Goal: Information Seeking & Learning: Learn about a topic

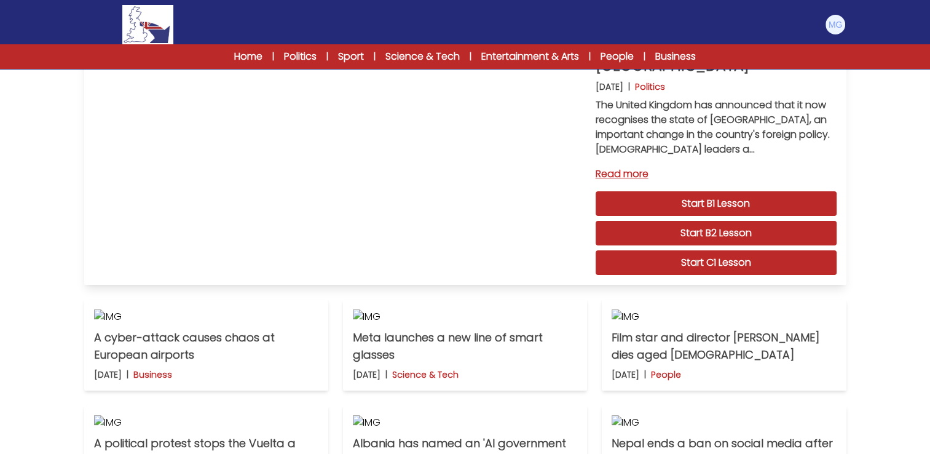
scroll to position [123, 0]
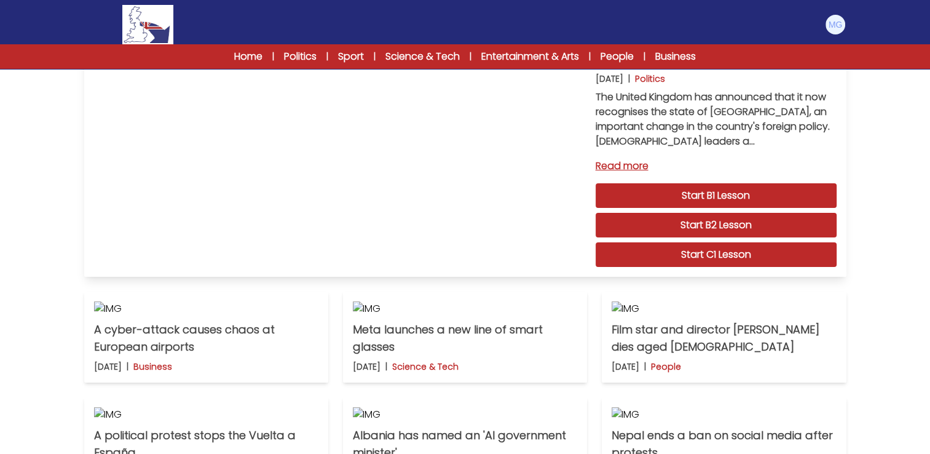
click at [681, 242] on link "Start C1 Lesson" at bounding box center [716, 254] width 241 height 25
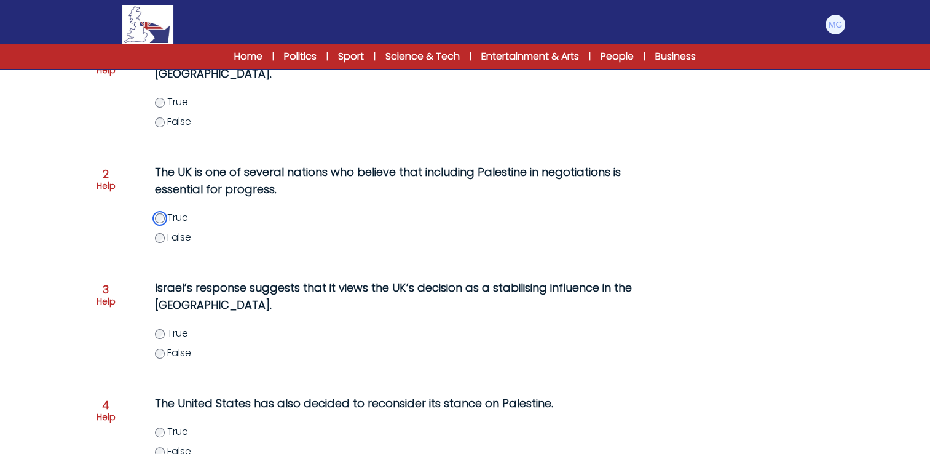
scroll to position [246, 0]
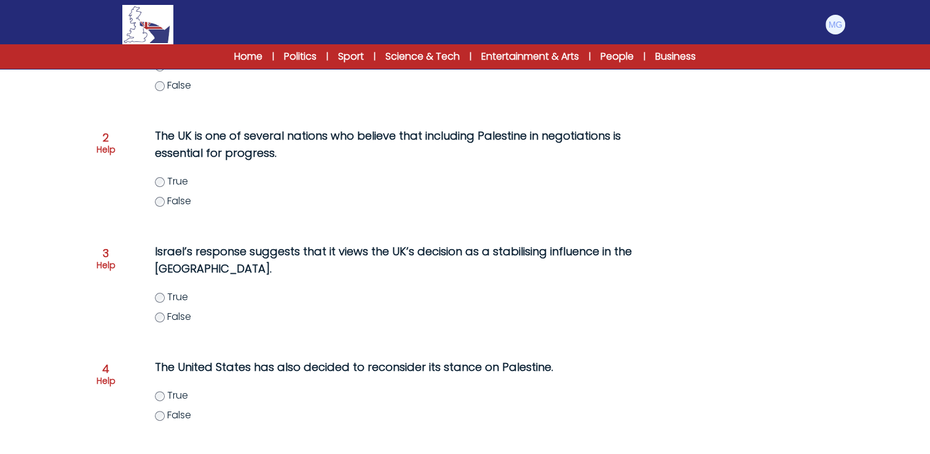
click at [86, 204] on div "The United Kingdom recognises the state of Palestine 23rd September 2025 C1 RES…" at bounding box center [465, 248] width 787 height 820
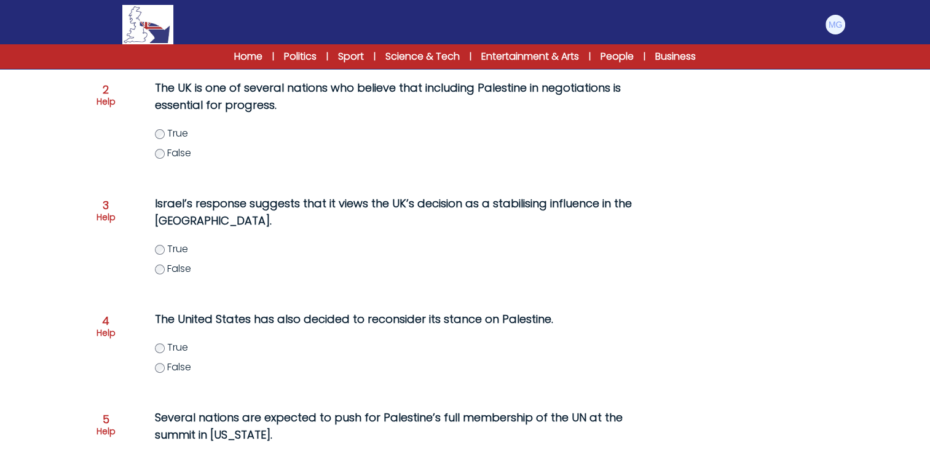
scroll to position [307, 0]
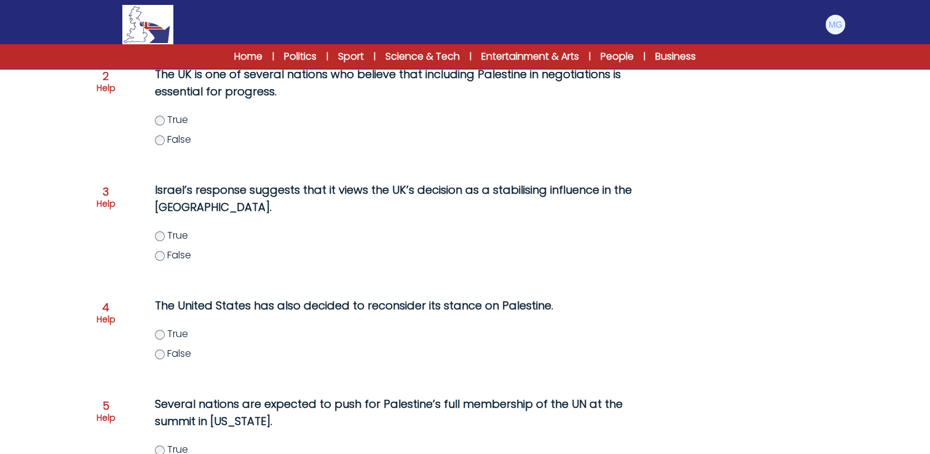
click at [71, 237] on form "The United Kingdom recognises the state of Palestine 23rd September 2025 C1 RES…" at bounding box center [465, 169] width 930 height 854
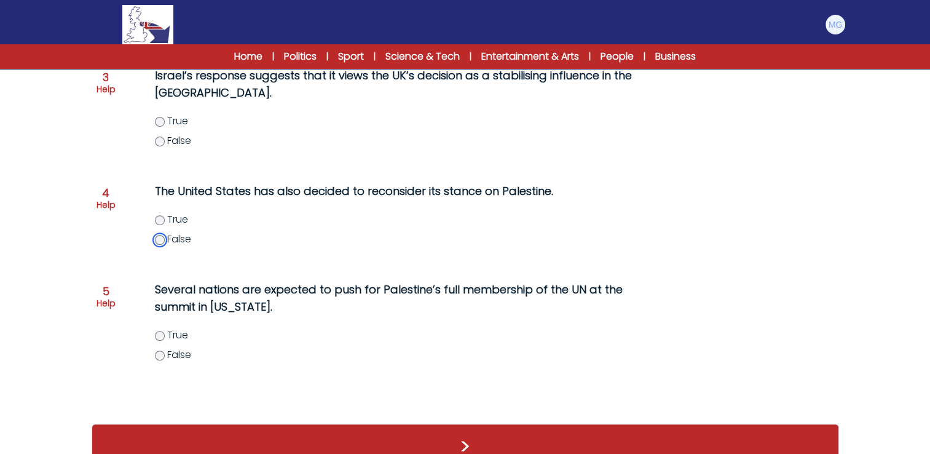
scroll to position [449, 0]
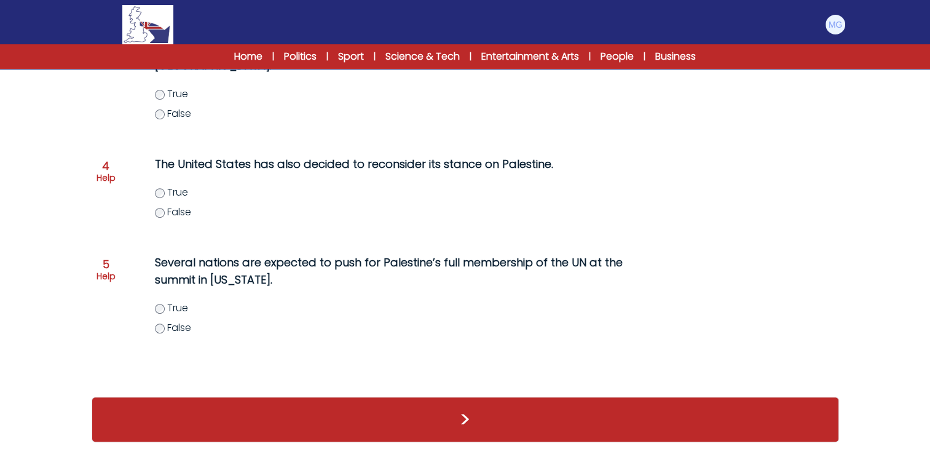
click at [68, 215] on form "The United Kingdom recognises the state of Palestine 23rd September 2025 C1 RES…" at bounding box center [465, 27] width 930 height 854
click at [65, 223] on form "The United Kingdom recognises the state of Palestine 23rd September 2025 C1 RES…" at bounding box center [465, 27] width 930 height 854
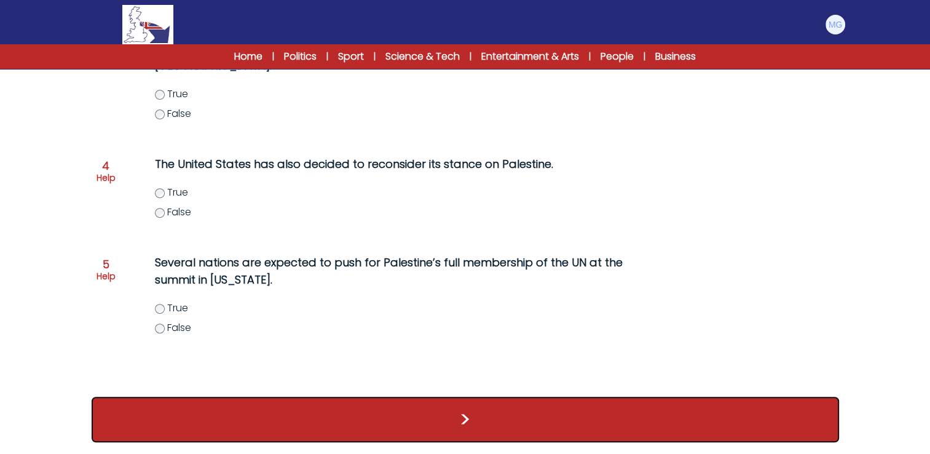
click at [448, 426] on button ">" at bounding box center [466, 420] width 748 height 46
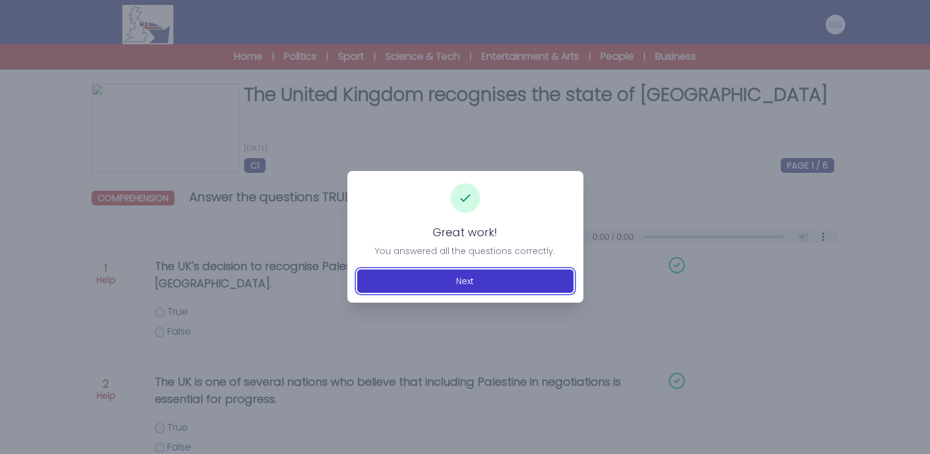
click at [450, 280] on button "Next" at bounding box center [465, 280] width 216 height 23
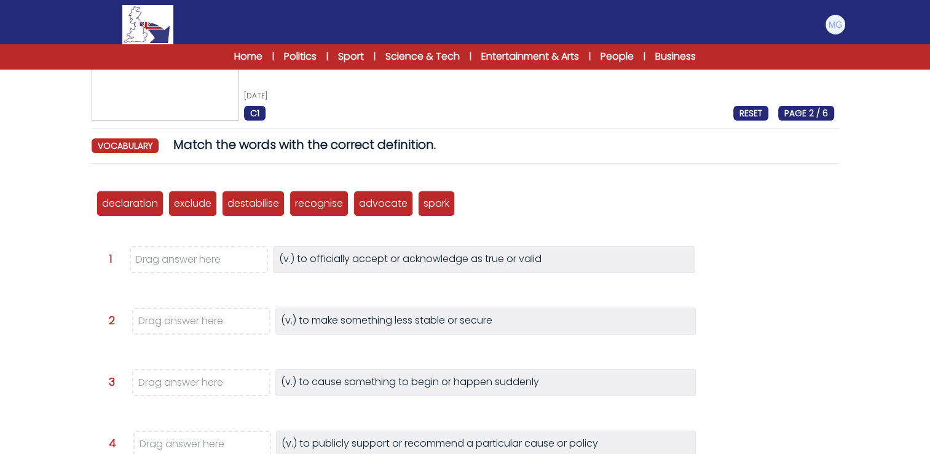
scroll to position [123, 0]
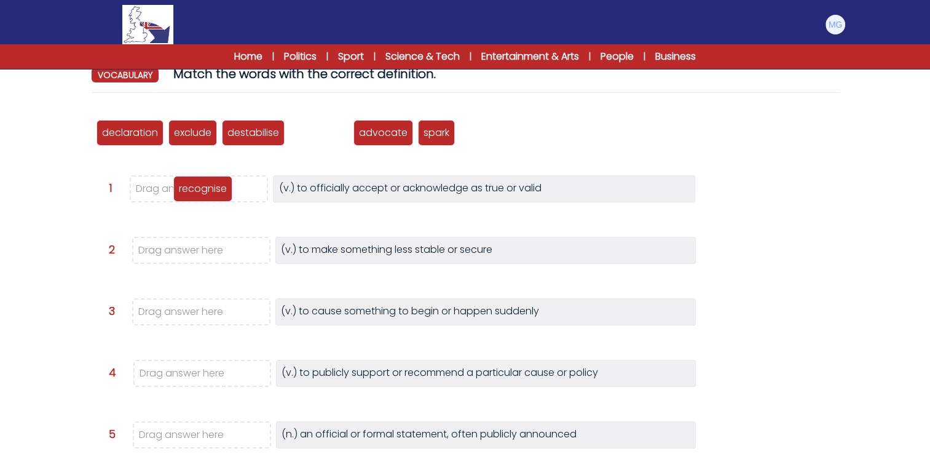
drag, startPoint x: 328, startPoint y: 134, endPoint x: 212, endPoint y: 191, distance: 129.8
click at [212, 191] on p "recognise" at bounding box center [203, 188] width 48 height 15
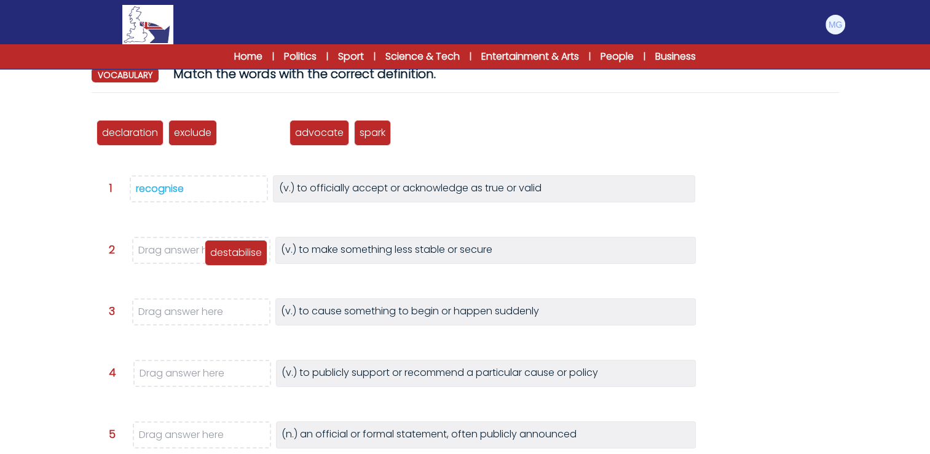
drag, startPoint x: 232, startPoint y: 133, endPoint x: 205, endPoint y: 252, distance: 122.3
click at [210, 255] on p "destabilise" at bounding box center [236, 252] width 52 height 15
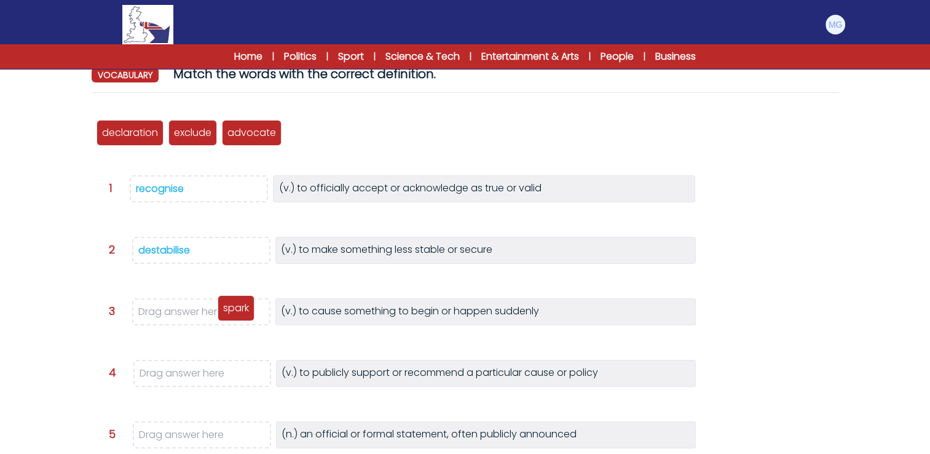
drag, startPoint x: 305, startPoint y: 135, endPoint x: 231, endPoint y: 315, distance: 195.0
click at [231, 315] on p "spark" at bounding box center [236, 308] width 26 height 15
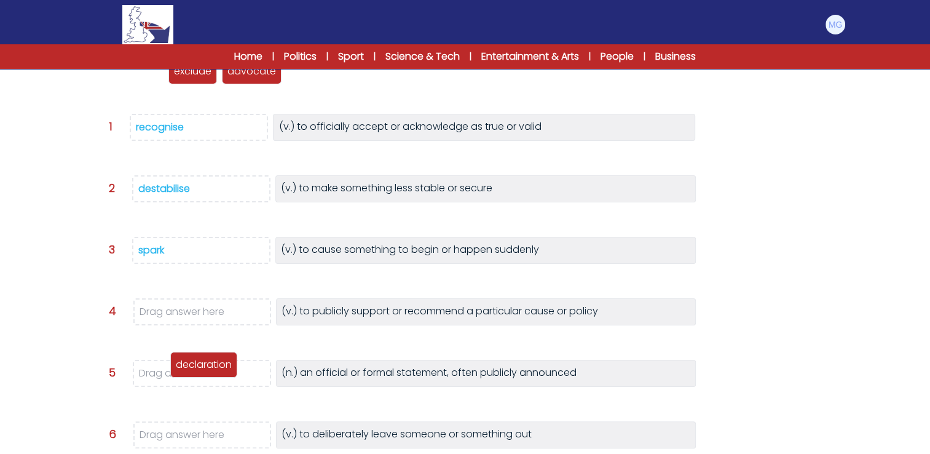
drag, startPoint x: 143, startPoint y: 73, endPoint x: 216, endPoint y: 371, distance: 306.5
click at [216, 371] on p "declaration" at bounding box center [204, 364] width 56 height 15
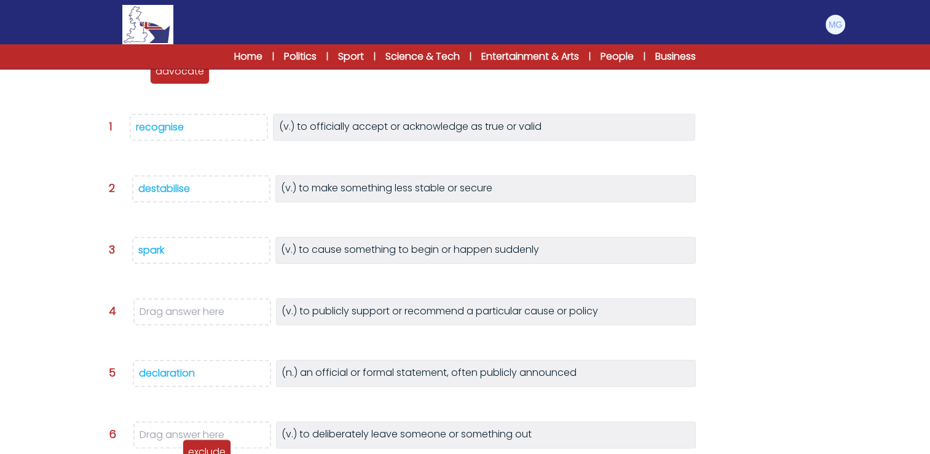
drag, startPoint x: 116, startPoint y: 75, endPoint x: 203, endPoint y: 442, distance: 376.8
click at [203, 445] on p "exclude" at bounding box center [207, 452] width 38 height 15
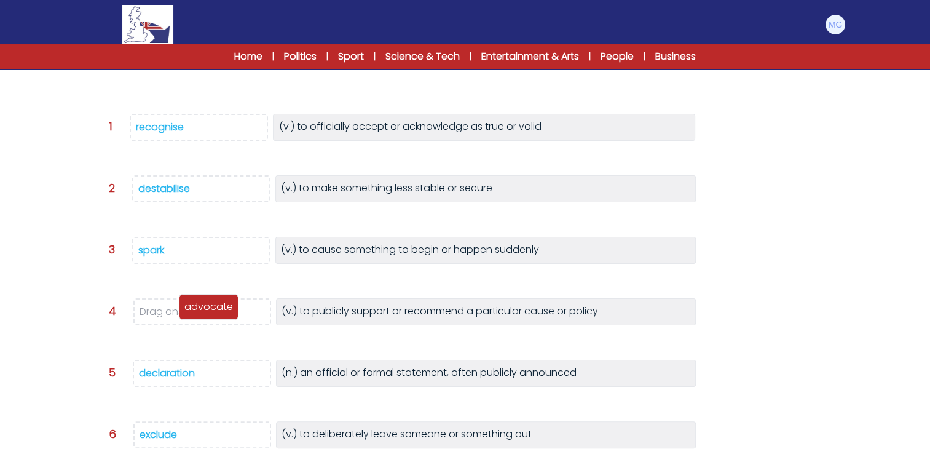
drag, startPoint x: 155, startPoint y: 129, endPoint x: 216, endPoint y: 311, distance: 191.4
click at [216, 311] on p "advocate" at bounding box center [208, 307] width 49 height 15
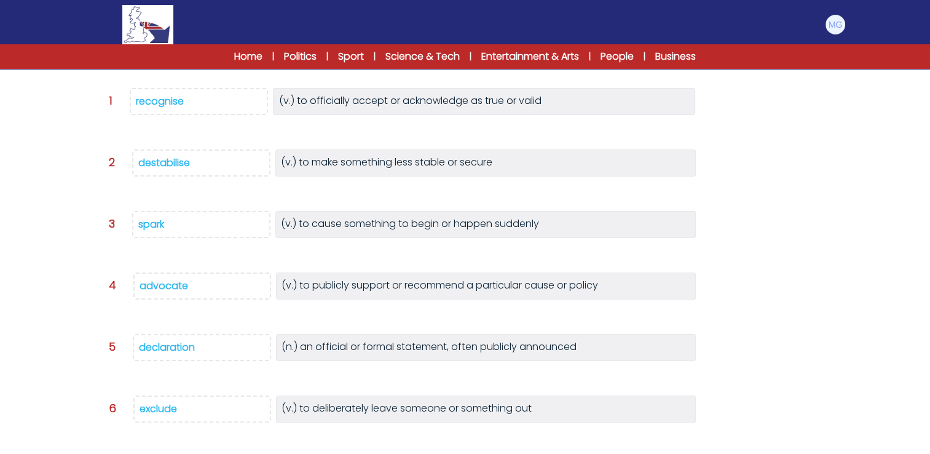
scroll to position [283, 0]
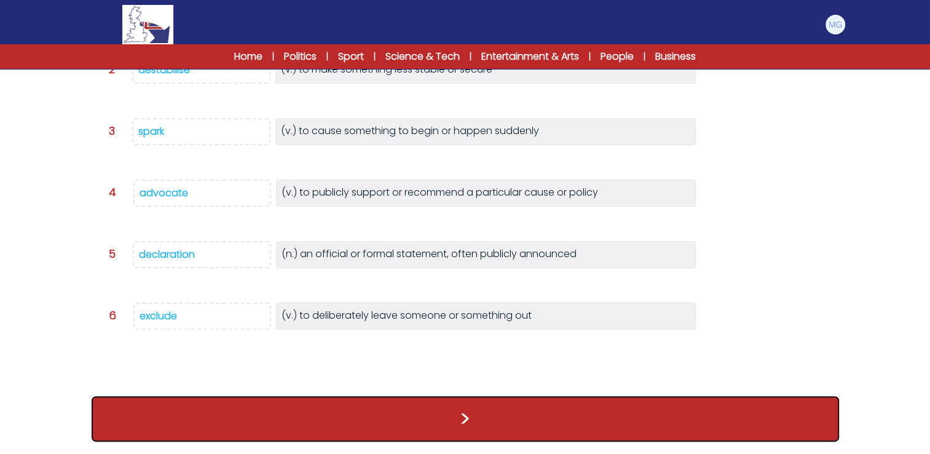
click at [476, 411] on button ">" at bounding box center [466, 419] width 748 height 46
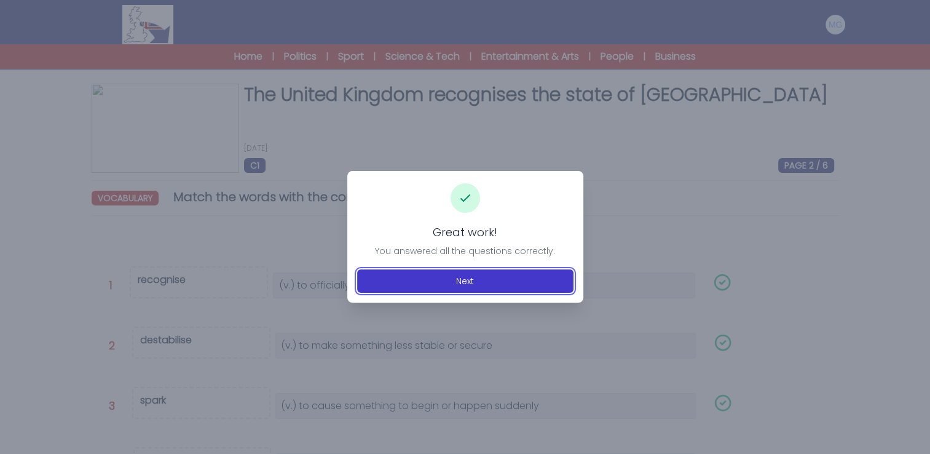
click at [474, 280] on button "Next" at bounding box center [465, 280] width 216 height 23
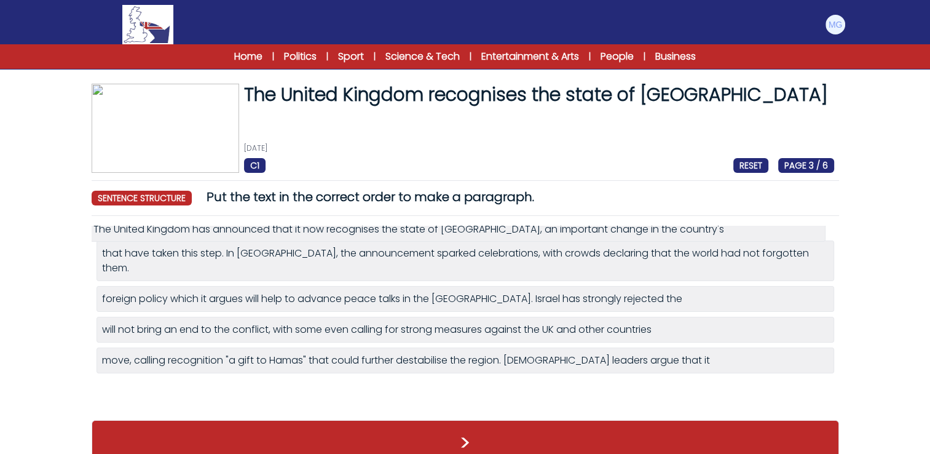
drag, startPoint x: 204, startPoint y: 347, endPoint x: 196, endPoint y: 232, distance: 115.9
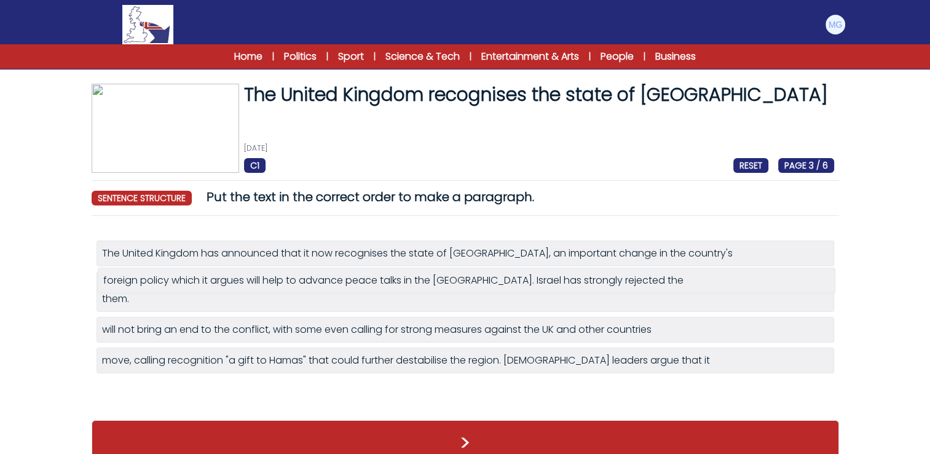
drag, startPoint x: 260, startPoint y: 302, endPoint x: 259, endPoint y: 276, distance: 26.5
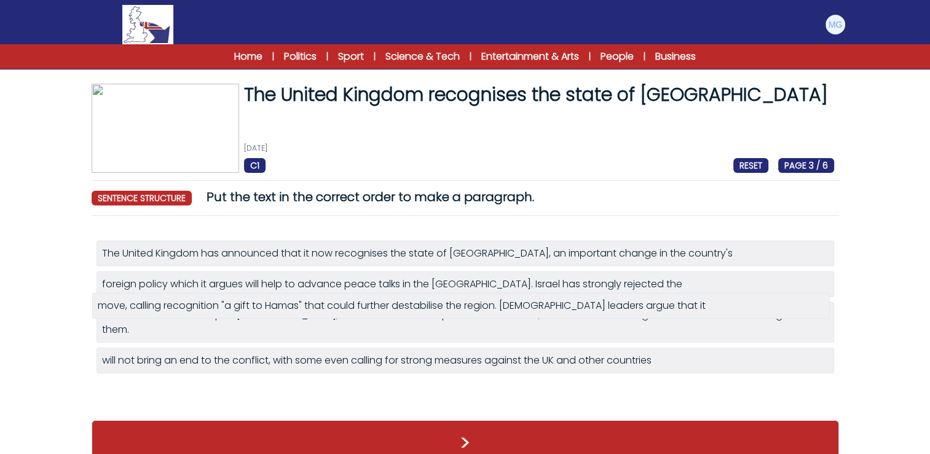
drag, startPoint x: 233, startPoint y: 370, endPoint x: 231, endPoint y: 303, distance: 67.1
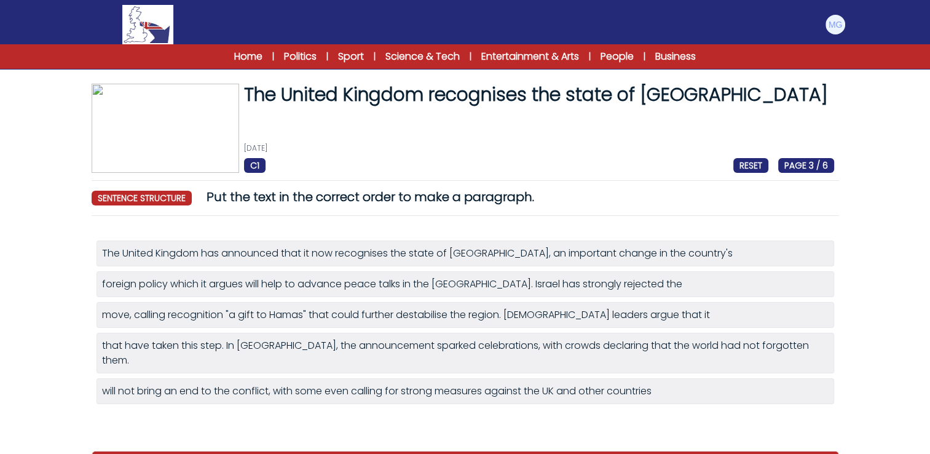
click at [231, 303] on li "move, calling recognition "a gift to Hamas" that could further destabilise the …" at bounding box center [466, 315] width 738 height 26
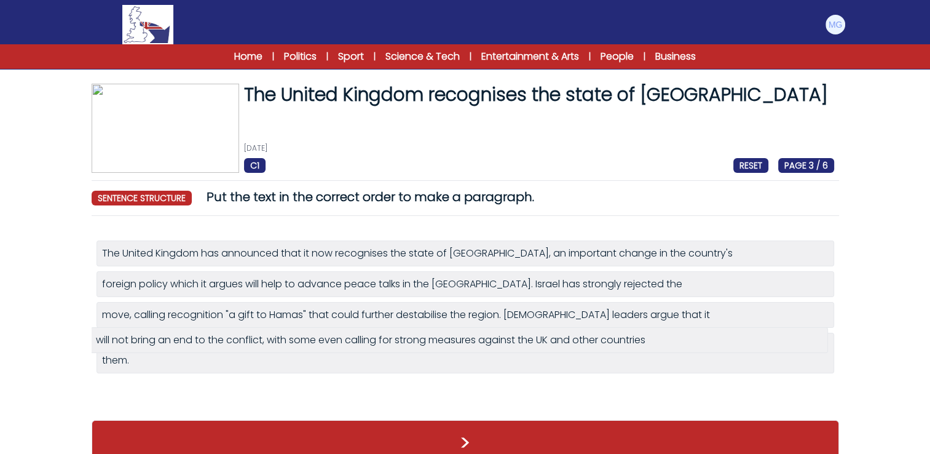
drag, startPoint x: 294, startPoint y: 383, endPoint x: 288, endPoint y: 343, distance: 40.4
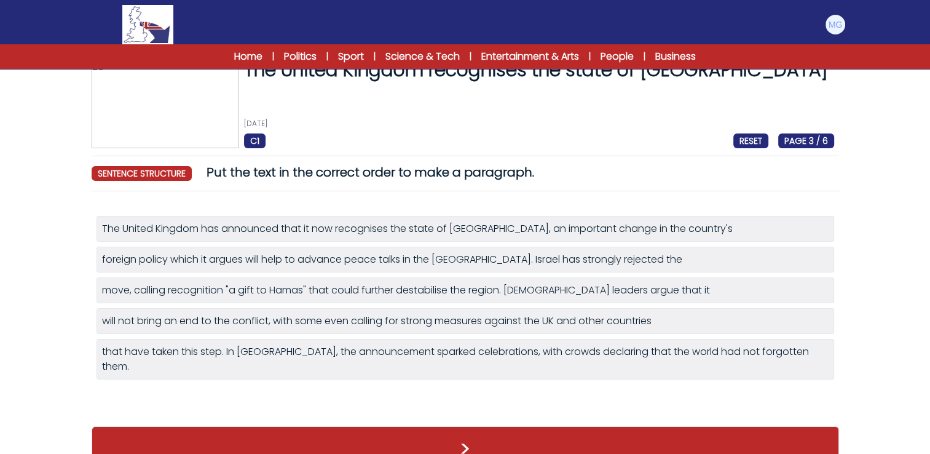
scroll to position [38, 0]
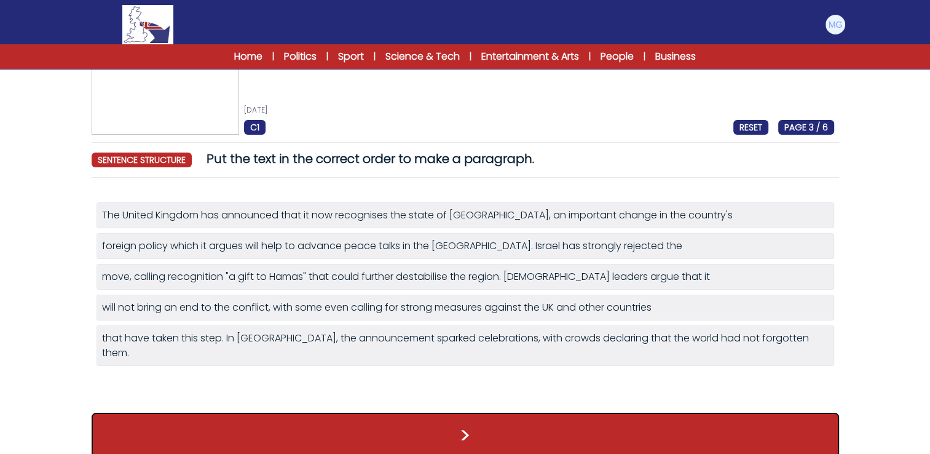
click at [413, 413] on button ">" at bounding box center [466, 436] width 748 height 46
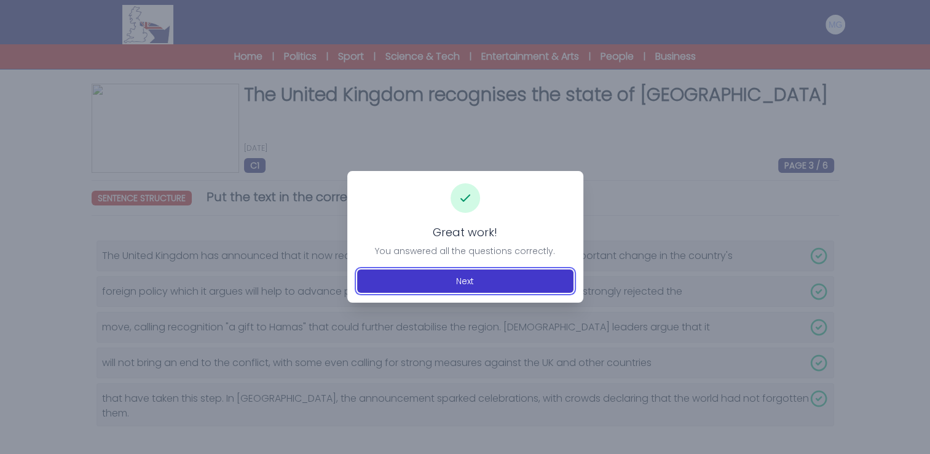
click at [406, 282] on button "Next" at bounding box center [465, 280] width 216 height 23
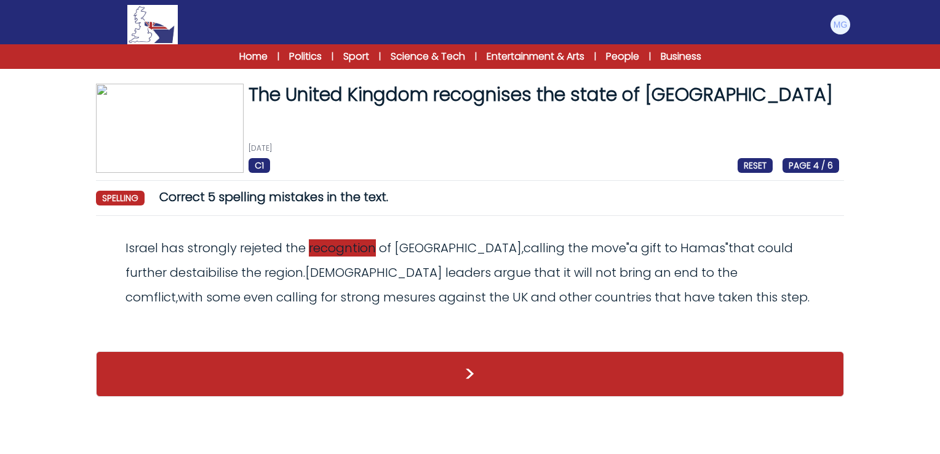
click at [347, 247] on span "recogntion" at bounding box center [342, 247] width 67 height 17
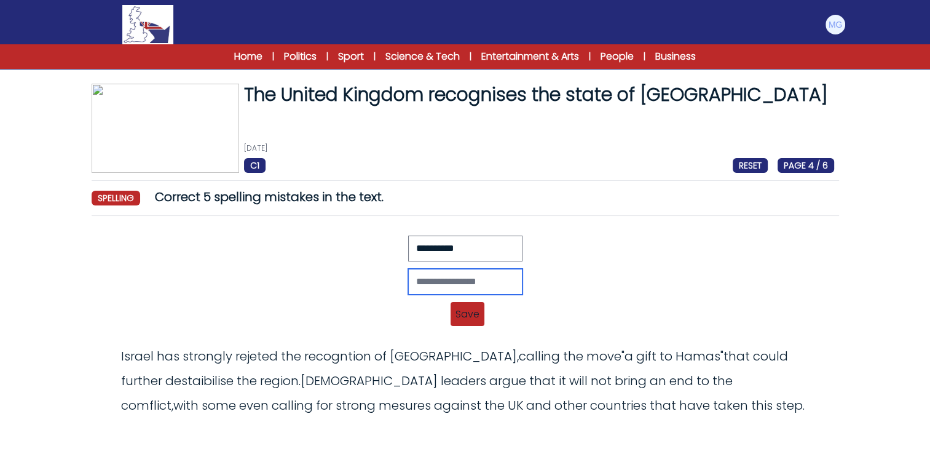
click at [441, 276] on input "text" at bounding box center [465, 282] width 114 height 26
type input "**********"
click at [463, 313] on span "Save" at bounding box center [468, 314] width 34 height 24
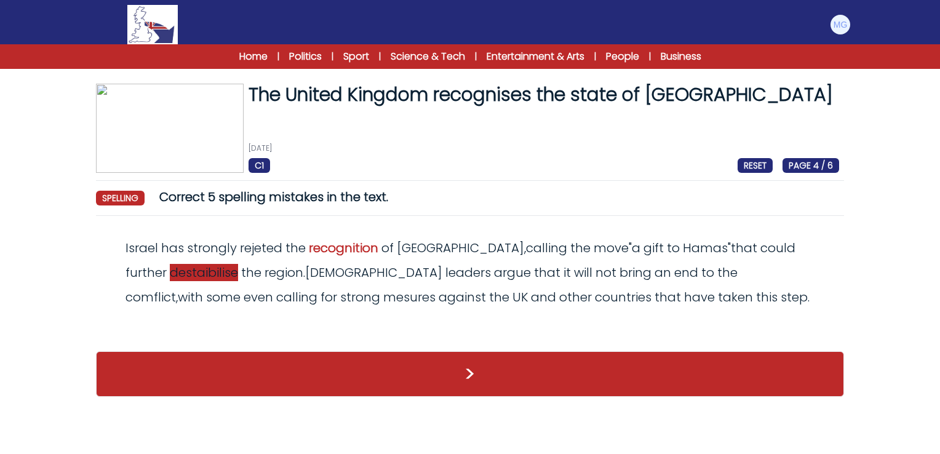
click at [175, 277] on span "destaibilise" at bounding box center [204, 272] width 68 height 17
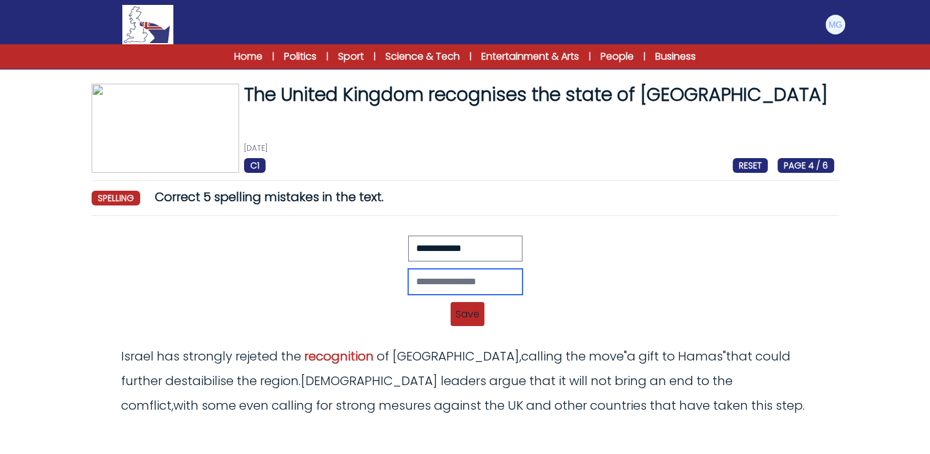
click at [445, 287] on input "text" at bounding box center [465, 282] width 114 height 26
type input "**********"
click at [467, 308] on span "Save" at bounding box center [468, 314] width 34 height 24
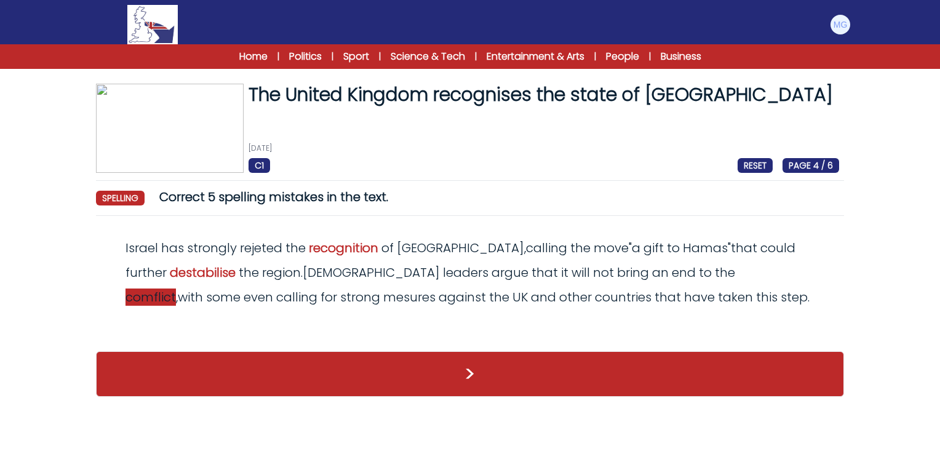
click at [176, 288] on span "comflict" at bounding box center [150, 296] width 50 height 17
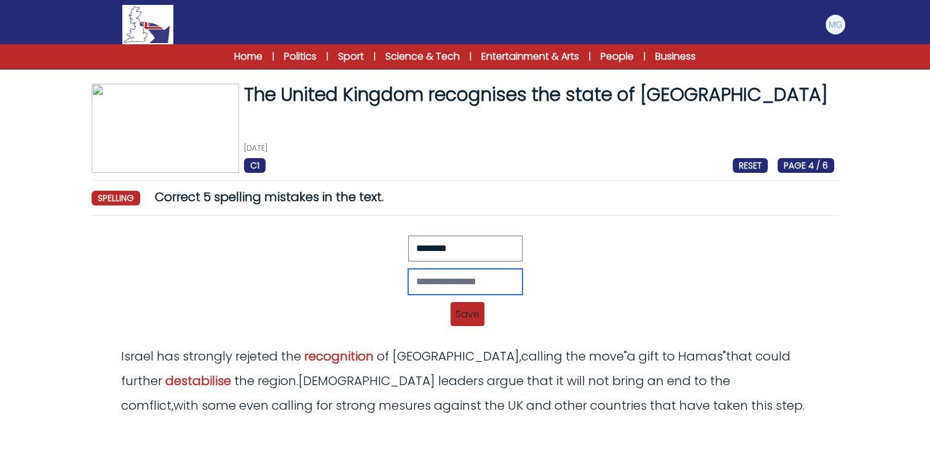
click at [428, 282] on input "text" at bounding box center [465, 282] width 114 height 26
type input "********"
click at [454, 309] on span "Save" at bounding box center [468, 314] width 34 height 24
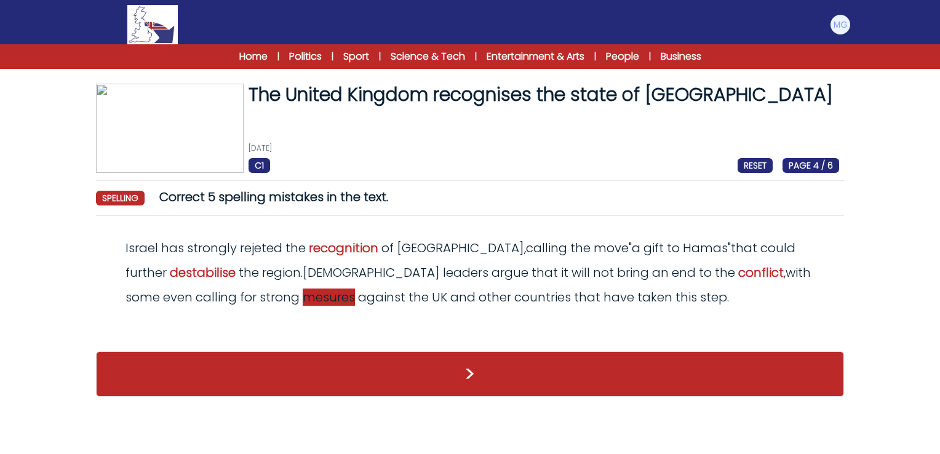
click at [303, 301] on span "mesures" at bounding box center [329, 296] width 52 height 17
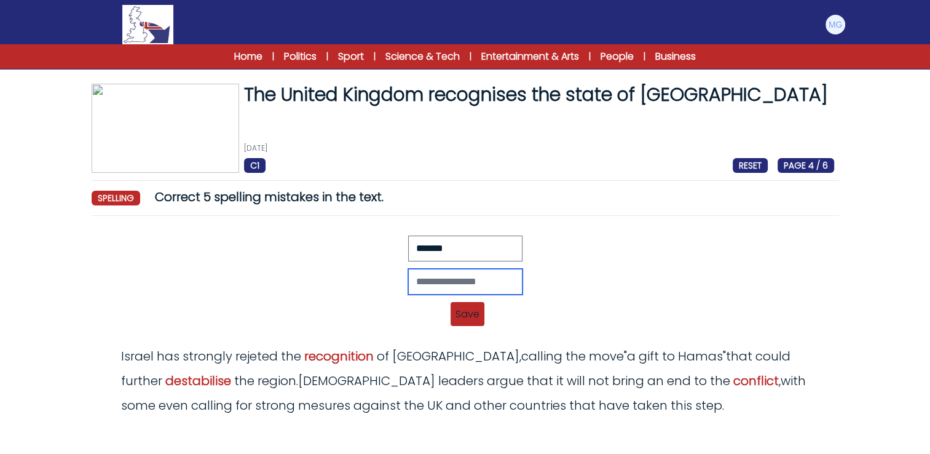
click at [441, 285] on input "text" at bounding box center [465, 282] width 114 height 26
type input "********"
click at [485, 311] on div "Revert Save Israel has strongly rejeted the recogntion of Palestine, calling th…" at bounding box center [466, 314] width 738 height 15
click at [468, 311] on span "Save" at bounding box center [468, 314] width 34 height 24
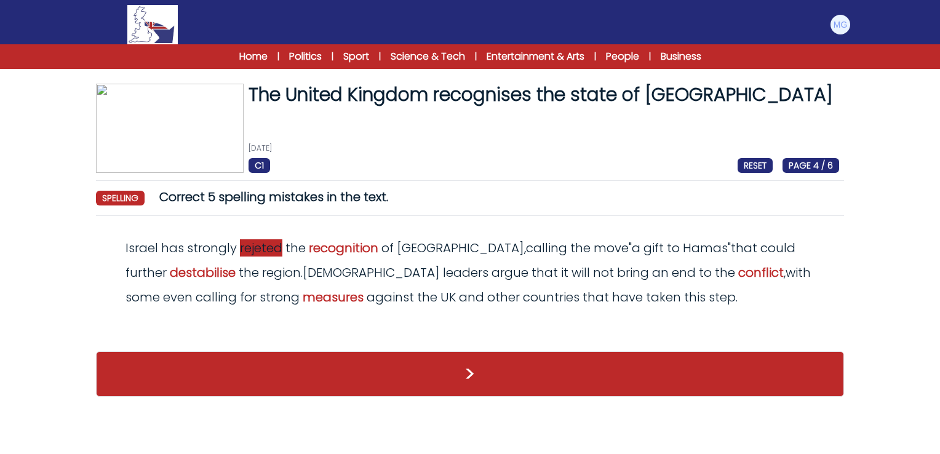
click at [263, 249] on span "rejeted" at bounding box center [261, 247] width 42 height 17
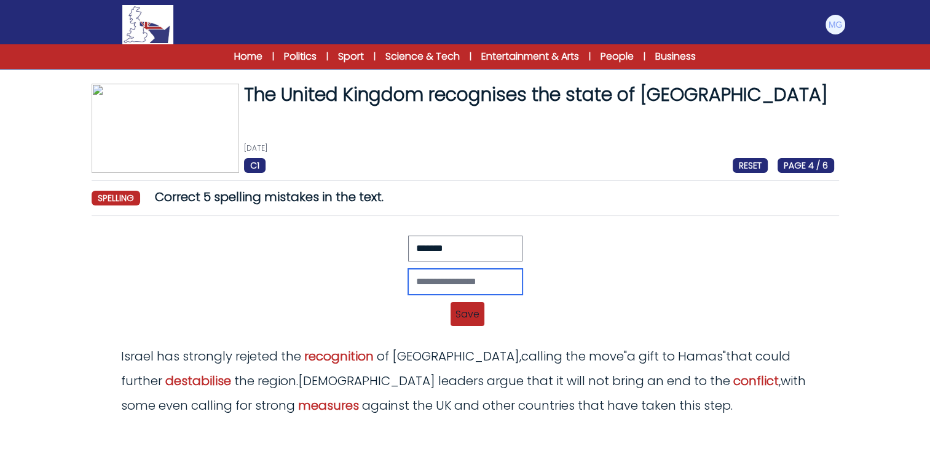
click at [433, 277] on input "text" at bounding box center [465, 282] width 114 height 26
type input "********"
click at [456, 317] on span "Save" at bounding box center [468, 314] width 34 height 24
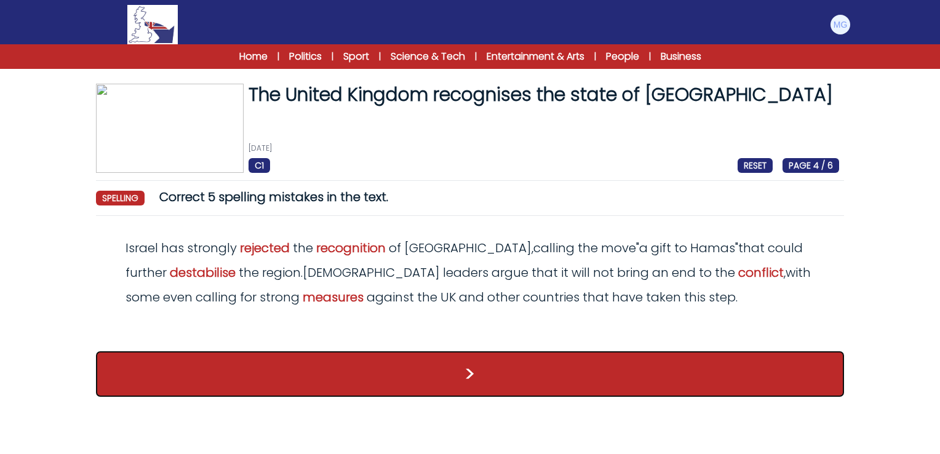
click at [479, 358] on button ">" at bounding box center [470, 374] width 748 height 46
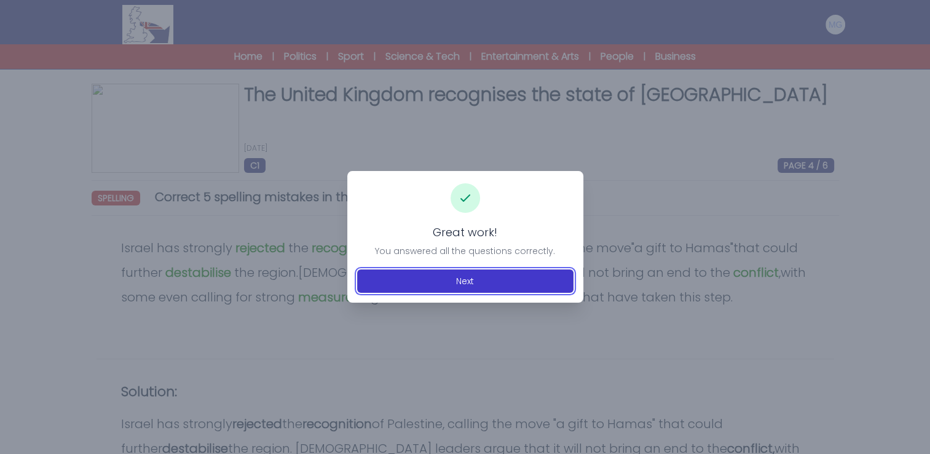
click at [455, 288] on button "Next" at bounding box center [465, 280] width 216 height 23
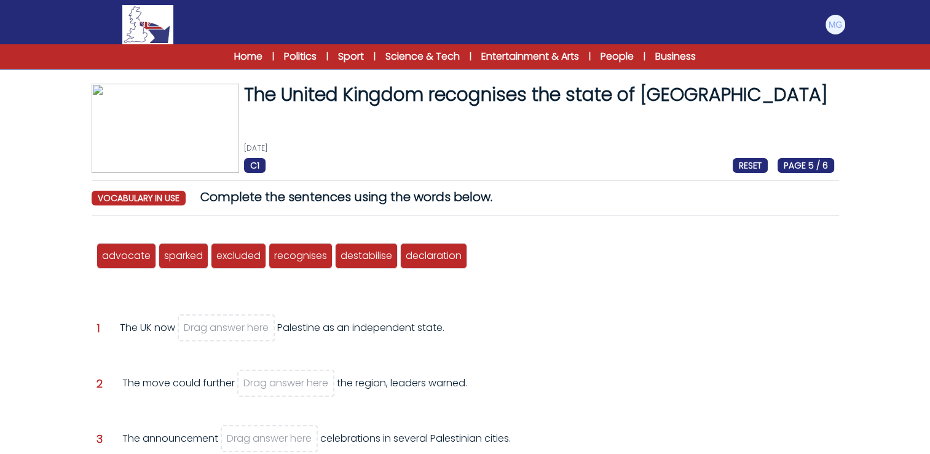
scroll to position [61, 0]
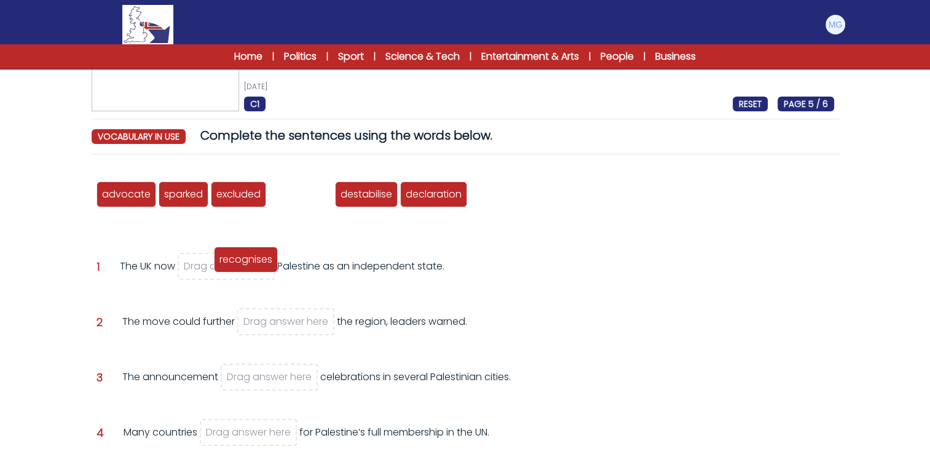
drag, startPoint x: 294, startPoint y: 191, endPoint x: 229, endPoint y: 266, distance: 99.4
click at [229, 266] on span "recognises" at bounding box center [246, 259] width 53 height 14
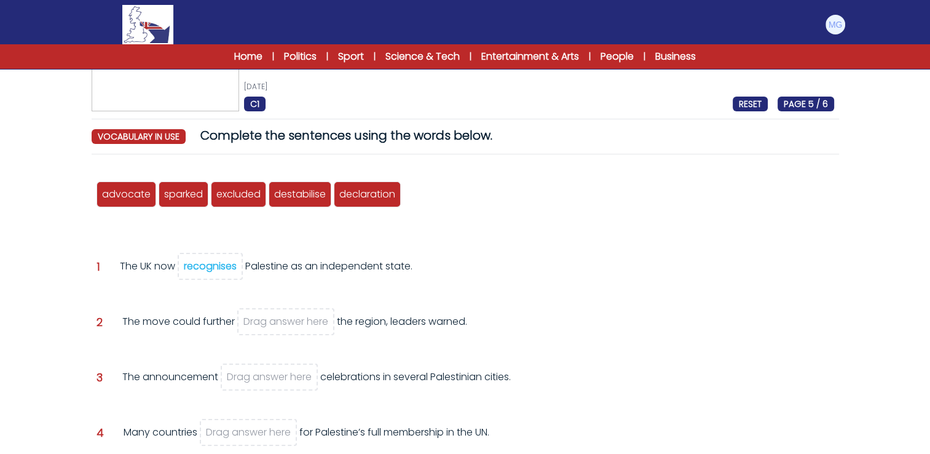
click at [512, 279] on div "Question 1 The UK now recognises Palestine as an independent state." at bounding box center [466, 275] width 738 height 33
drag, startPoint x: 293, startPoint y: 197, endPoint x: 293, endPoint y: 321, distance: 124.2
click at [293, 315] on span "destabilise" at bounding box center [305, 308] width 52 height 14
click at [533, 285] on div "Question 1 The UK now recognises Palestine as an independent state." at bounding box center [466, 275] width 738 height 33
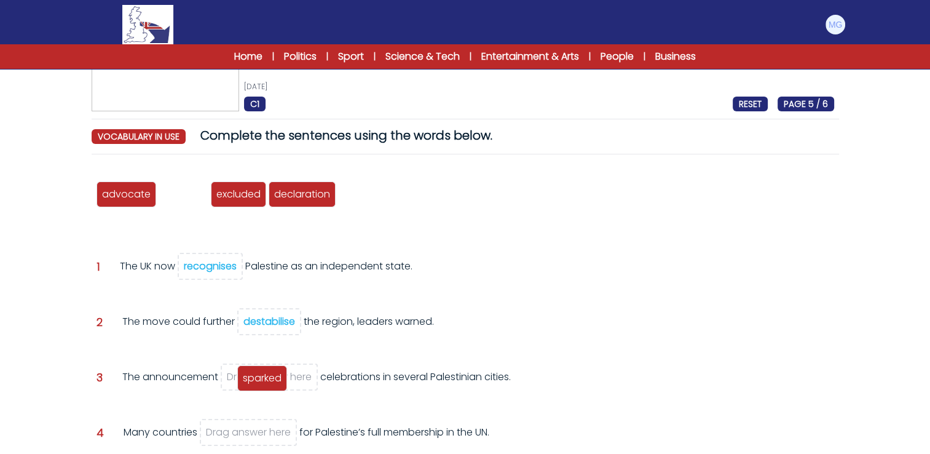
drag, startPoint x: 188, startPoint y: 205, endPoint x: 305, endPoint y: 368, distance: 200.5
click at [267, 382] on span "sparked" at bounding box center [262, 378] width 39 height 14
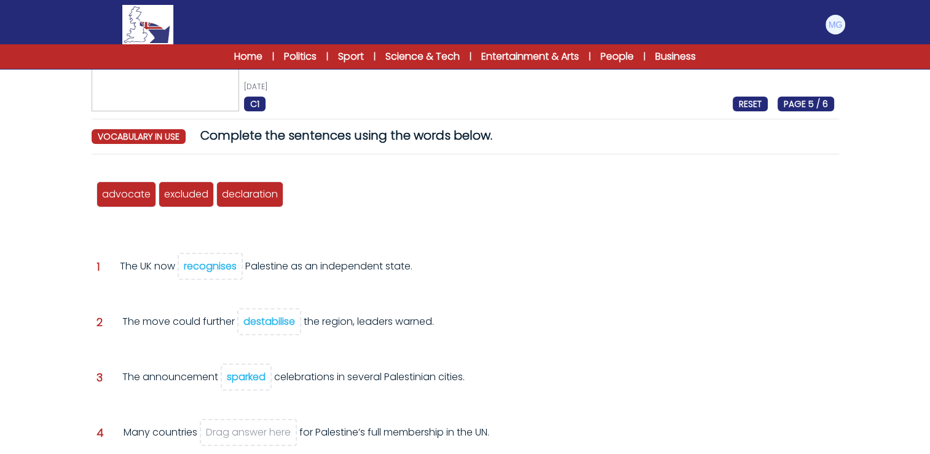
click at [625, 359] on div "advocate sparked excluded recognises destabilise declaration Question 1 recogni…" at bounding box center [466, 387] width 748 height 446
drag, startPoint x: 130, startPoint y: 195, endPoint x: 271, endPoint y: 410, distance: 256.7
click at [264, 435] on span "advocate" at bounding box center [261, 434] width 49 height 14
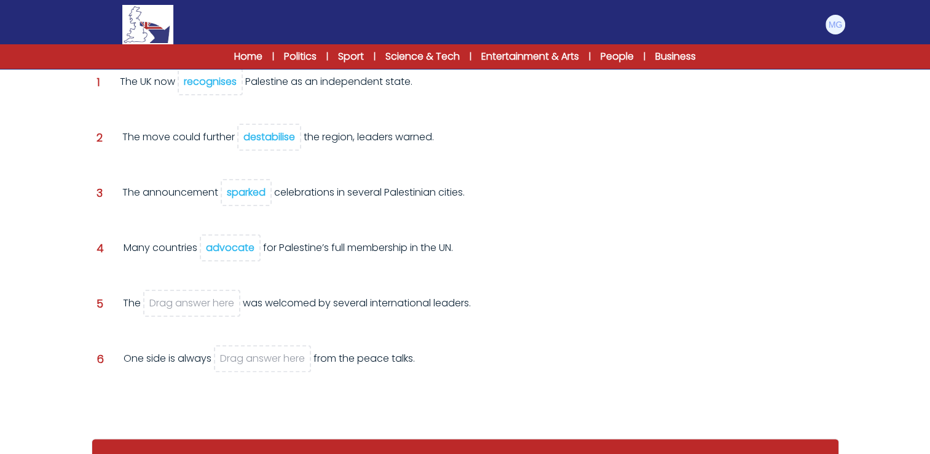
scroll to position [123, 0]
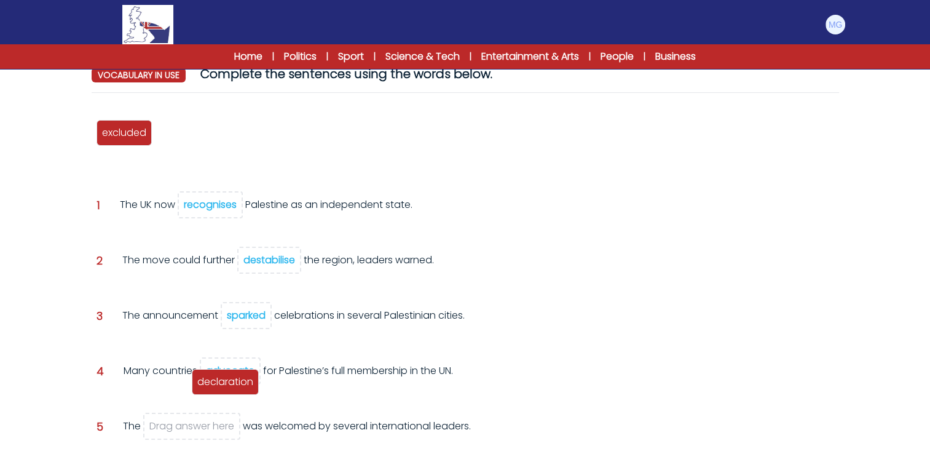
drag, startPoint x: 165, startPoint y: 136, endPoint x: 189, endPoint y: 405, distance: 269.8
click at [197, 389] on span "declaration" at bounding box center [225, 382] width 56 height 14
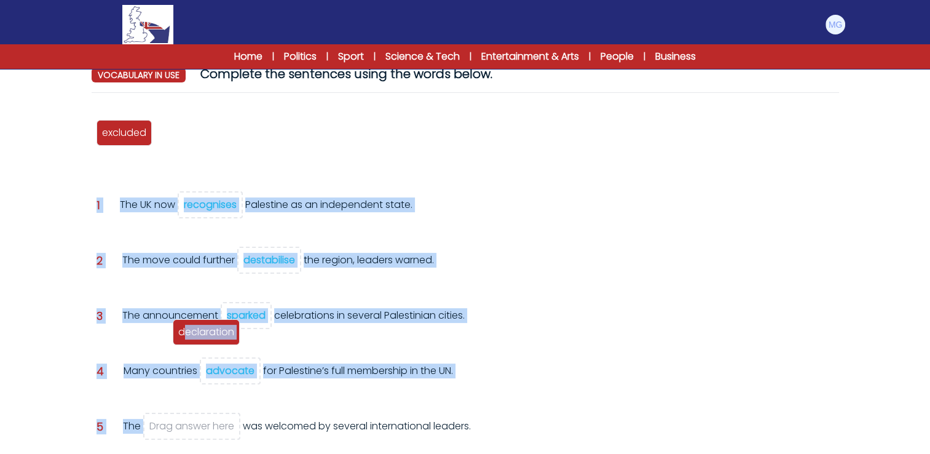
drag, startPoint x: 189, startPoint y: 405, endPoint x: 184, endPoint y: 423, distance: 19.3
click at [184, 423] on div "advocate sparked excluded recognises destabilise declaration Question 1 recogni…" at bounding box center [466, 326] width 748 height 446
click at [306, 161] on div "advocate sparked excluded recognises destabilise declaration Question 1 recogni…" at bounding box center [466, 326] width 748 height 446
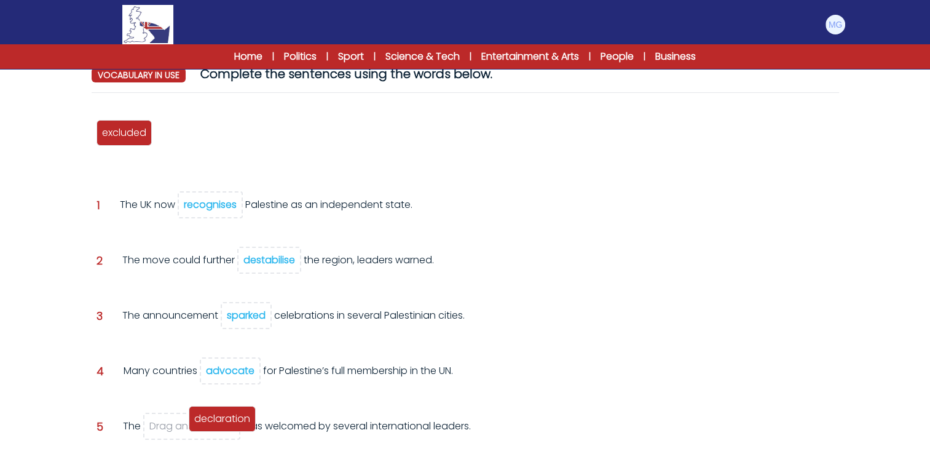
drag, startPoint x: 204, startPoint y: 137, endPoint x: 231, endPoint y: 426, distance: 290.3
click at [231, 426] on span "declaration" at bounding box center [222, 418] width 56 height 14
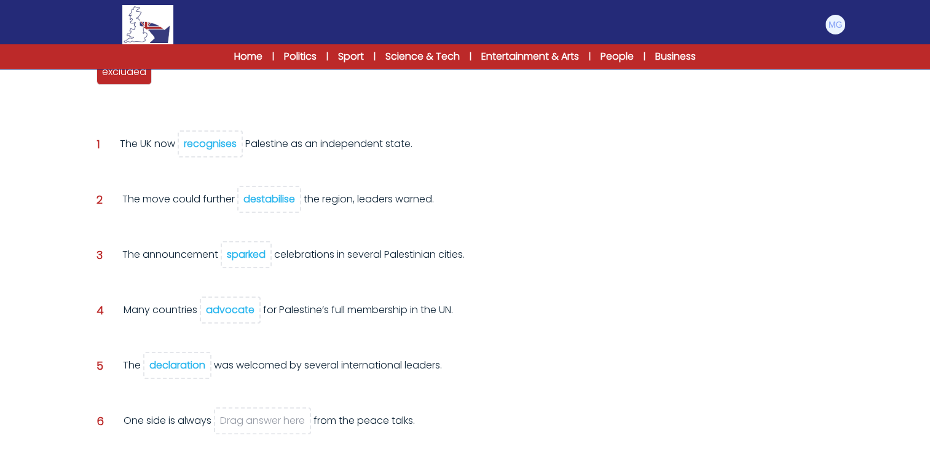
scroll to position [184, 0]
drag, startPoint x: 122, startPoint y: 73, endPoint x: 260, endPoint y: 420, distance: 374.0
click at [261, 425] on span "excluded" at bounding box center [263, 424] width 44 height 14
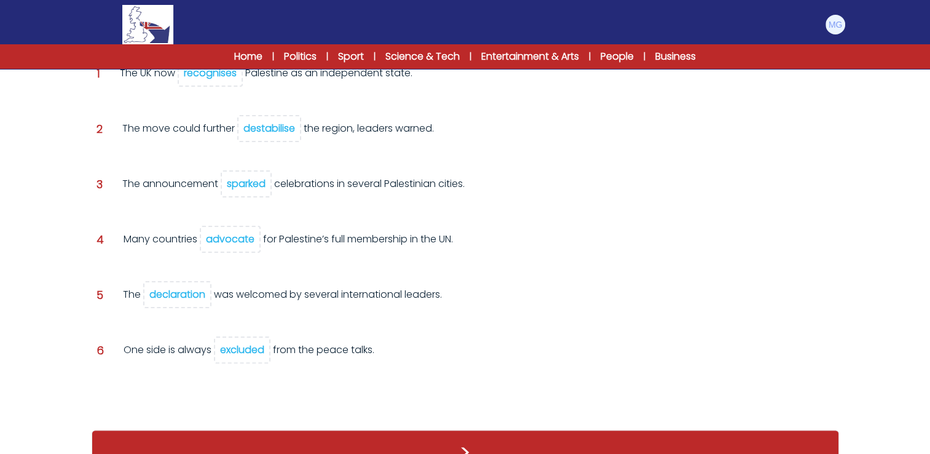
scroll to position [259, 0]
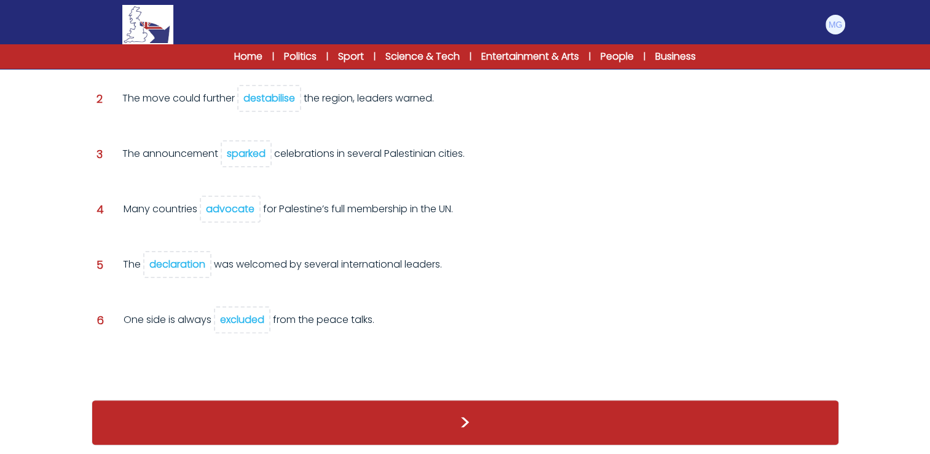
click at [606, 333] on div "Question 6 One side is always excluded from the peace talks." at bounding box center [466, 328] width 738 height 33
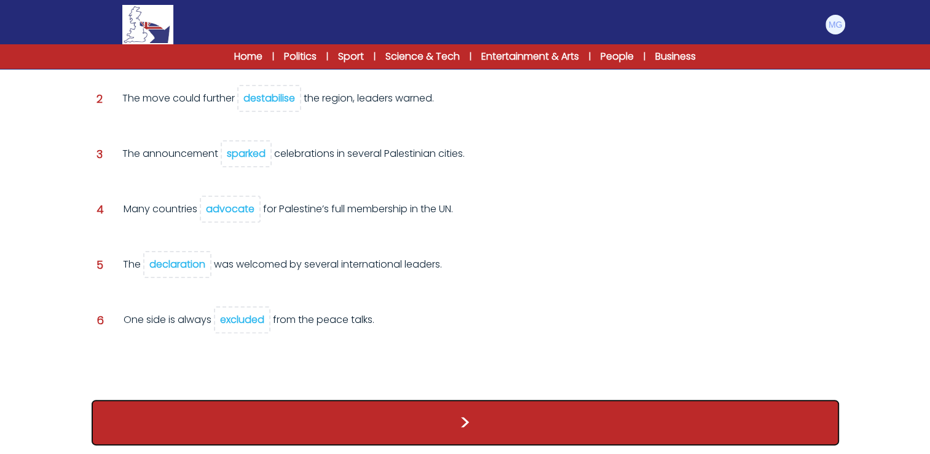
click at [493, 413] on button ">" at bounding box center [466, 423] width 748 height 46
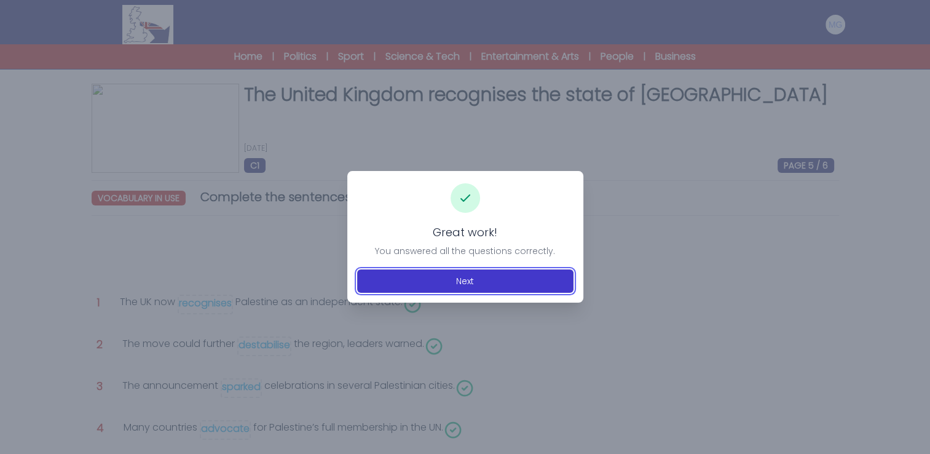
click at [482, 286] on button "Next" at bounding box center [465, 280] width 216 height 23
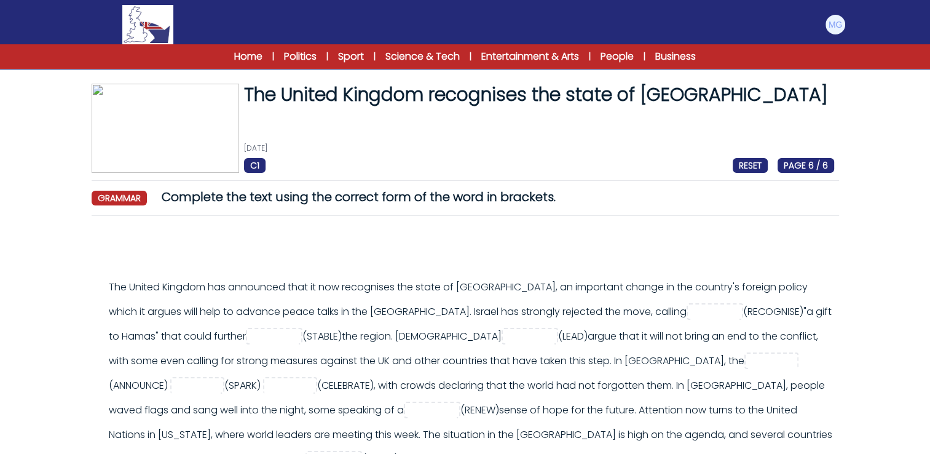
scroll to position [123, 0]
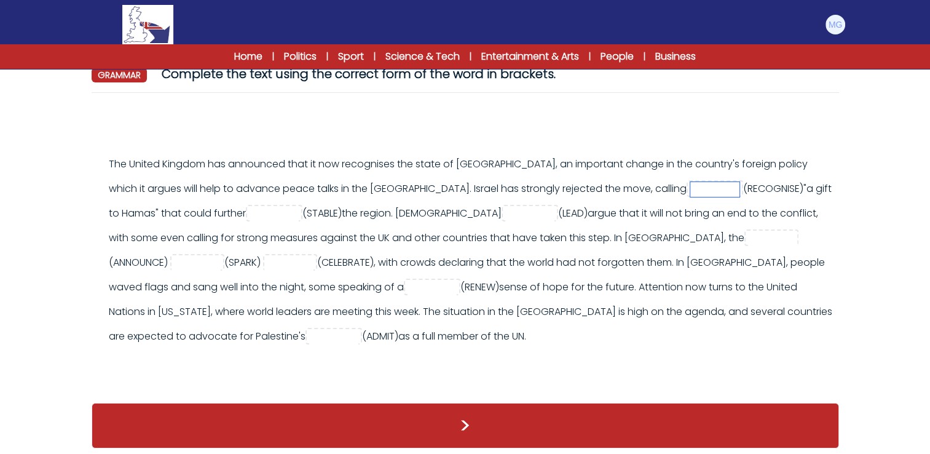
click at [691, 191] on input "text" at bounding box center [715, 189] width 49 height 15
type input "**********"
click at [250, 217] on input "text" at bounding box center [274, 214] width 49 height 15
type input "**********"
click at [506, 215] on input "text" at bounding box center [530, 214] width 49 height 15
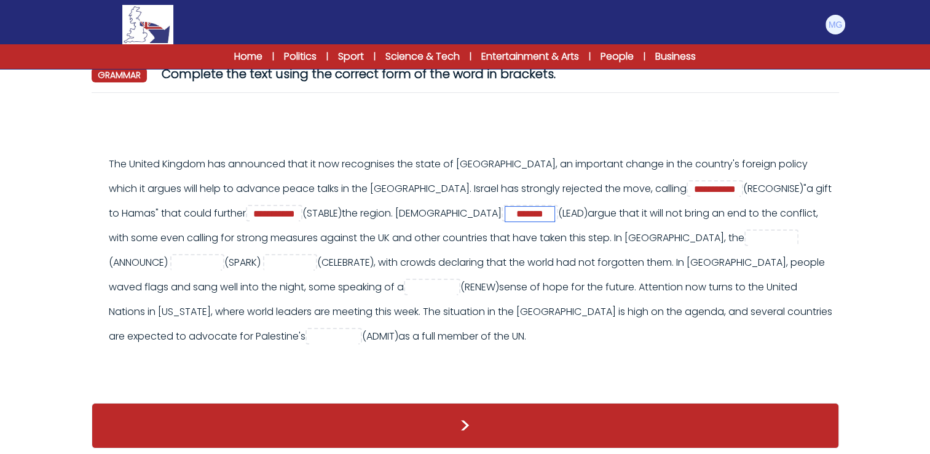
type input "*******"
click at [561, 212] on div "**********" at bounding box center [472, 250] width 726 height 197
click at [748, 242] on input "text" at bounding box center [772, 238] width 49 height 15
type input "**********"
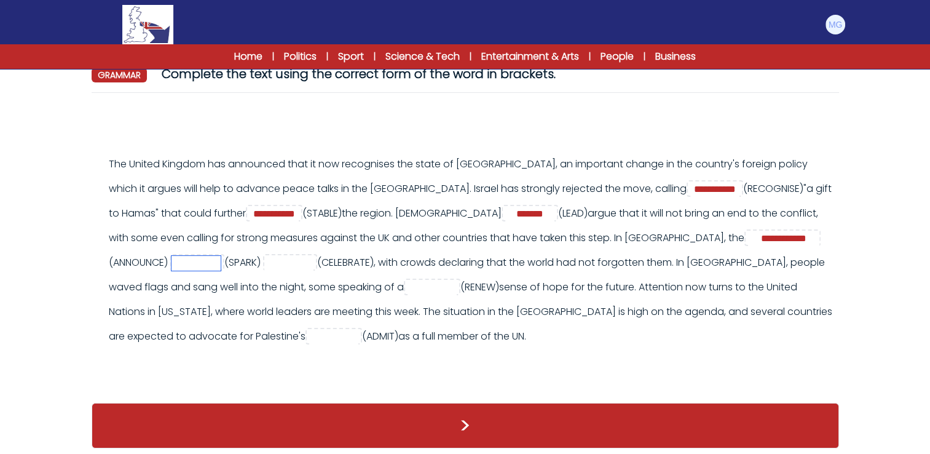
click at [221, 256] on input "text" at bounding box center [196, 263] width 49 height 15
type input "*******"
click at [264, 259] on input "text" at bounding box center [288, 263] width 49 height 15
type input "**********"
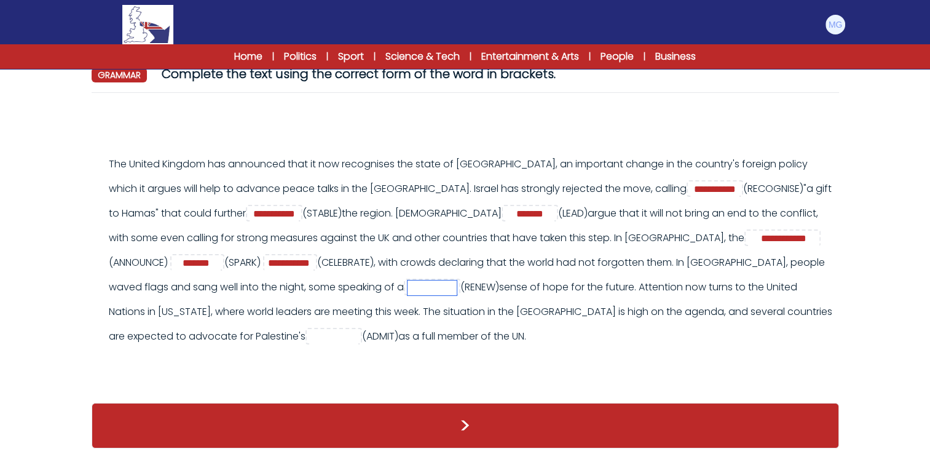
click at [408, 291] on input "text" at bounding box center [432, 287] width 49 height 15
type input "*******"
click at [309, 340] on input "text" at bounding box center [333, 337] width 49 height 15
type input "*********"
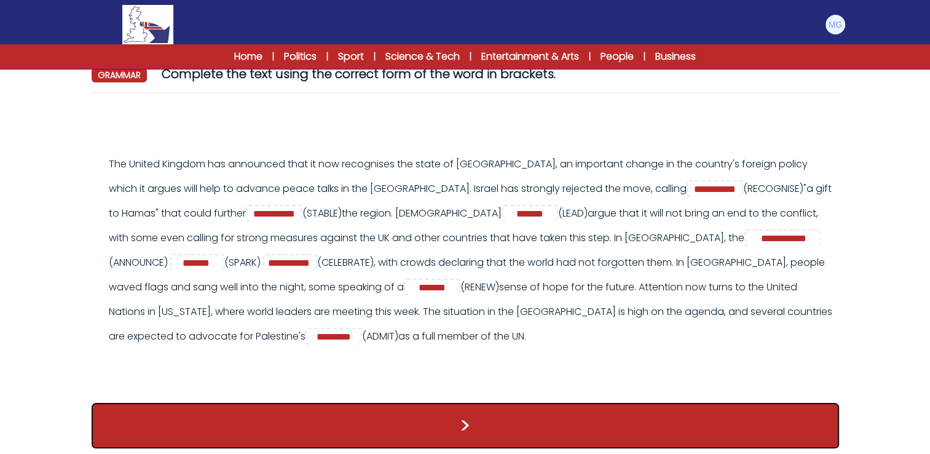
click at [336, 421] on button ">" at bounding box center [466, 426] width 748 height 46
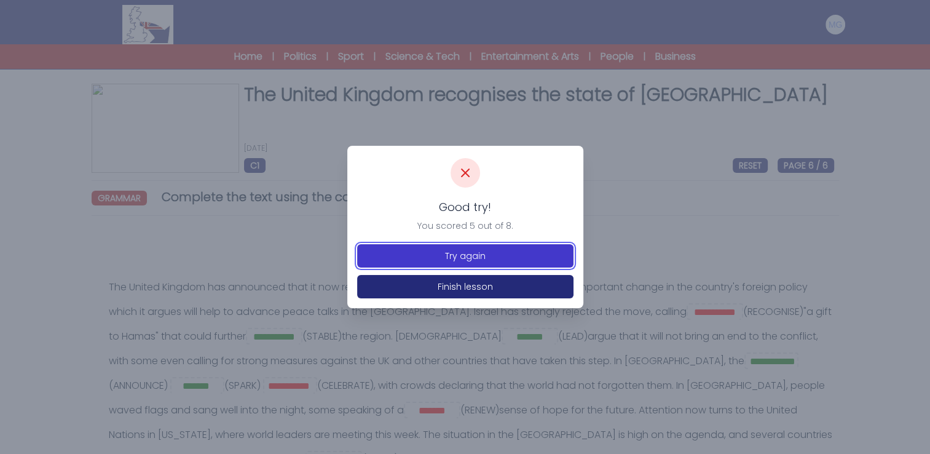
click at [475, 257] on button "Try again" at bounding box center [465, 255] width 216 height 23
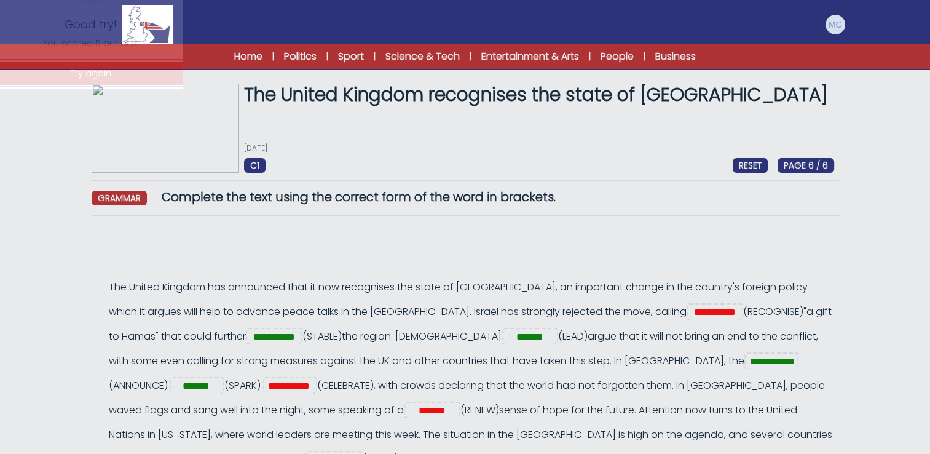
scroll to position [123, 0]
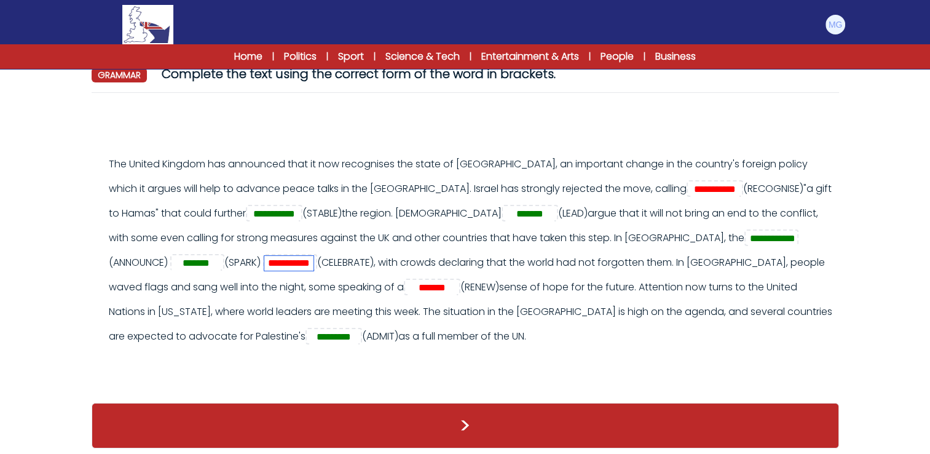
click at [264, 257] on input "**********" at bounding box center [288, 263] width 49 height 15
type input "**********"
click at [691, 188] on input "**********" at bounding box center [715, 189] width 49 height 15
type input "**********"
click at [408, 289] on input "*******" at bounding box center [432, 287] width 49 height 15
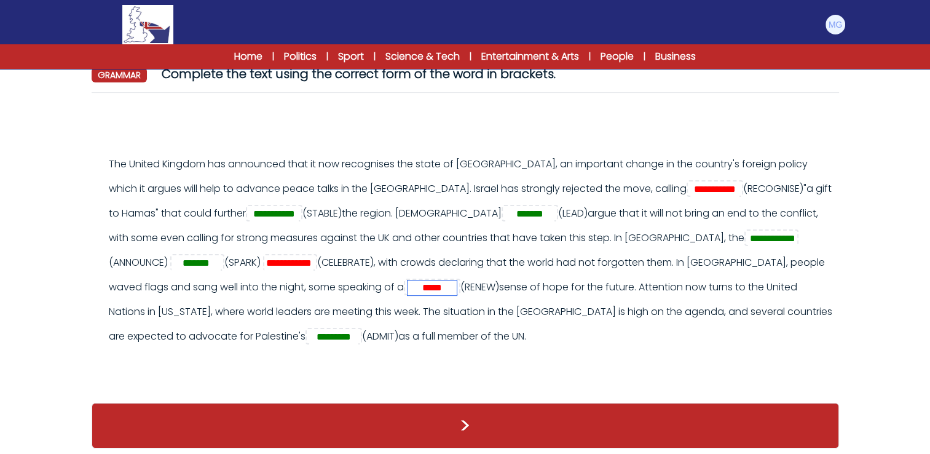
type input "*****"
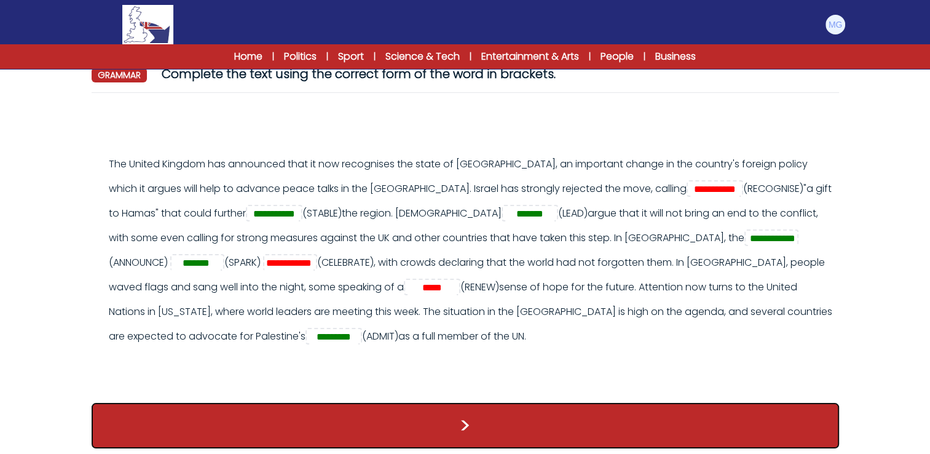
click at [366, 423] on button ">" at bounding box center [466, 426] width 748 height 46
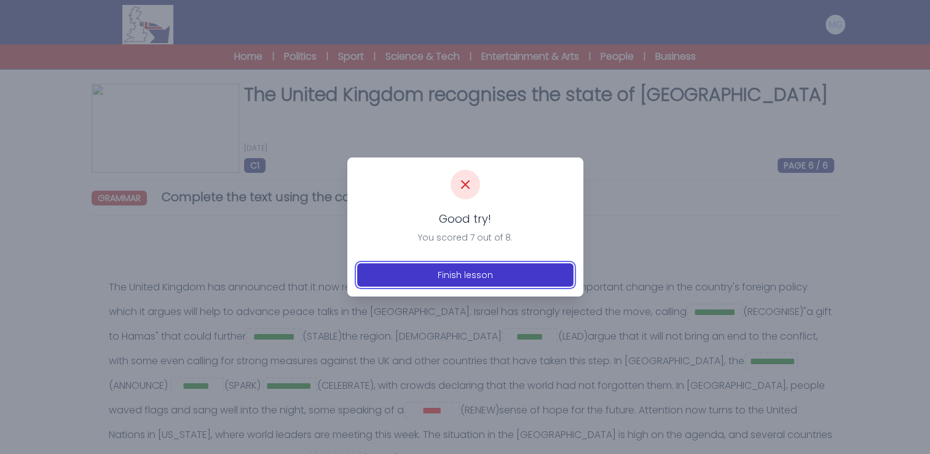
click at [442, 275] on button "Finish lesson" at bounding box center [465, 274] width 216 height 23
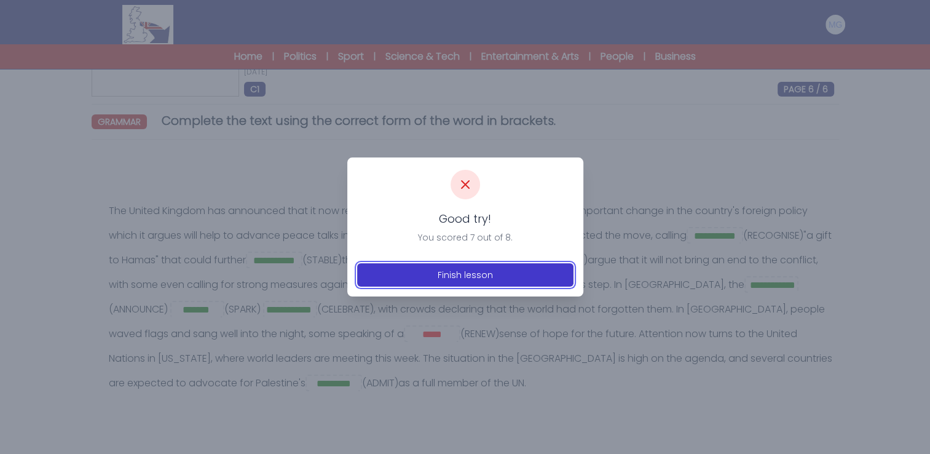
scroll to position [184, 0]
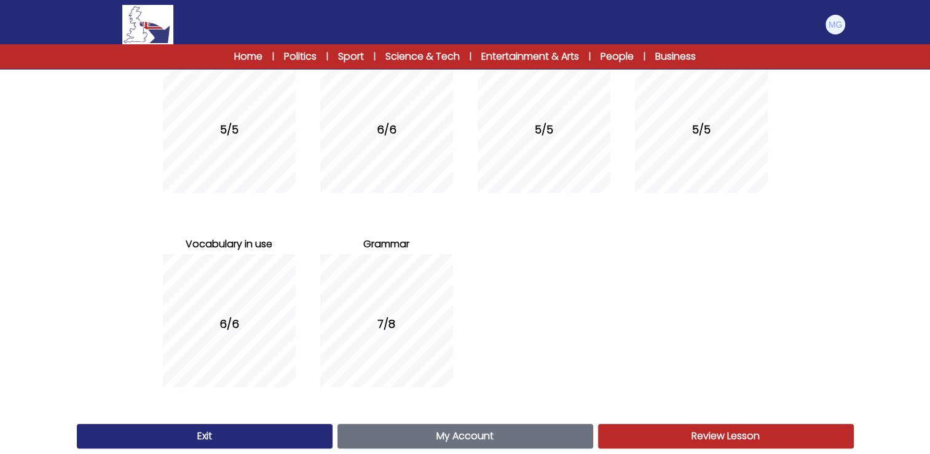
scroll to position [203, 0]
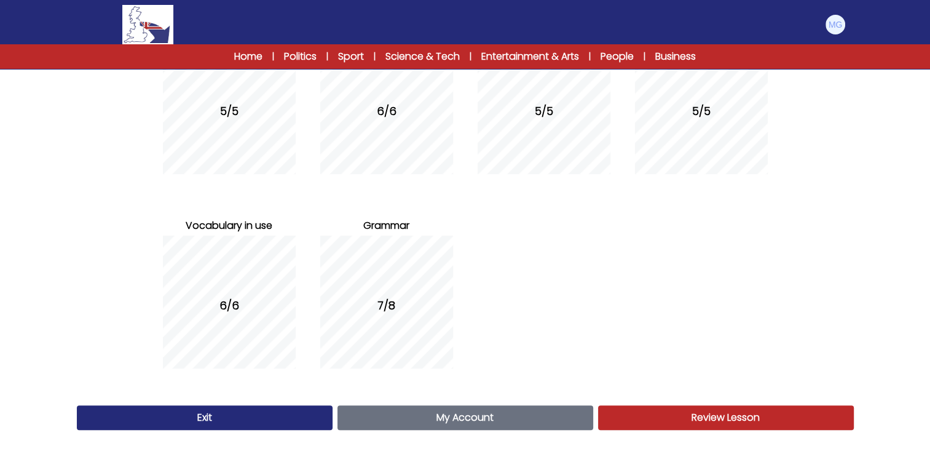
click at [206, 423] on link "Exit" at bounding box center [205, 417] width 256 height 25
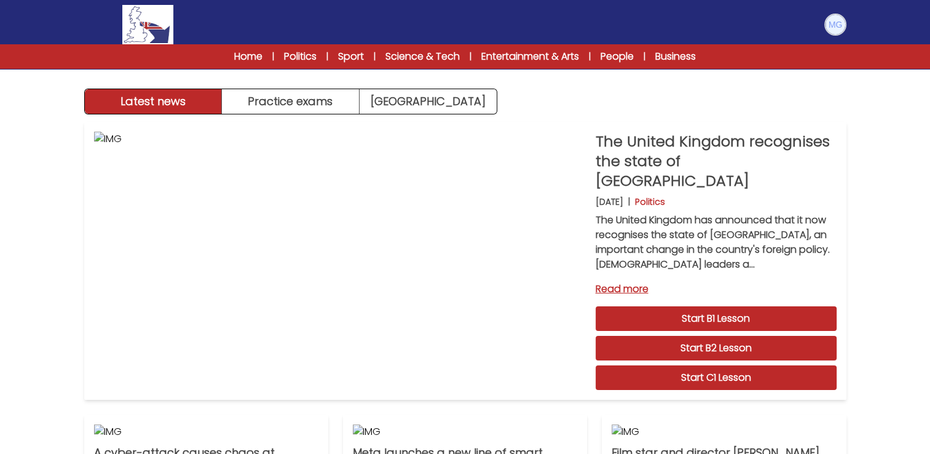
click at [828, 26] on img at bounding box center [836, 25] width 20 height 20
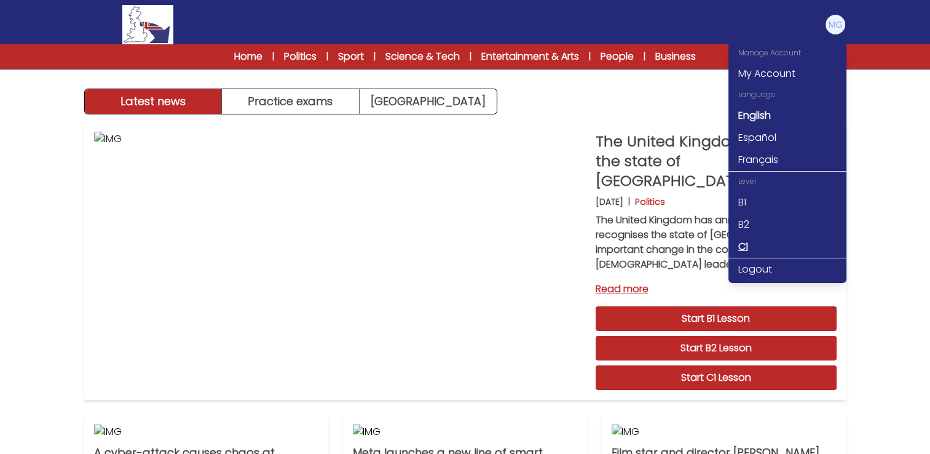
click at [742, 243] on link "C1" at bounding box center [788, 247] width 118 height 22
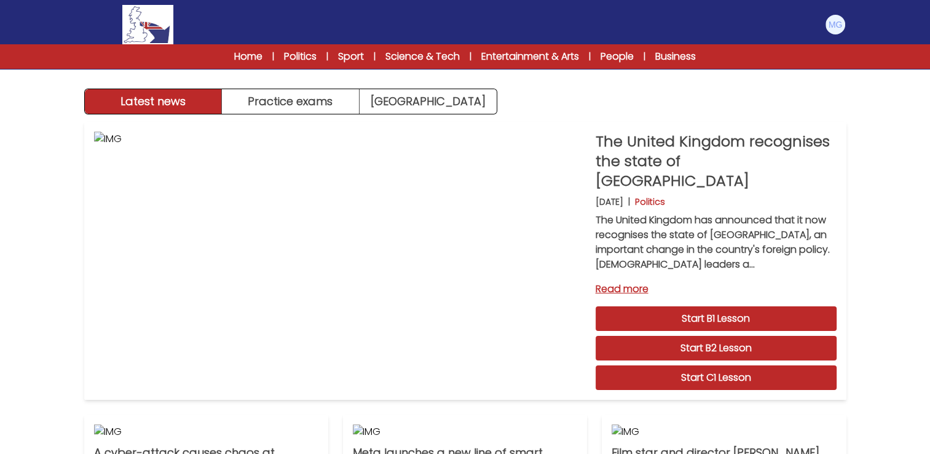
click at [571, 92] on div "Latest news Practice exams Exam Centre" at bounding box center [465, 57] width 787 height 114
click at [244, 53] on link "Home" at bounding box center [248, 56] width 28 height 15
click at [835, 28] on img at bounding box center [836, 25] width 20 height 20
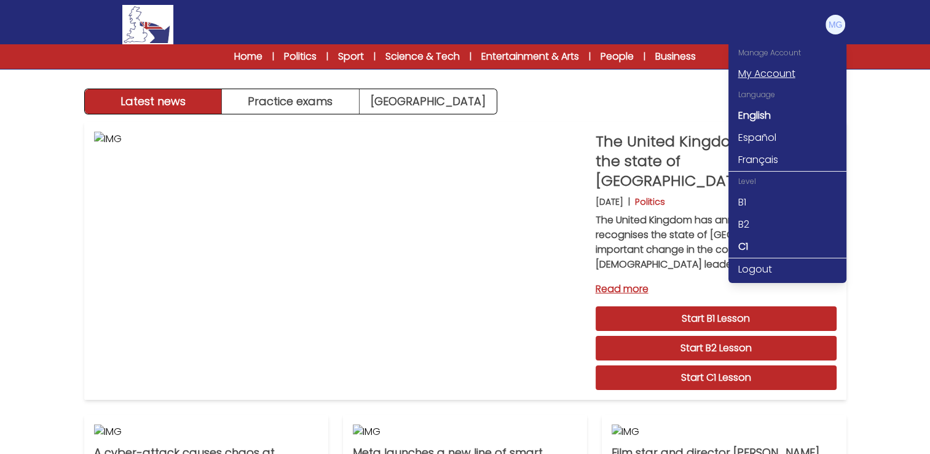
click at [760, 69] on link "My Account" at bounding box center [788, 74] width 118 height 22
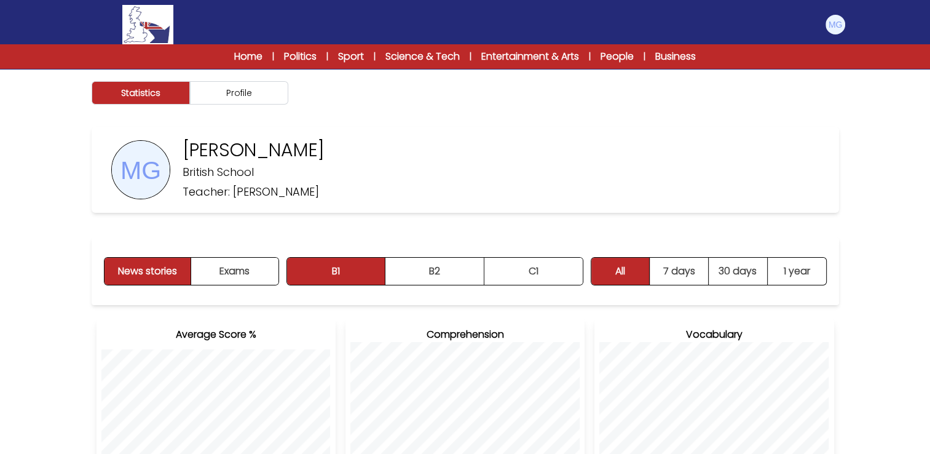
click at [562, 290] on div "News stories Exams B1 B2 C1 B1 B2 C1" at bounding box center [466, 271] width 748 height 68
click at [546, 277] on button "C1" at bounding box center [534, 271] width 98 height 27
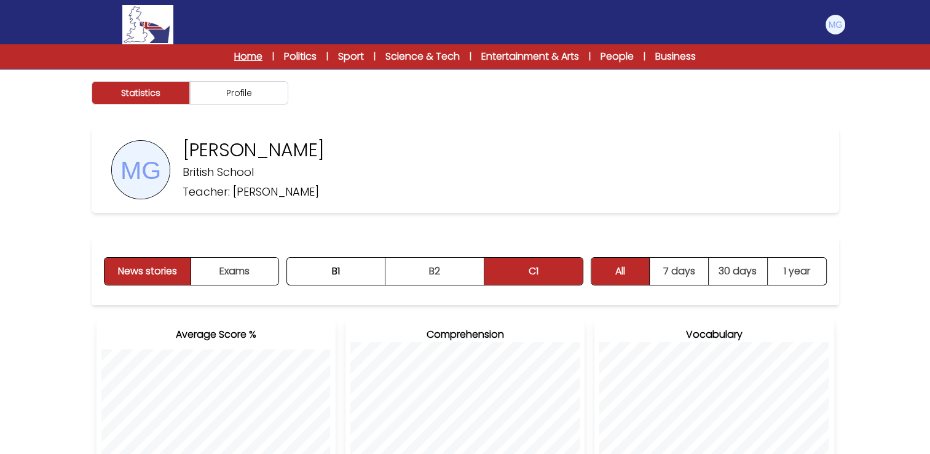
click at [248, 55] on link "Home" at bounding box center [248, 56] width 28 height 15
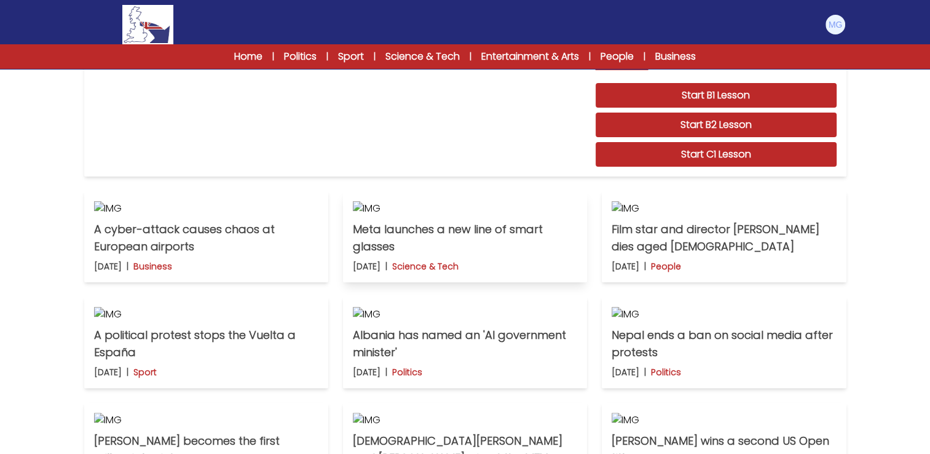
scroll to position [369, 0]
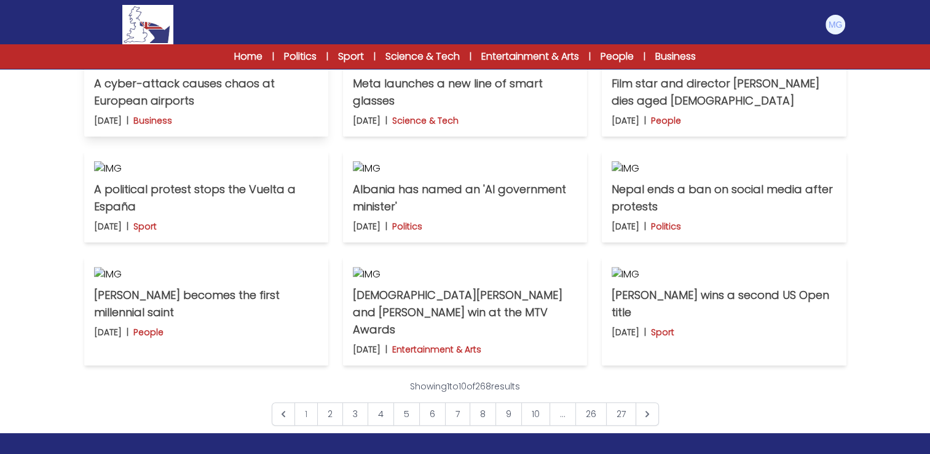
click at [189, 70] on img at bounding box center [206, 62] width 224 height 15
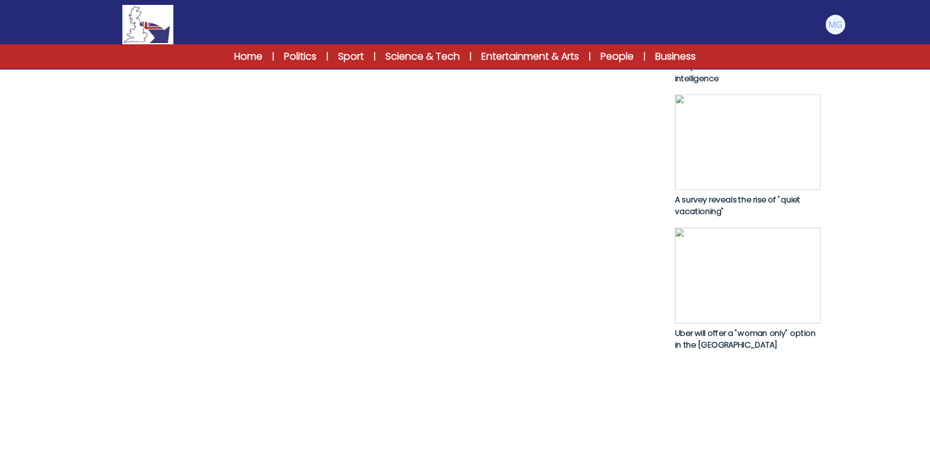
scroll to position [867, 0]
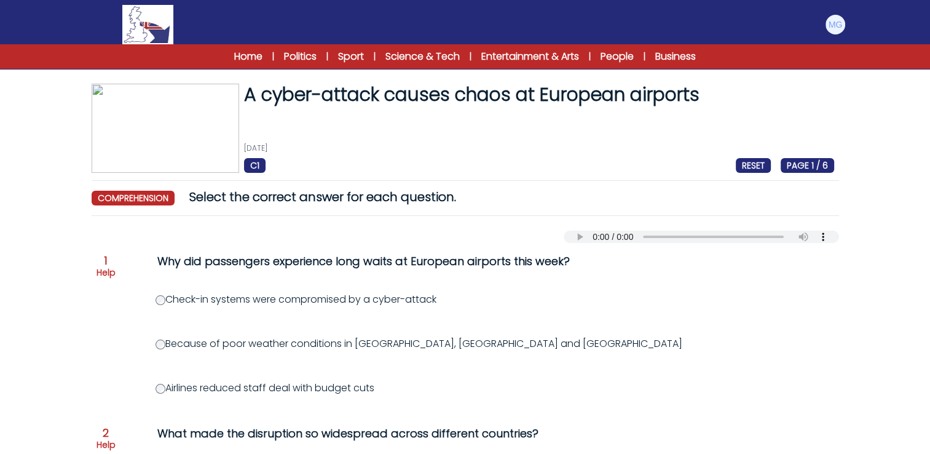
scroll to position [61, 0]
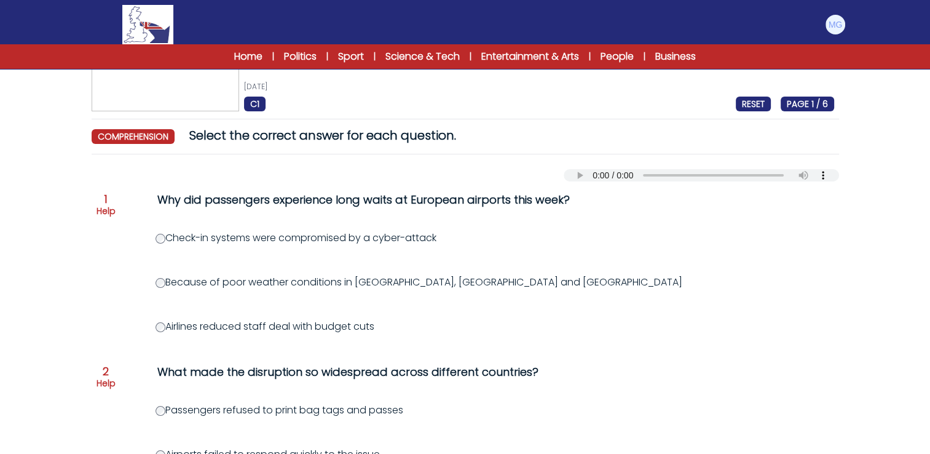
drag, startPoint x: 411, startPoint y: 198, endPoint x: 570, endPoint y: 205, distance: 158.8
click at [570, 205] on div "Why did passengers experience long waits at European airports this week?" at bounding box center [407, 199] width 500 height 17
drag, startPoint x: 570, startPoint y: 205, endPoint x: 536, endPoint y: 260, distance: 64.3
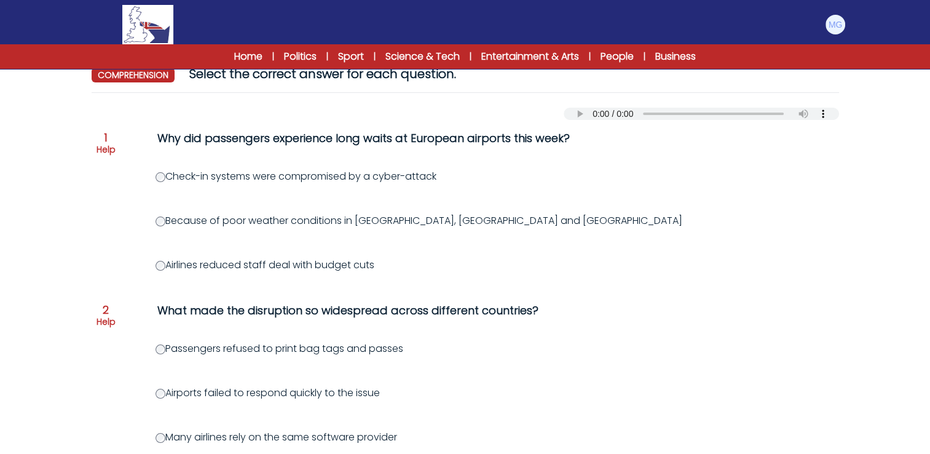
click at [156, 178] on div "Check-in systems were compromised by a cyber-attack" at bounding box center [525, 176] width 738 height 15
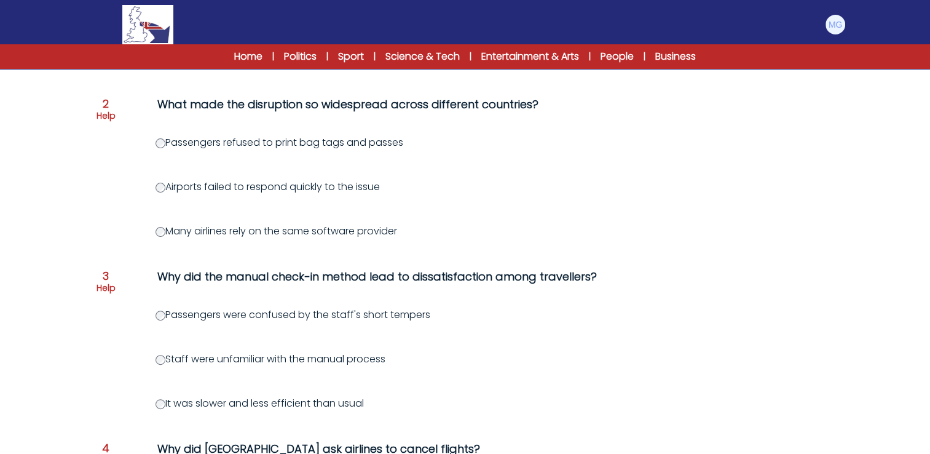
scroll to position [307, 0]
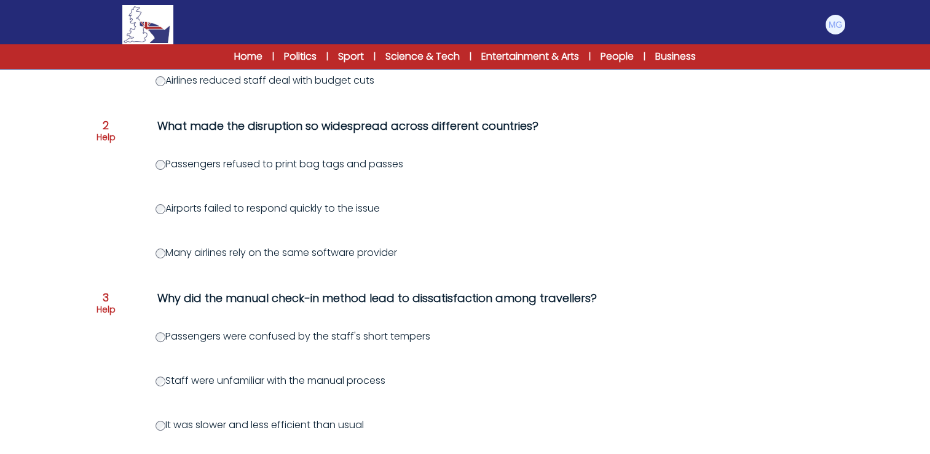
click at [92, 363] on div "Question 1 Help Why did passengers experience long waits at European airports t…" at bounding box center [466, 380] width 748 height 891
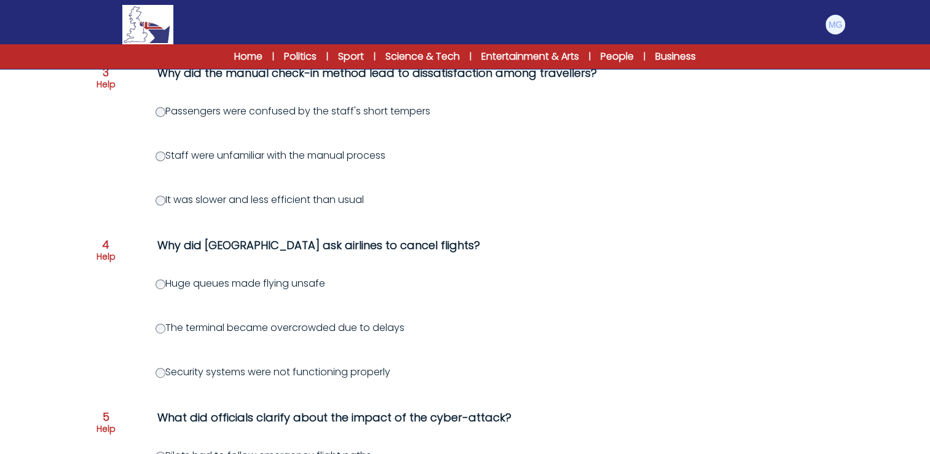
scroll to position [615, 0]
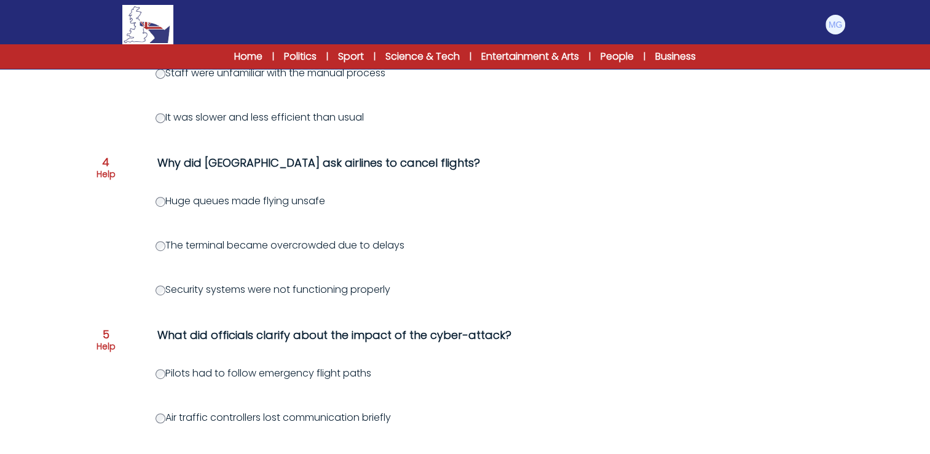
click at [113, 228] on div "Question 1 Help Why did passengers experience long waits at European airports t…" at bounding box center [466, 73] width 748 height 891
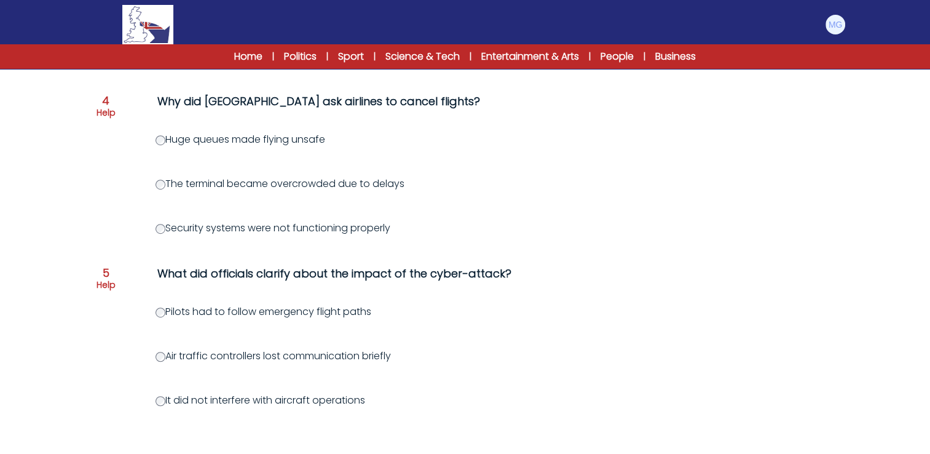
scroll to position [738, 0]
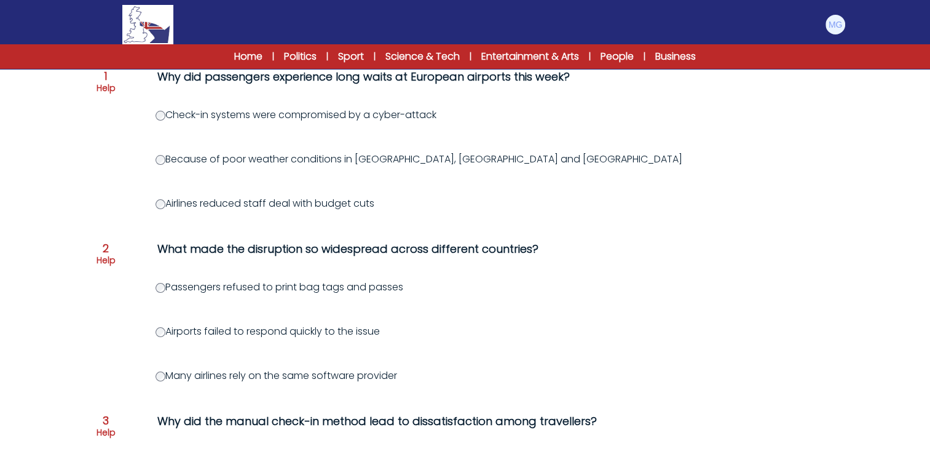
scroll to position [246, 0]
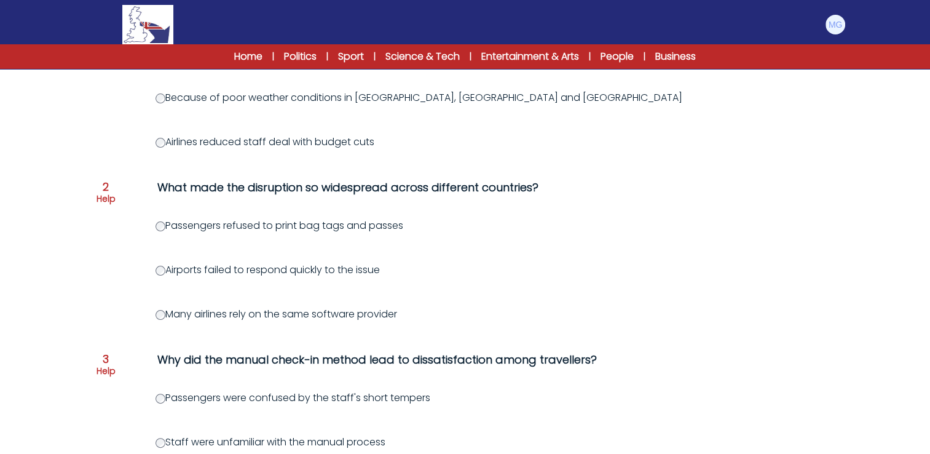
click at [165, 272] on label "Airports failed to respond quickly to the issue" at bounding box center [268, 270] width 224 height 14
click at [121, 254] on div "Question 1 Help Why did passengers experience long waits at European airports t…" at bounding box center [466, 442] width 748 height 891
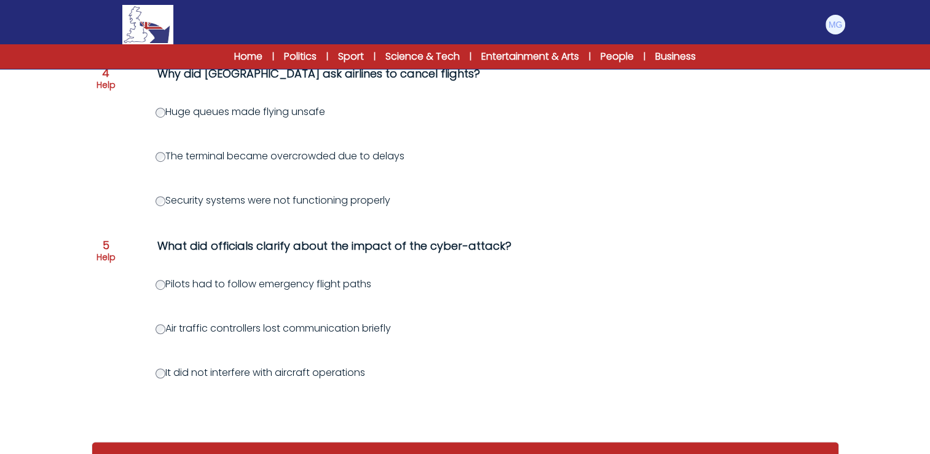
scroll to position [758, 0]
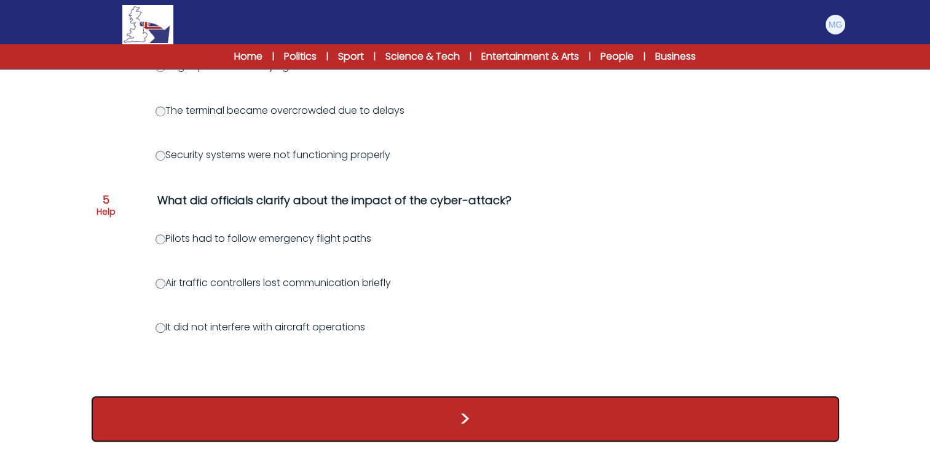
click at [378, 423] on button ">" at bounding box center [466, 419] width 748 height 46
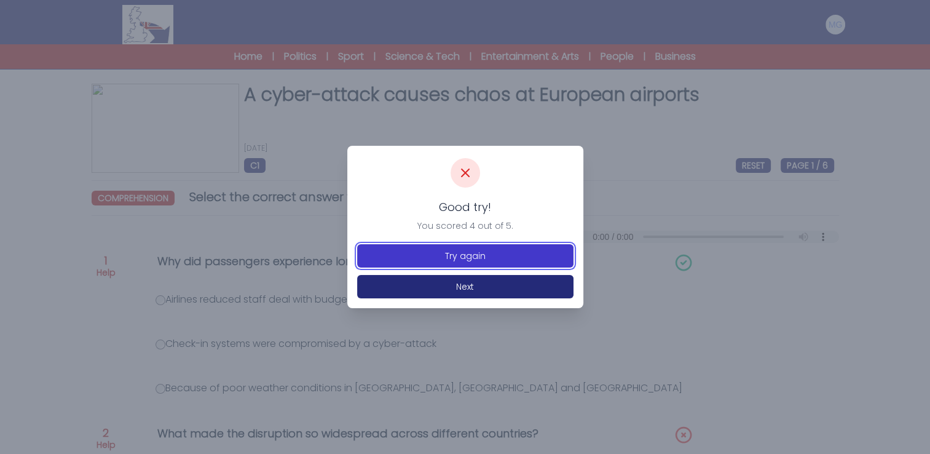
click at [408, 256] on button "Try again" at bounding box center [465, 255] width 216 height 23
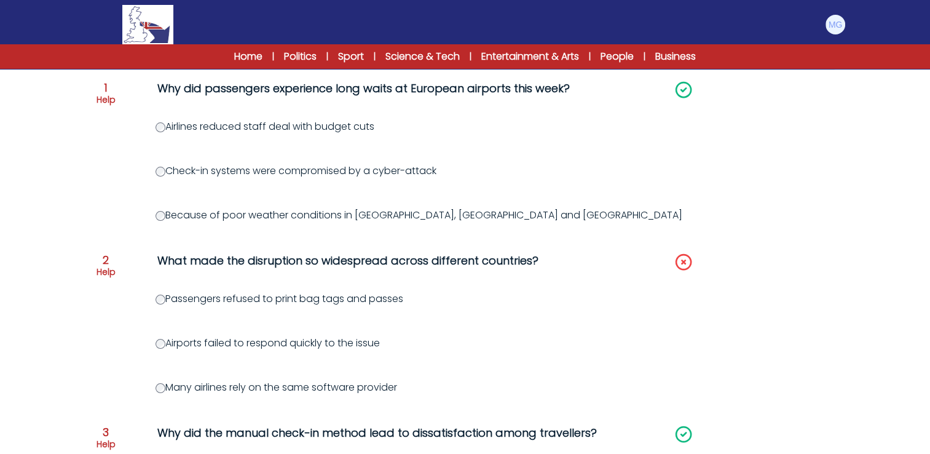
scroll to position [246, 0]
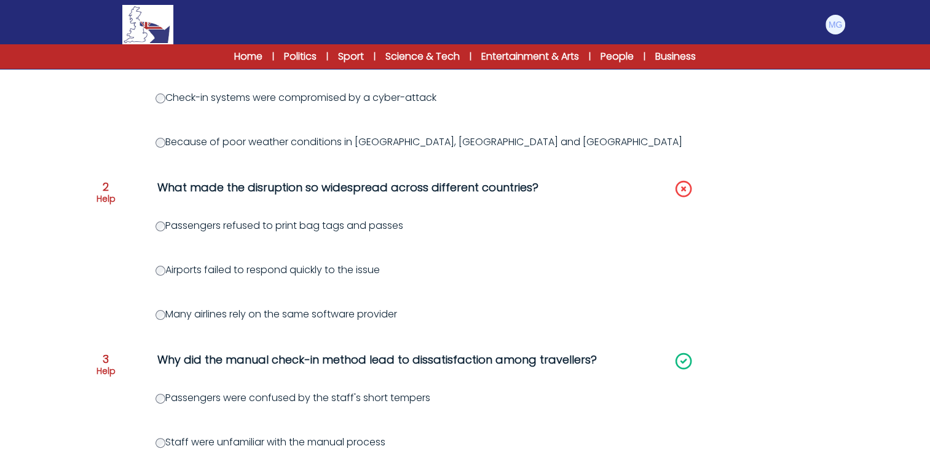
click at [337, 247] on div "Question 1 Help Why did passengers experience long waits at European airports t…" at bounding box center [466, 442] width 748 height 891
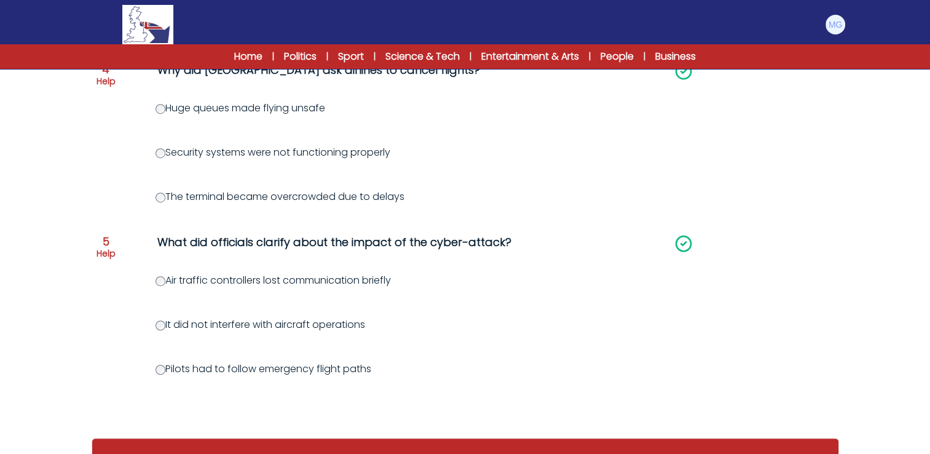
scroll to position [758, 0]
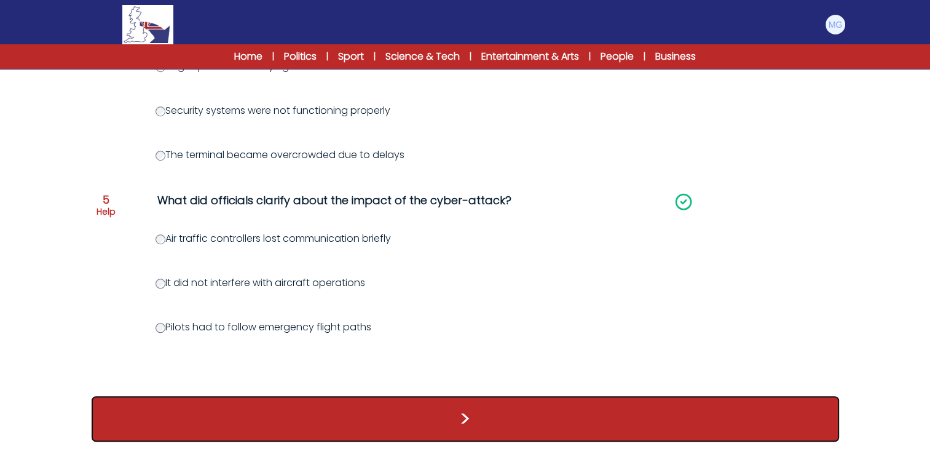
click at [361, 403] on button ">" at bounding box center [466, 419] width 748 height 46
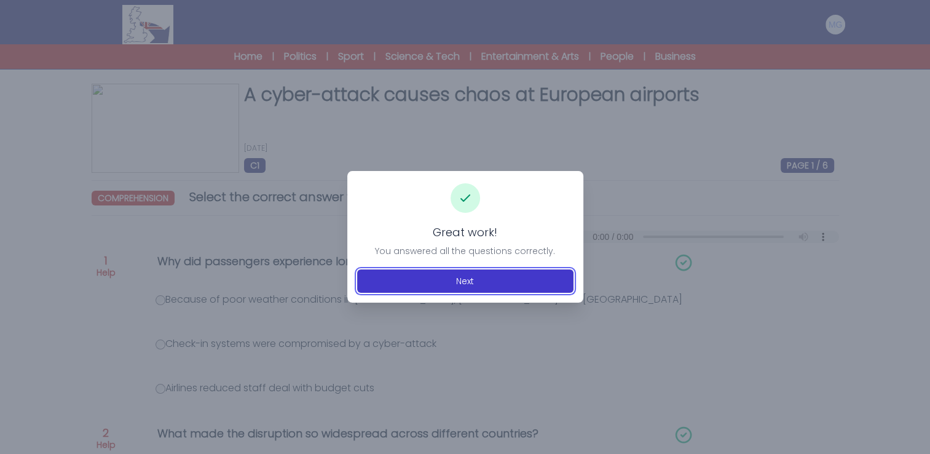
click at [428, 281] on button "Next" at bounding box center [465, 280] width 216 height 23
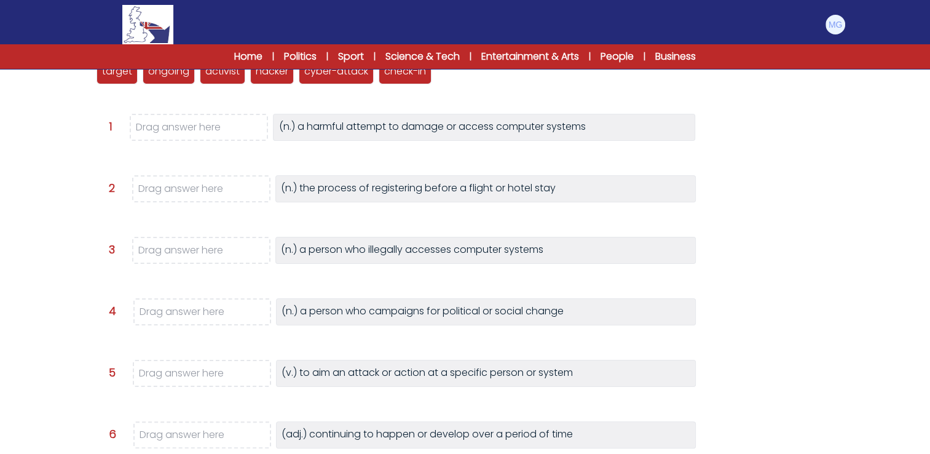
scroll to position [123, 0]
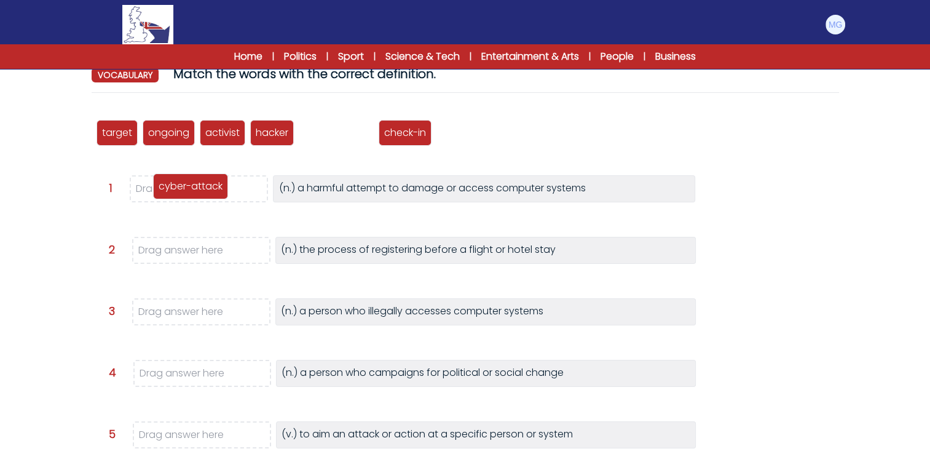
drag, startPoint x: 362, startPoint y: 127, endPoint x: 206, endPoint y: 186, distance: 166.8
click at [206, 186] on p "cyber-attack" at bounding box center [191, 186] width 64 height 15
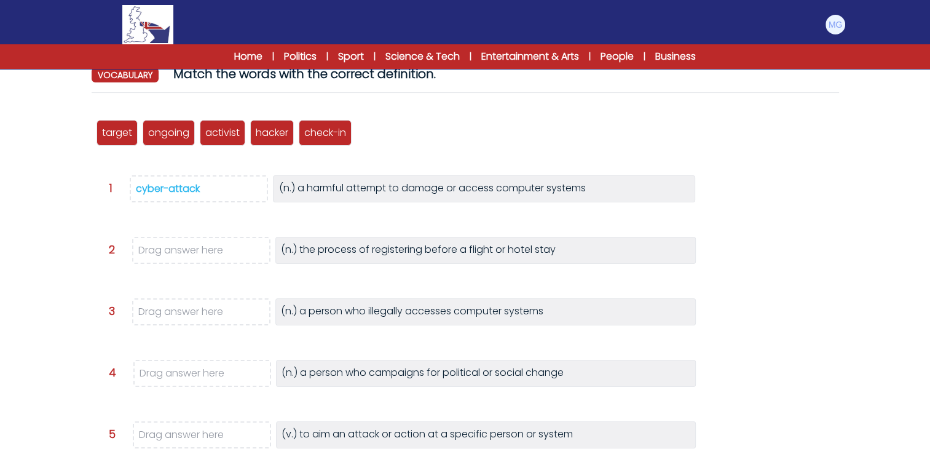
click at [365, 223] on div "target ongoing activist hacker cyber-attack check-in Question 1" at bounding box center [466, 333] width 748 height 461
drag, startPoint x: 287, startPoint y: 165, endPoint x: 226, endPoint y: 252, distance: 106.8
click at [226, 252] on p "check-in" at bounding box center [236, 251] width 42 height 15
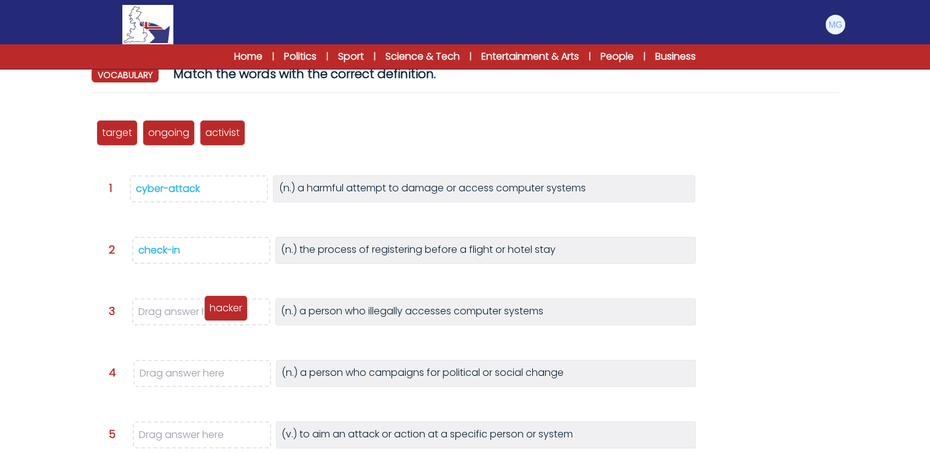
drag, startPoint x: 270, startPoint y: 133, endPoint x: 223, endPoint y: 306, distance: 179.6
click at [223, 306] on p "hacker" at bounding box center [226, 308] width 33 height 15
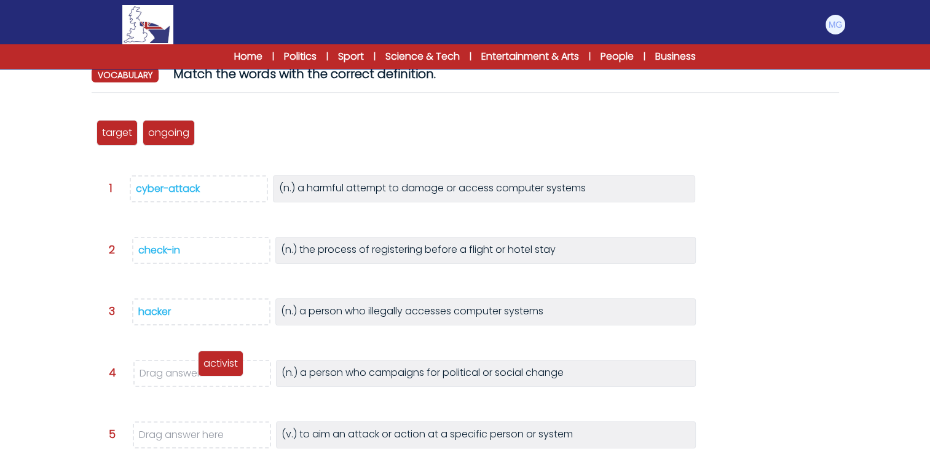
drag, startPoint x: 209, startPoint y: 133, endPoint x: 207, endPoint y: 364, distance: 230.6
click at [207, 364] on p "activist" at bounding box center [221, 363] width 34 height 15
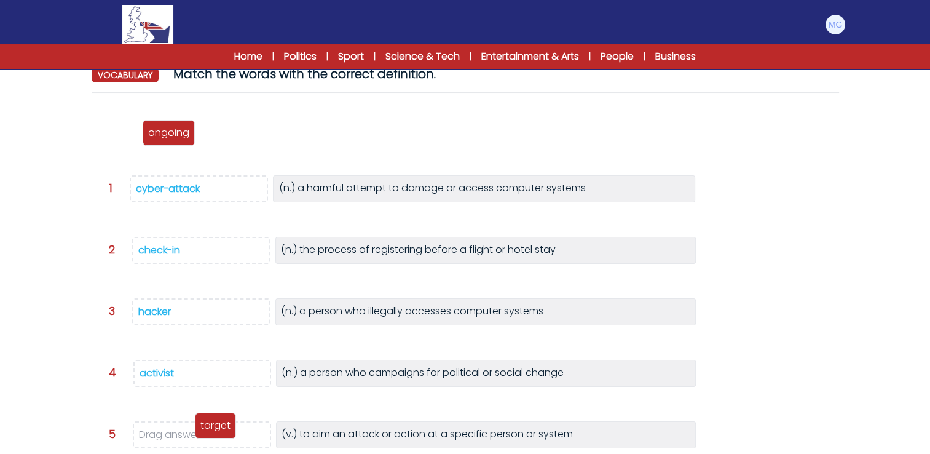
drag, startPoint x: 124, startPoint y: 146, endPoint x: 214, endPoint y: 422, distance: 290.0
click at [214, 422] on p "target" at bounding box center [215, 425] width 30 height 15
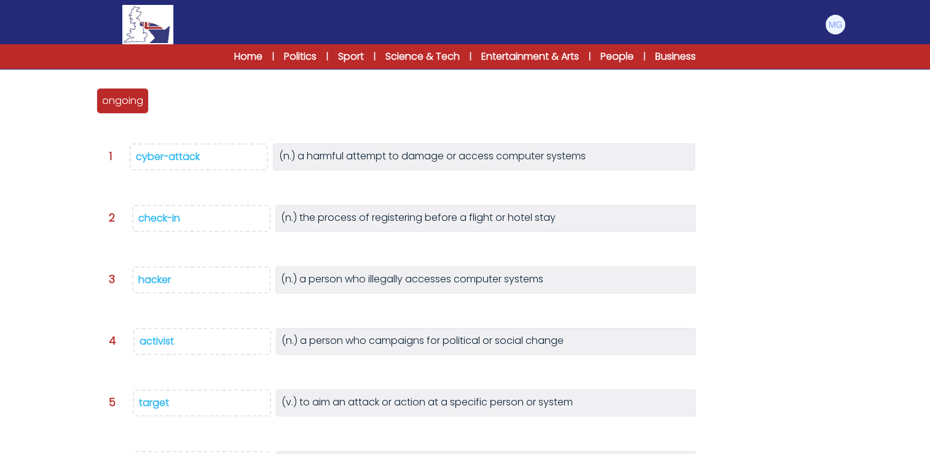
scroll to position [184, 0]
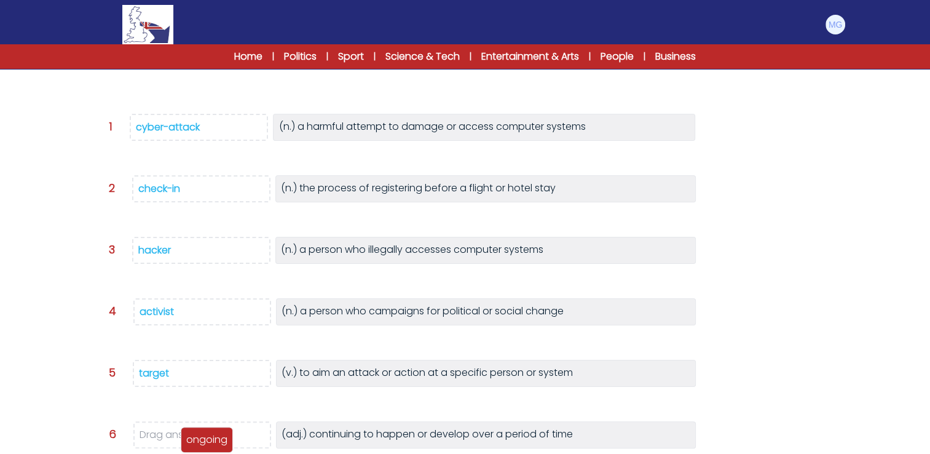
drag, startPoint x: 127, startPoint y: 73, endPoint x: 215, endPoint y: 428, distance: 365.7
click at [212, 442] on p "ongoing" at bounding box center [206, 439] width 41 height 15
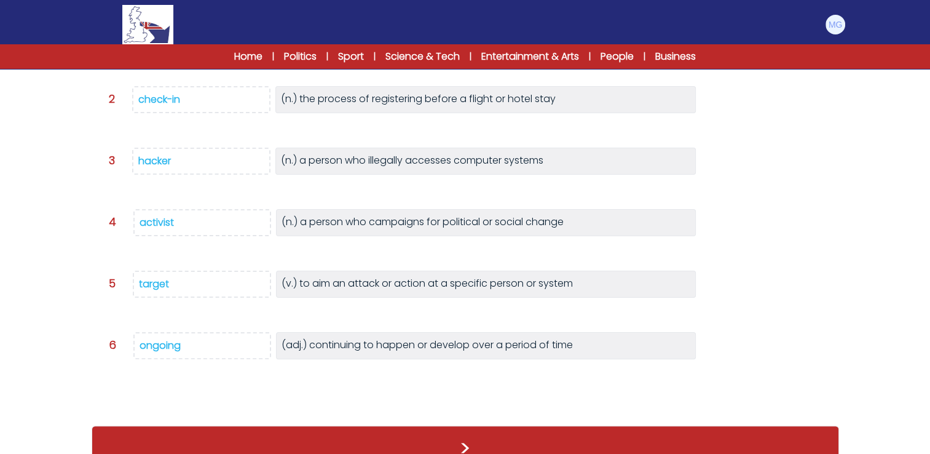
scroll to position [283, 0]
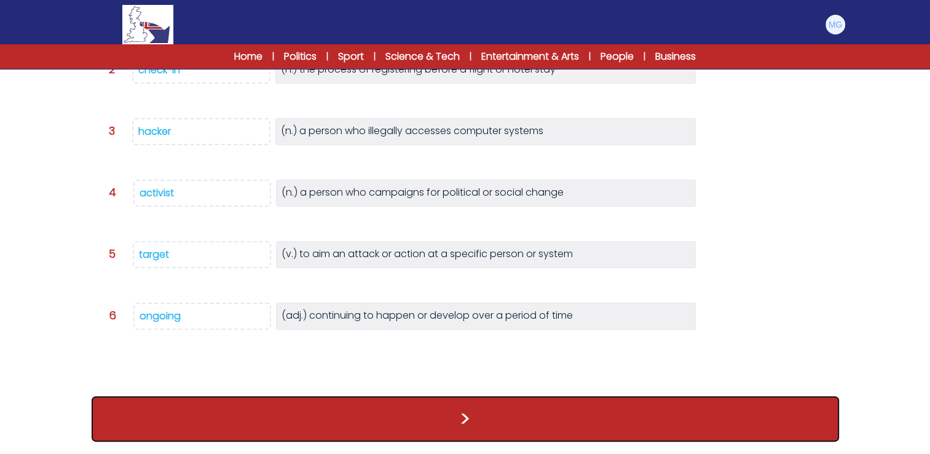
click at [490, 406] on button ">" at bounding box center [466, 419] width 748 height 46
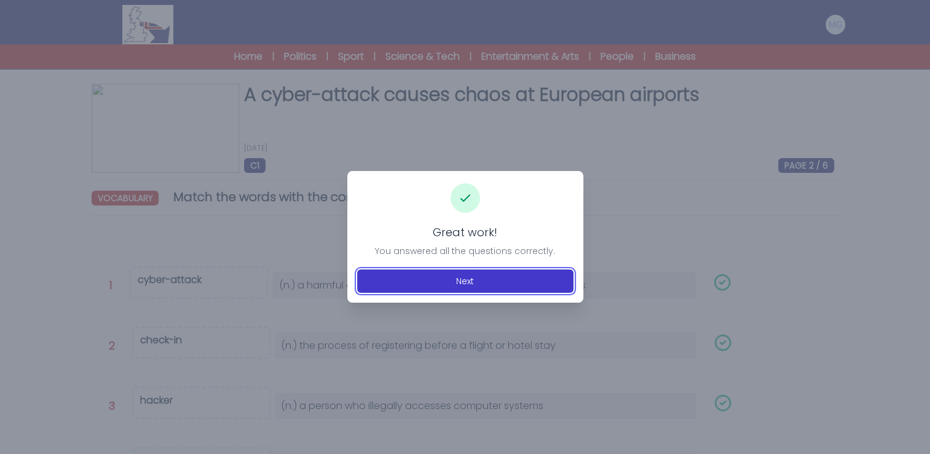
click at [446, 288] on button "Next" at bounding box center [465, 280] width 216 height 23
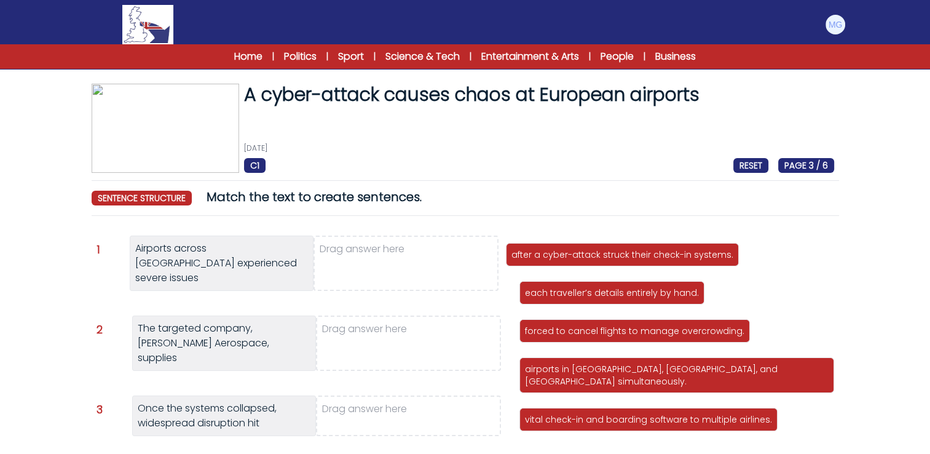
drag, startPoint x: 551, startPoint y: 258, endPoint x: 388, endPoint y: 237, distance: 164.2
click at [512, 248] on p "after a cyber-attack struck their check-in systems." at bounding box center [623, 254] width 222 height 12
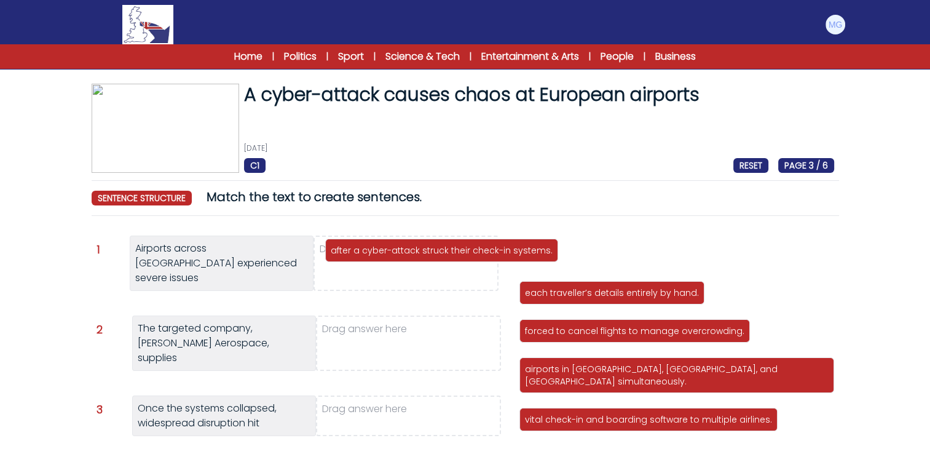
drag, startPoint x: 583, startPoint y: 260, endPoint x: 389, endPoint y: 255, distance: 194.4
click at [389, 255] on p "after a cyber-attack struck their check-in systems." at bounding box center [442, 250] width 222 height 12
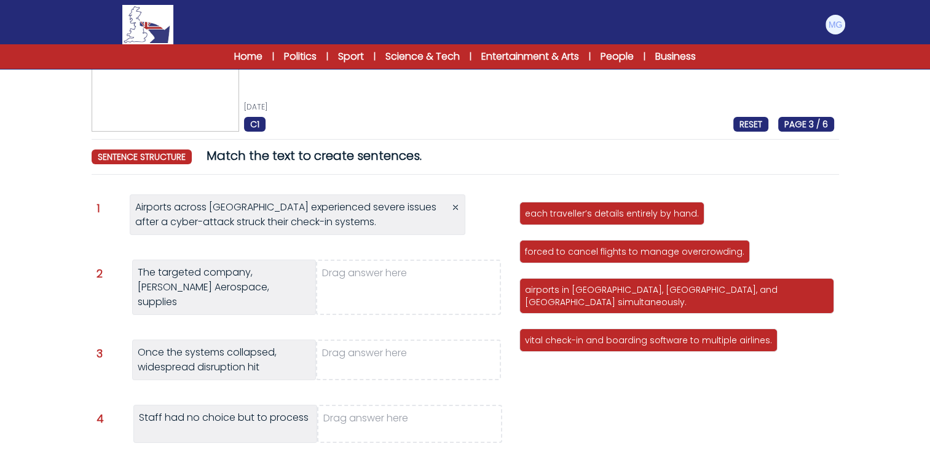
scroll to position [61, 0]
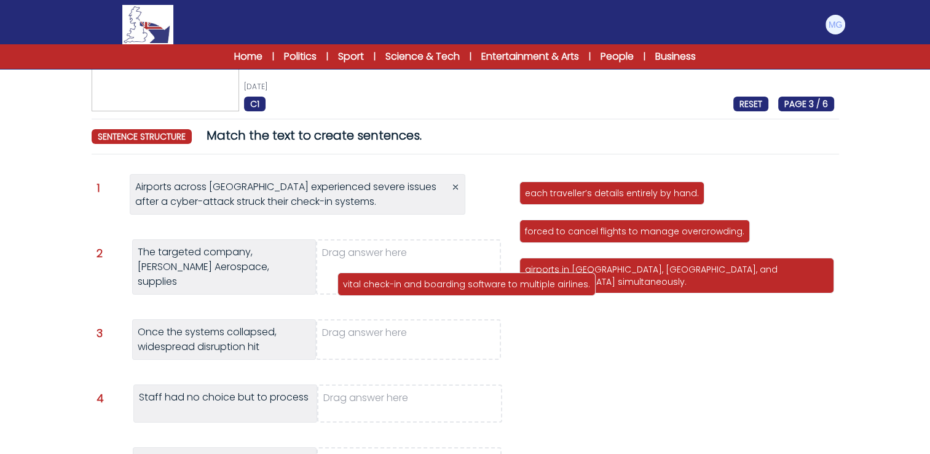
drag, startPoint x: 584, startPoint y: 309, endPoint x: 364, endPoint y: 252, distance: 227.6
click at [364, 278] on p "vital check-in and boarding software to multiple airlines." at bounding box center [466, 284] width 247 height 12
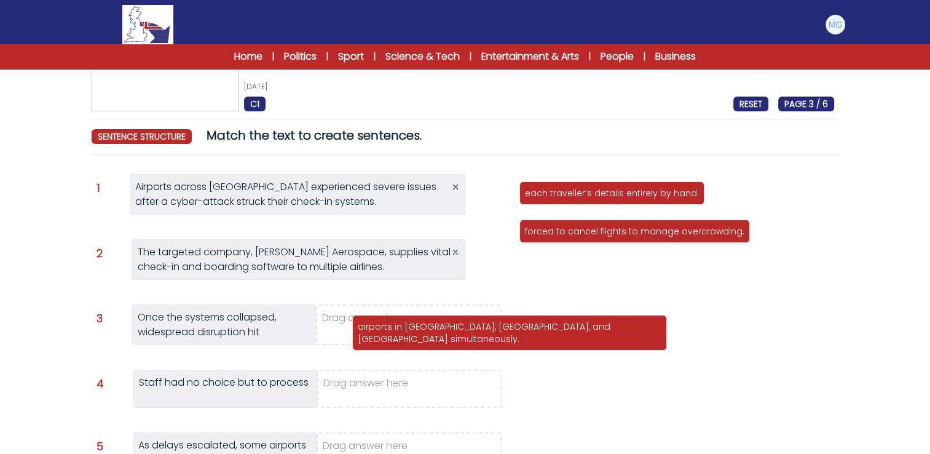
drag, startPoint x: 576, startPoint y: 276, endPoint x: 405, endPoint y: 327, distance: 178.4
click at [405, 327] on p "airports in [GEOGRAPHIC_DATA], [GEOGRAPHIC_DATA], and [GEOGRAPHIC_DATA] simulta…" at bounding box center [510, 332] width 304 height 25
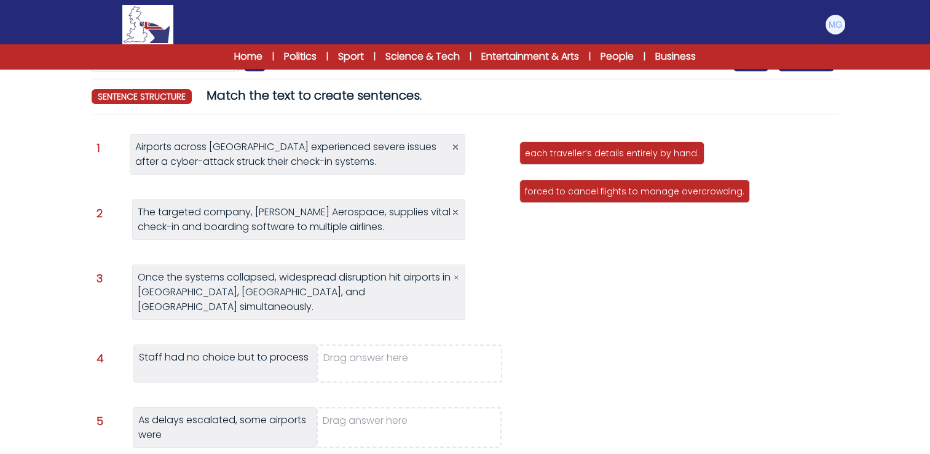
scroll to position [123, 0]
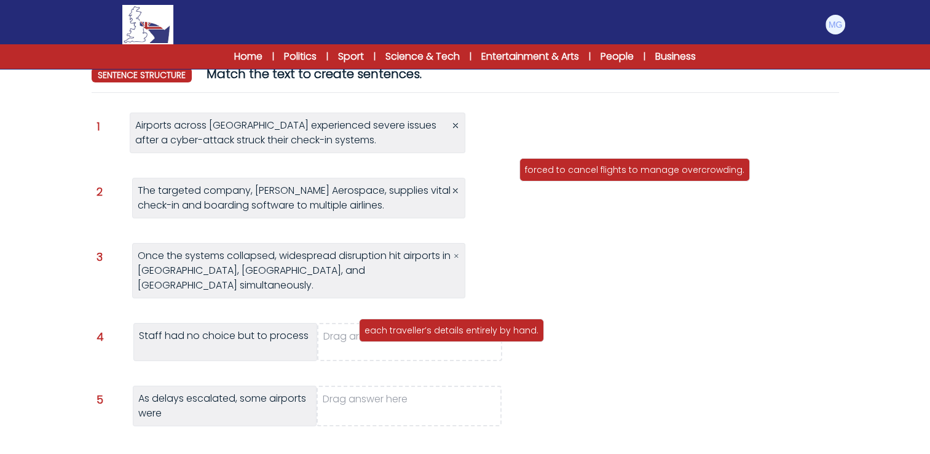
drag, startPoint x: 579, startPoint y: 132, endPoint x: 419, endPoint y: 330, distance: 255.4
click at [419, 330] on p "each traveller’s details entirely by hand." at bounding box center [452, 330] width 174 height 12
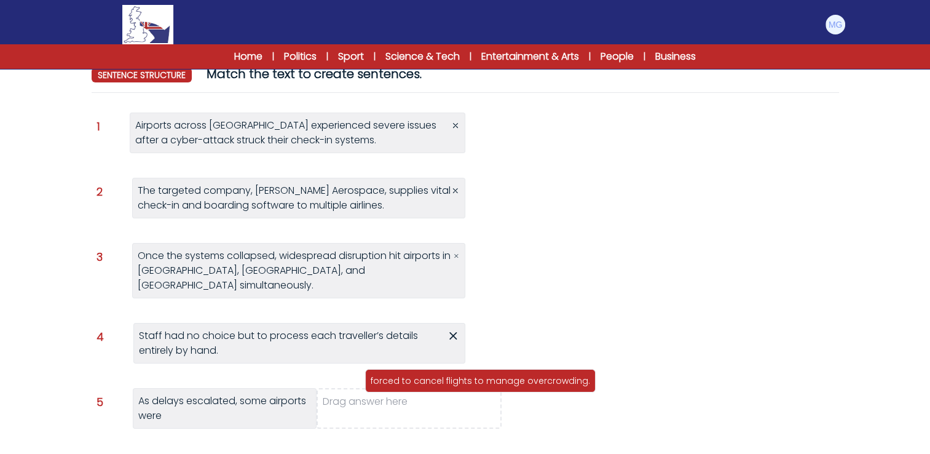
drag, startPoint x: 594, startPoint y: 130, endPoint x: 423, endPoint y: 380, distance: 303.5
click at [423, 380] on p "forced to cancel flights to manage overcrowding." at bounding box center [481, 381] width 220 height 12
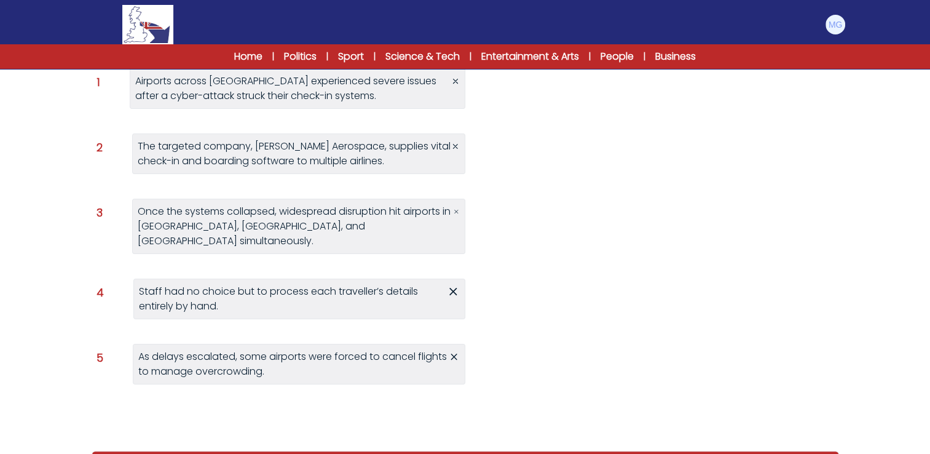
scroll to position [205, 0]
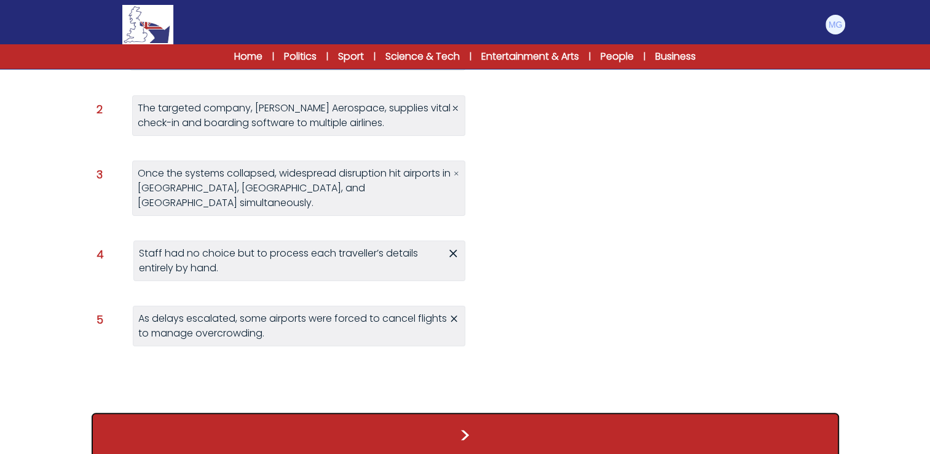
click at [480, 413] on button ">" at bounding box center [466, 436] width 748 height 46
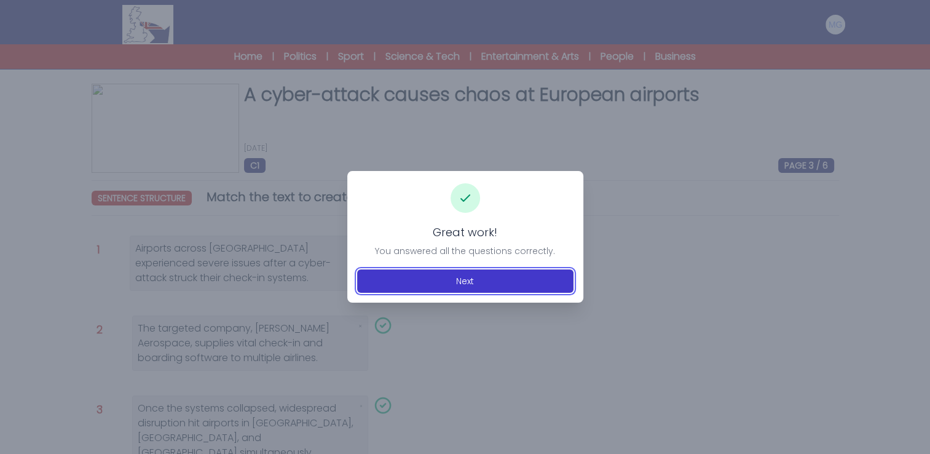
click at [490, 287] on button "Next" at bounding box center [465, 280] width 216 height 23
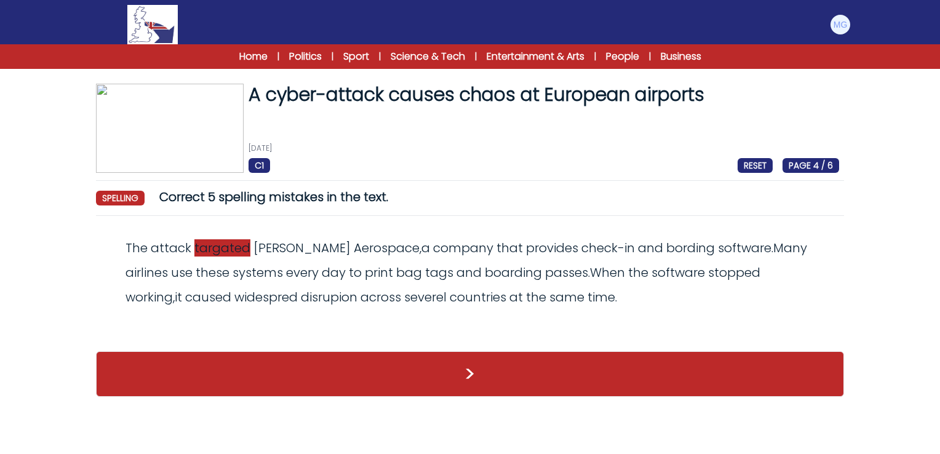
click at [214, 253] on span "targated" at bounding box center [222, 247] width 56 height 17
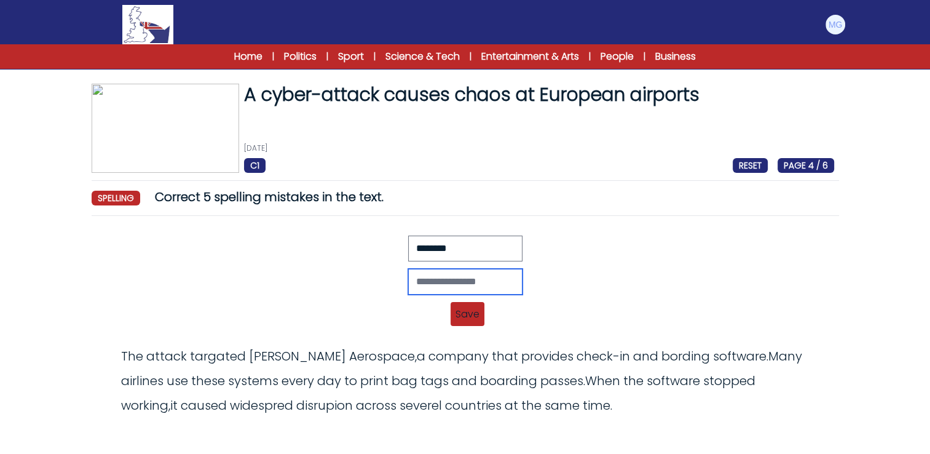
click at [447, 279] on input "text" at bounding box center [465, 282] width 114 height 26
type input "********"
click at [473, 314] on span "Save" at bounding box center [468, 314] width 34 height 24
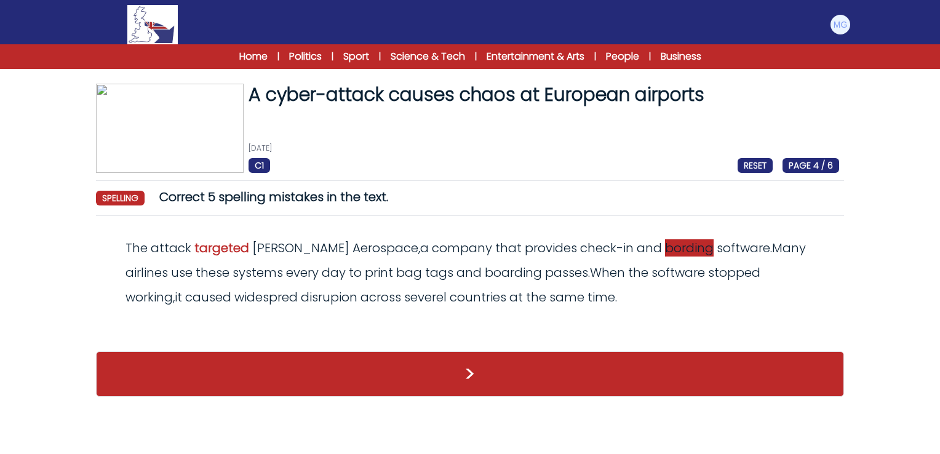
click at [665, 246] on span "bording" at bounding box center [689, 247] width 49 height 17
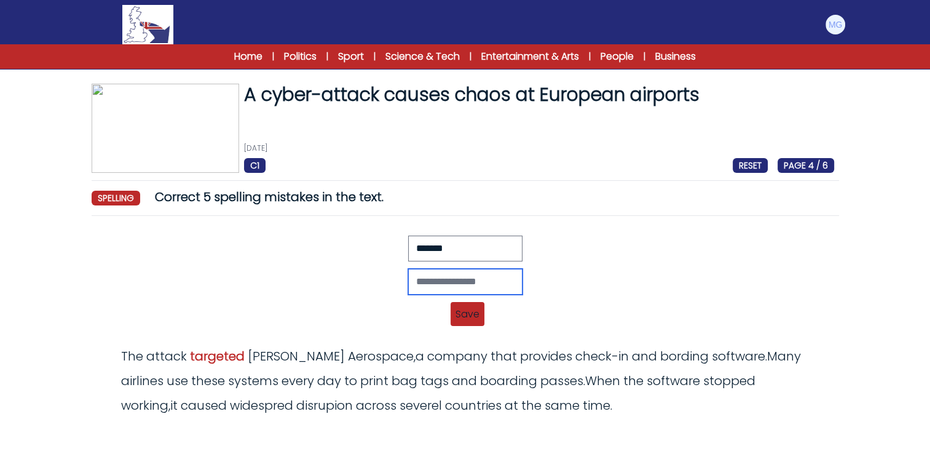
click at [448, 281] on input "text" at bounding box center [465, 282] width 114 height 26
type input "********"
click at [469, 316] on span "Save" at bounding box center [468, 314] width 34 height 24
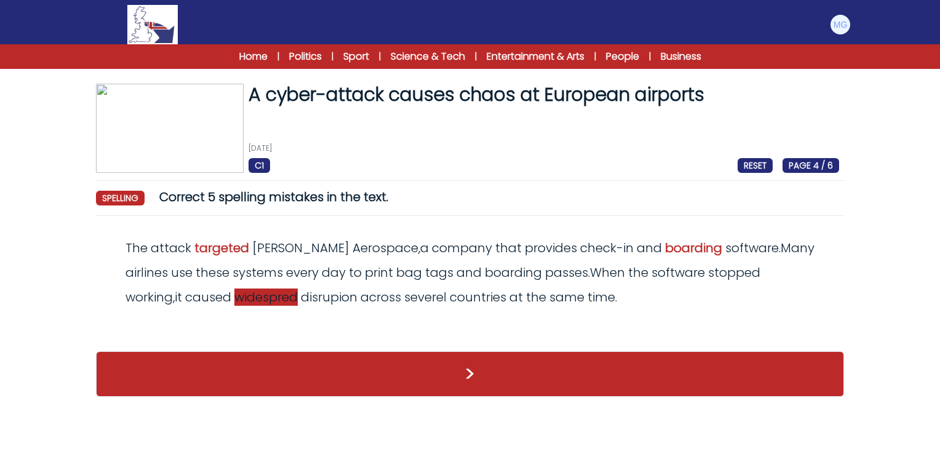
click at [234, 292] on span "widespred" at bounding box center [265, 296] width 63 height 17
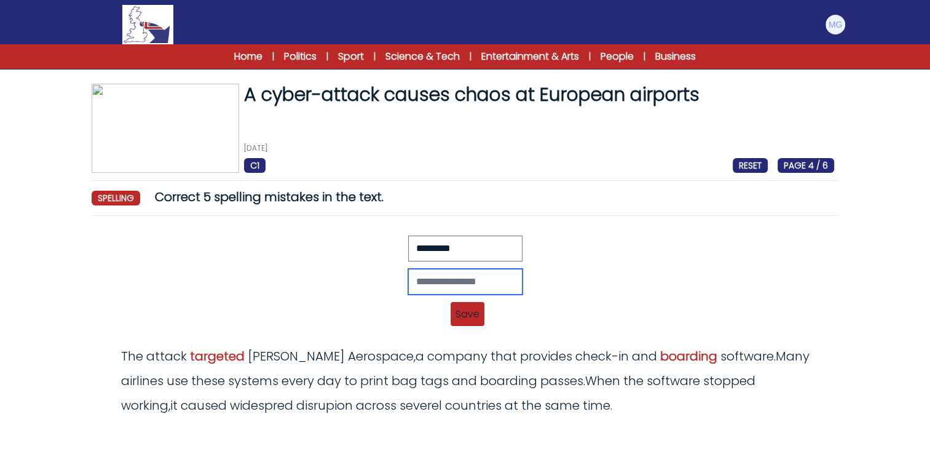
click at [430, 284] on input "text" at bounding box center [465, 282] width 114 height 26
type input "**********"
click at [475, 311] on span "Save" at bounding box center [468, 314] width 34 height 24
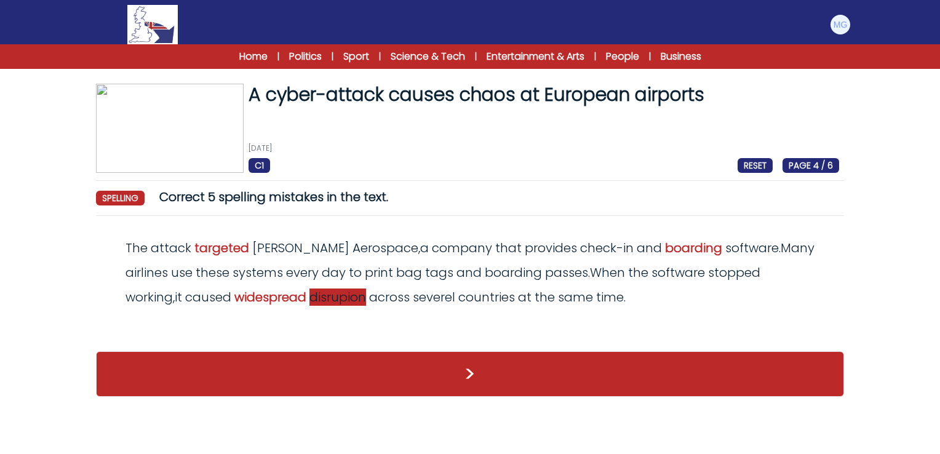
click at [309, 293] on span "disrupion" at bounding box center [337, 296] width 57 height 17
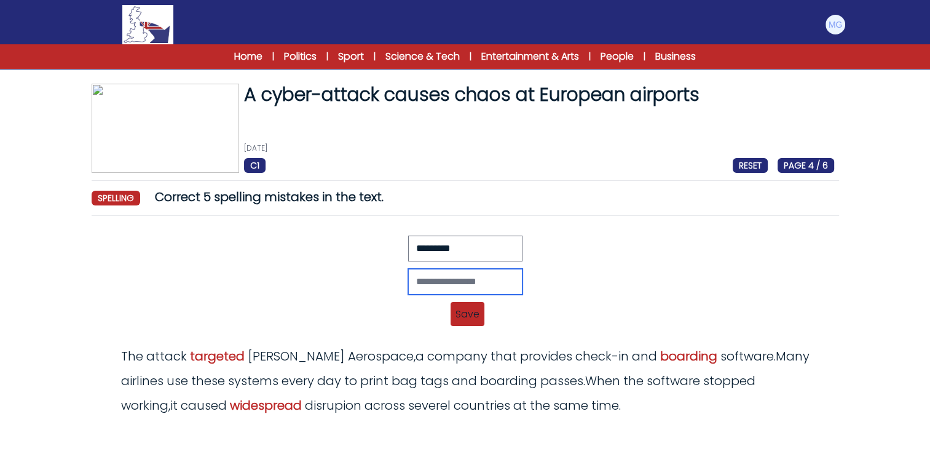
click at [457, 276] on input "text" at bounding box center [465, 282] width 114 height 26
type input "**********"
click at [459, 319] on span "Save" at bounding box center [468, 314] width 34 height 24
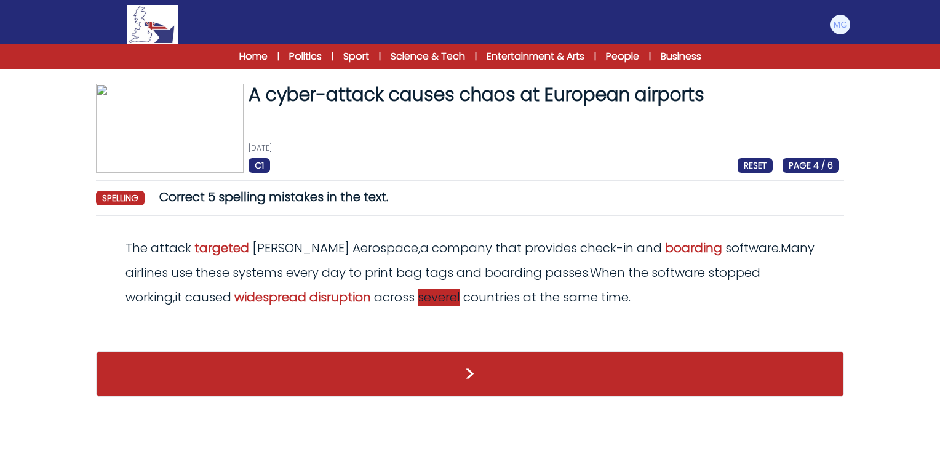
click at [418, 305] on span "severel" at bounding box center [439, 296] width 42 height 17
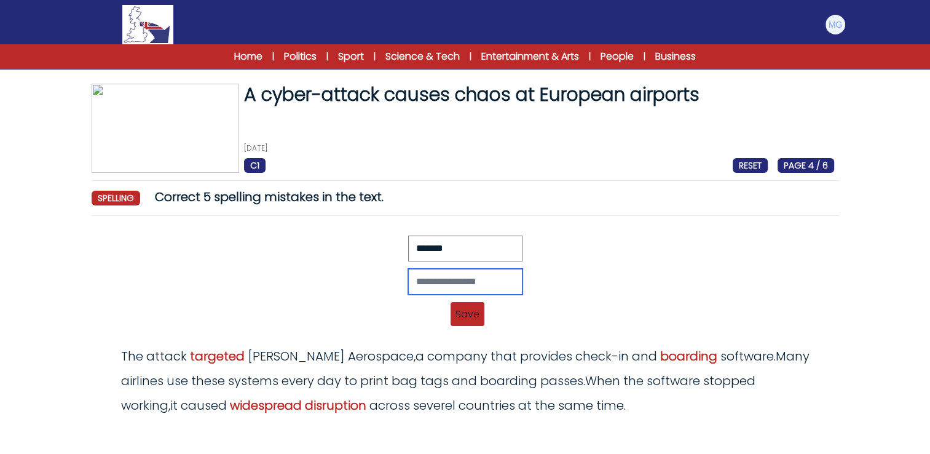
click at [480, 280] on input "text" at bounding box center [465, 282] width 114 height 26
type input "*******"
click at [480, 316] on span "Save" at bounding box center [468, 314] width 34 height 24
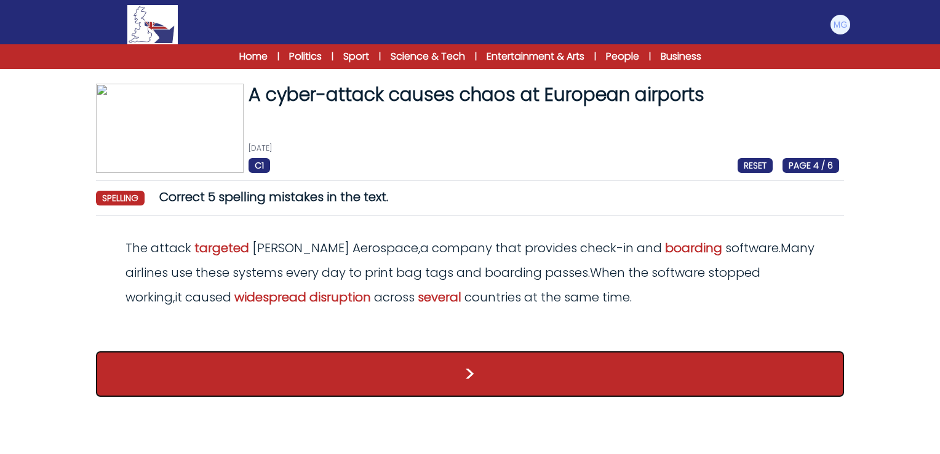
click at [468, 378] on button ">" at bounding box center [470, 374] width 748 height 46
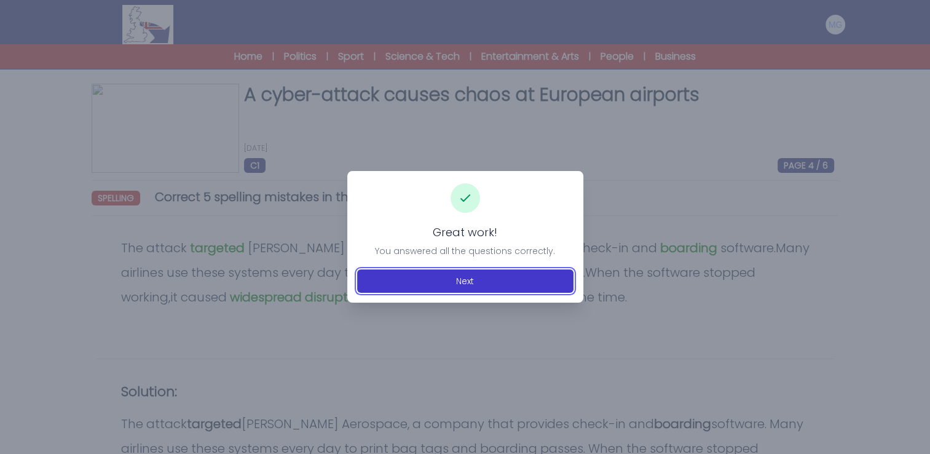
click at [477, 284] on button "Next" at bounding box center [465, 280] width 216 height 23
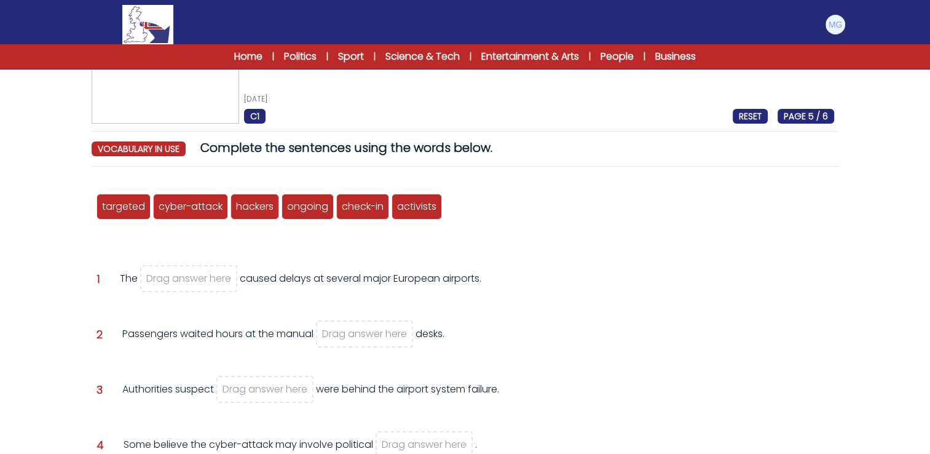
scroll to position [123, 0]
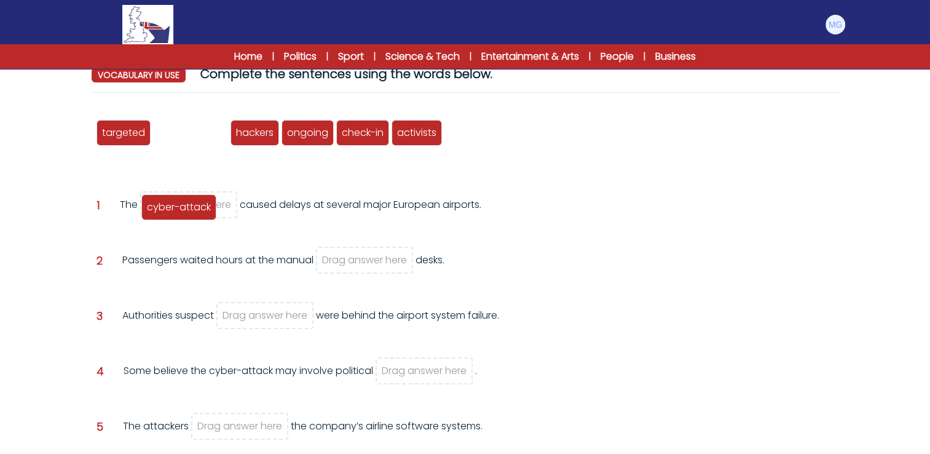
drag, startPoint x: 197, startPoint y: 130, endPoint x: 186, endPoint y: 205, distance: 75.2
click at [186, 205] on span "cyber-attack" at bounding box center [179, 207] width 64 height 14
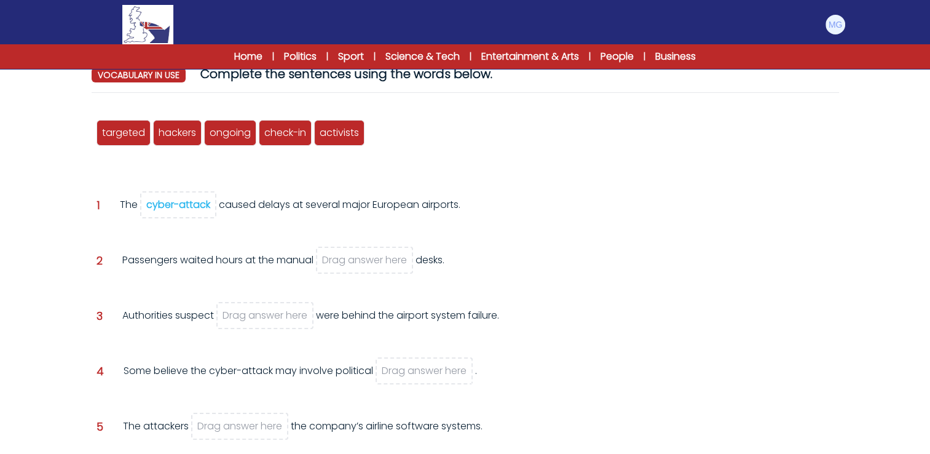
click at [288, 266] on div "Passengers waited hours at the manual Drag answer here desks." at bounding box center [283, 269] width 322 height 33
drag, startPoint x: 285, startPoint y: 137, endPoint x: 367, endPoint y: 269, distance: 155.7
click at [367, 269] on span "check-in" at bounding box center [367, 265] width 42 height 14
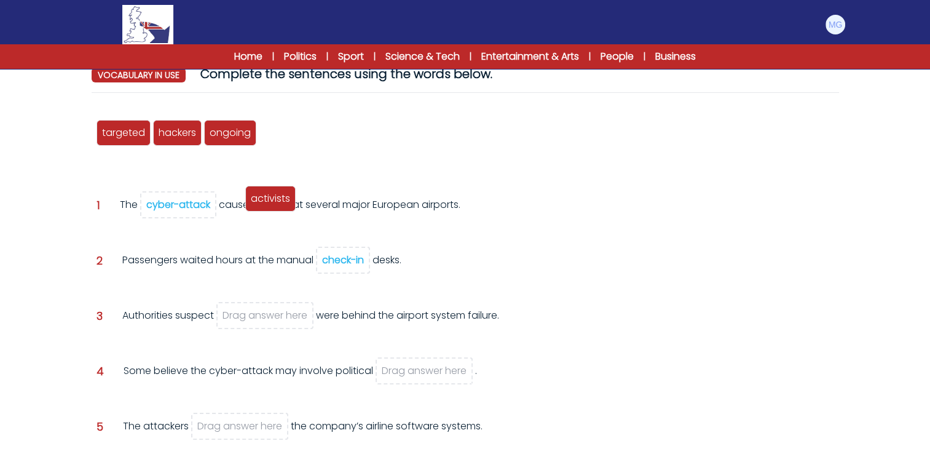
drag, startPoint x: 280, startPoint y: 129, endPoint x: 290, endPoint y: 119, distance: 13.9
click at [290, 191] on span "activists" at bounding box center [270, 198] width 39 height 14
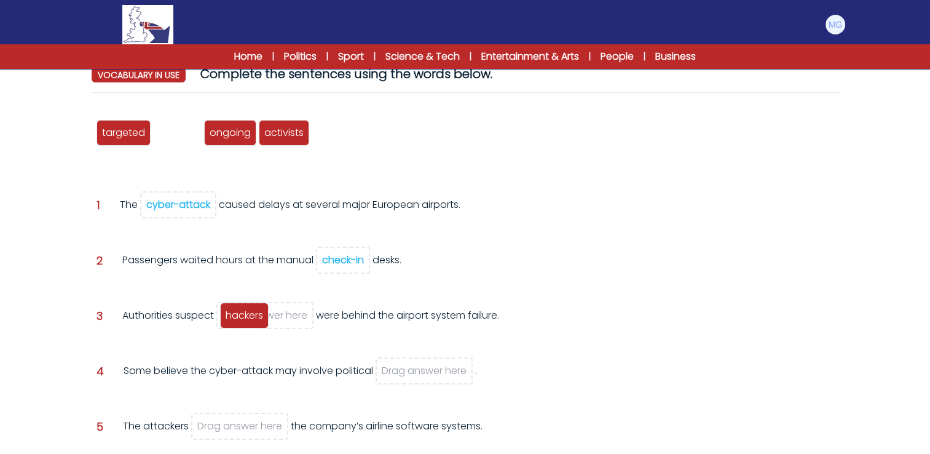
drag, startPoint x: 184, startPoint y: 133, endPoint x: 251, endPoint y: 316, distance: 194.6
click at [251, 316] on span "hackers" at bounding box center [245, 315] width 38 height 14
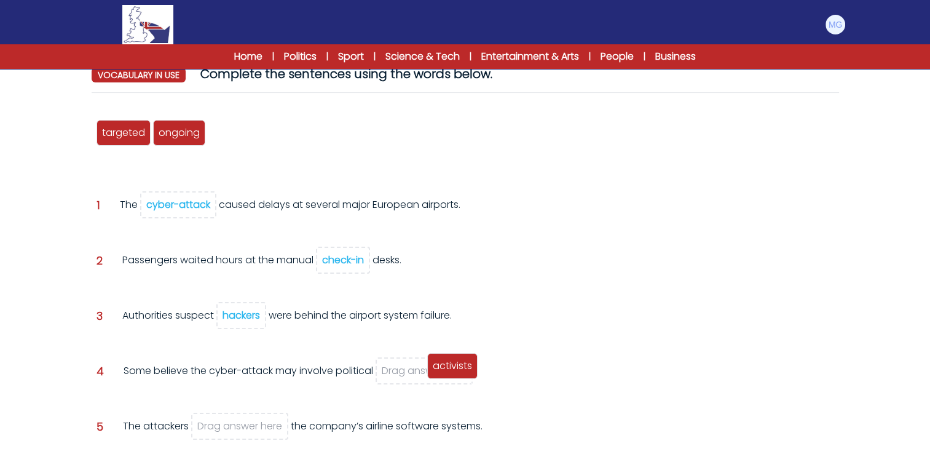
drag, startPoint x: 248, startPoint y: 166, endPoint x: 442, endPoint y: 364, distance: 276.6
click at [442, 364] on span "activists" at bounding box center [452, 366] width 39 height 14
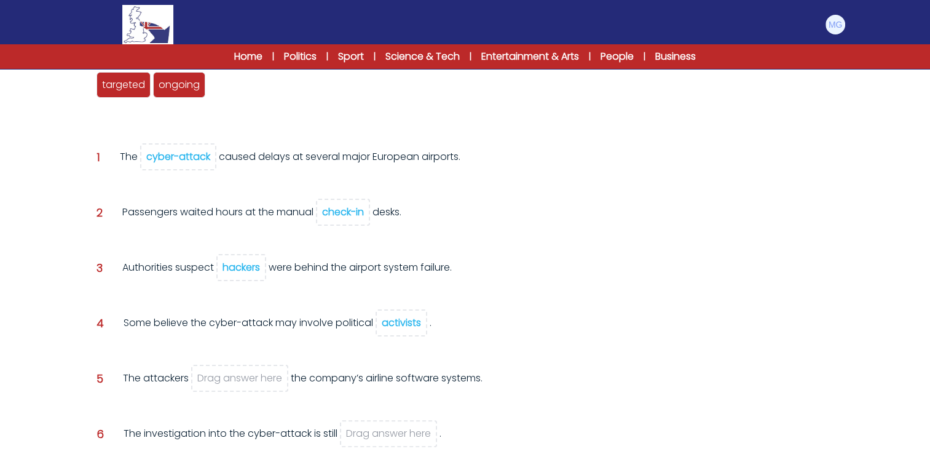
scroll to position [184, 0]
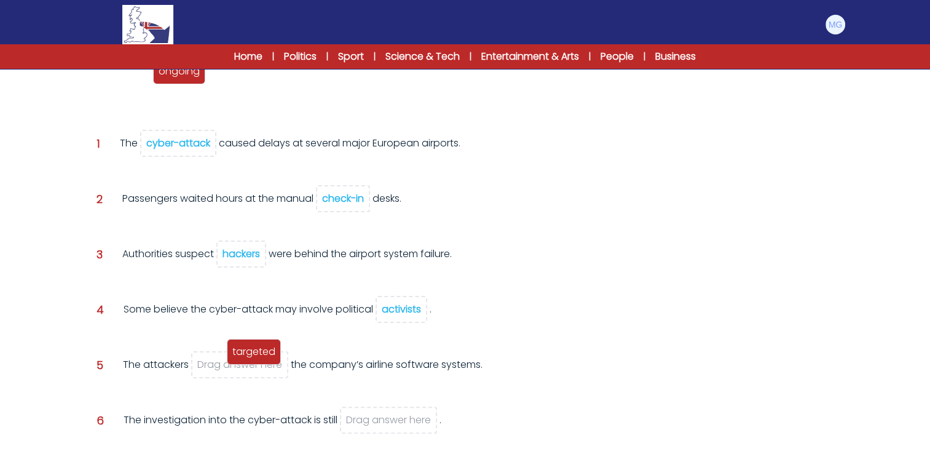
drag, startPoint x: 127, startPoint y: 81, endPoint x: 256, endPoint y: 360, distance: 306.8
click at [256, 360] on div "targeted" at bounding box center [254, 352] width 54 height 26
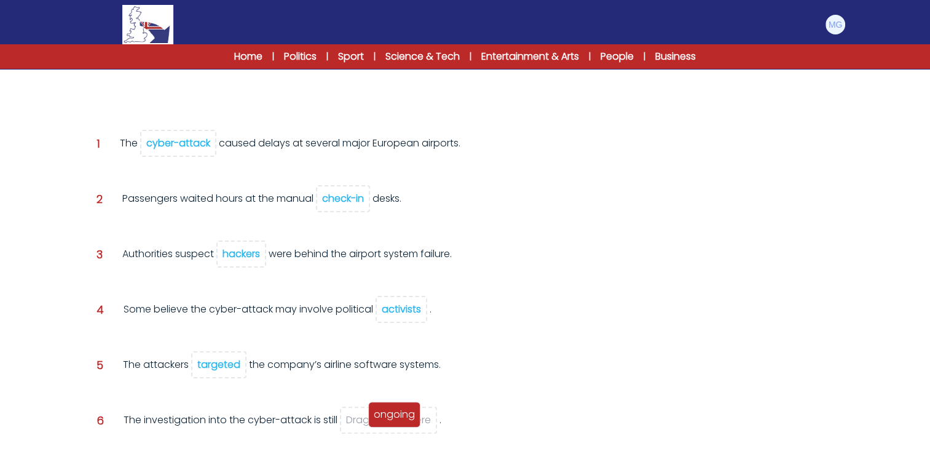
drag, startPoint x: 125, startPoint y: 77, endPoint x: 397, endPoint y: 421, distance: 437.8
click at [397, 421] on span "ongoing" at bounding box center [394, 414] width 41 height 14
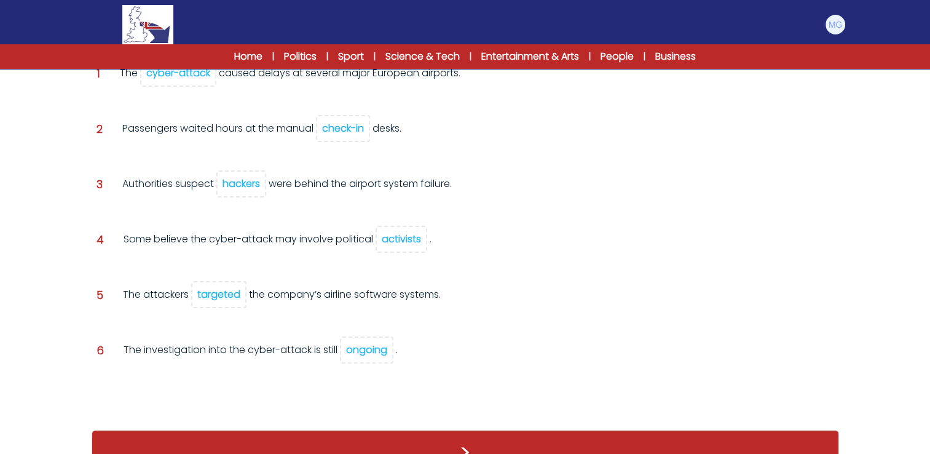
scroll to position [259, 0]
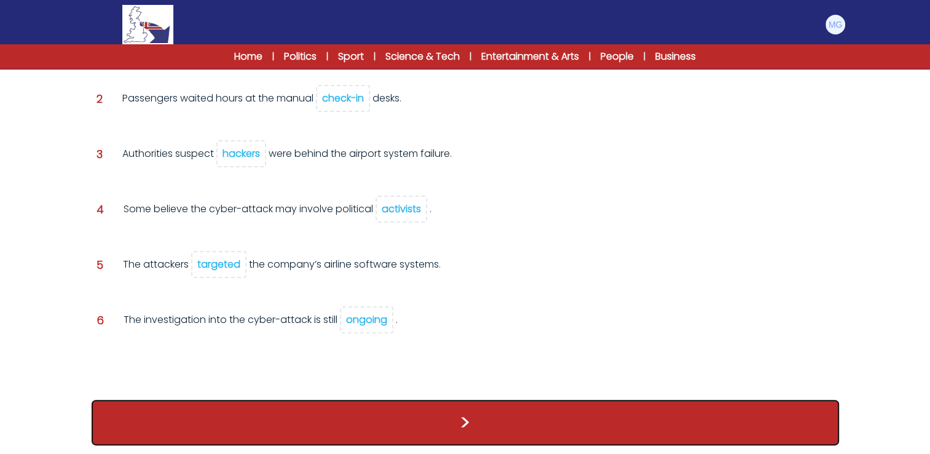
click at [454, 400] on button ">" at bounding box center [466, 423] width 748 height 46
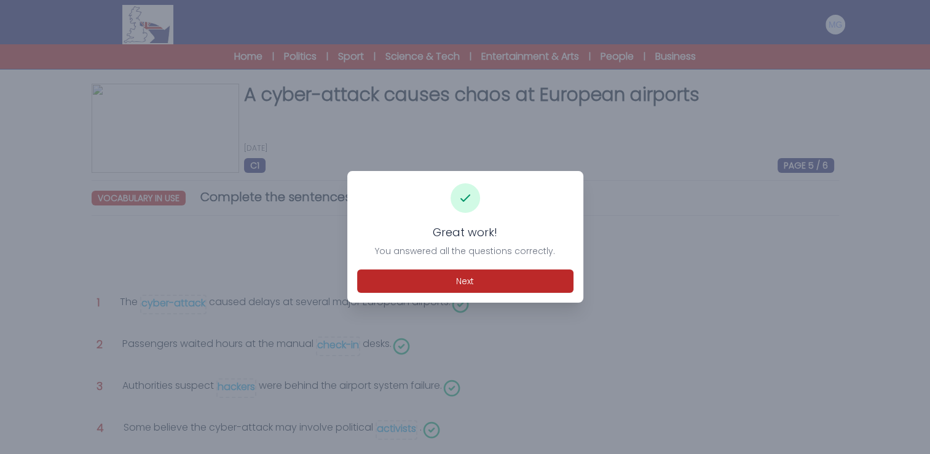
click at [475, 268] on div "Great work! You answered all the questions correctly. Next" at bounding box center [465, 237] width 236 height 132
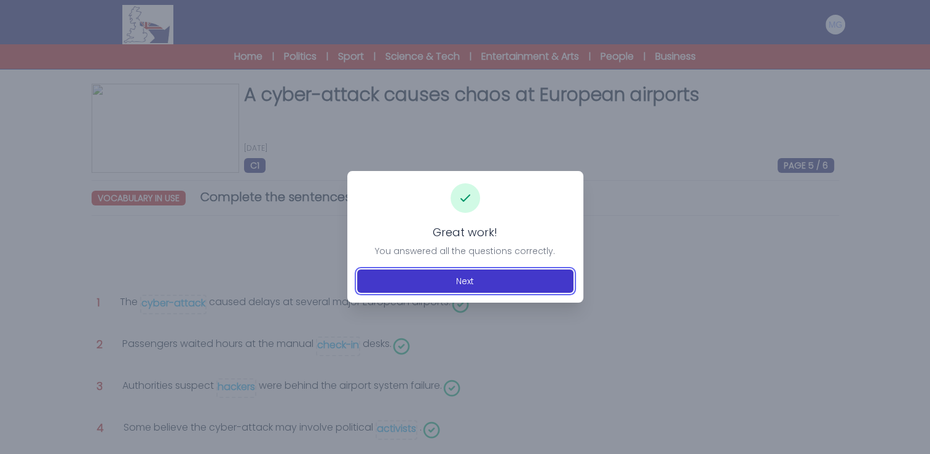
click at [479, 274] on button "Next" at bounding box center [465, 280] width 216 height 23
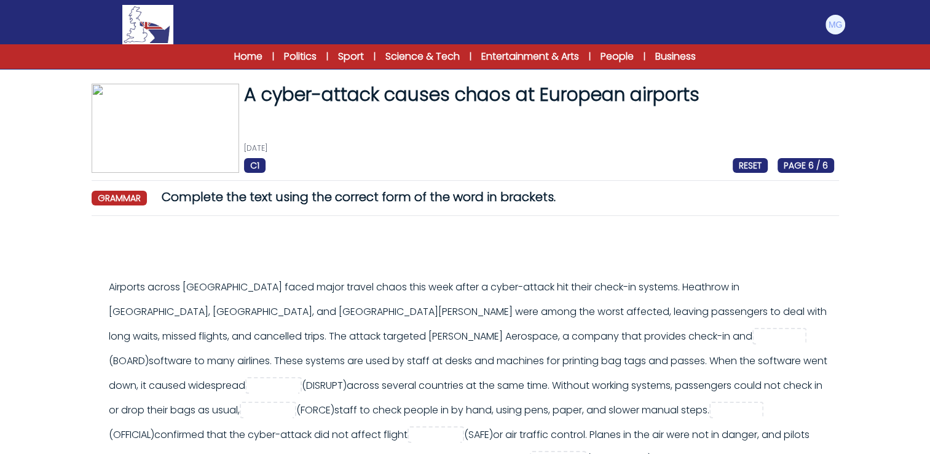
scroll to position [123, 0]
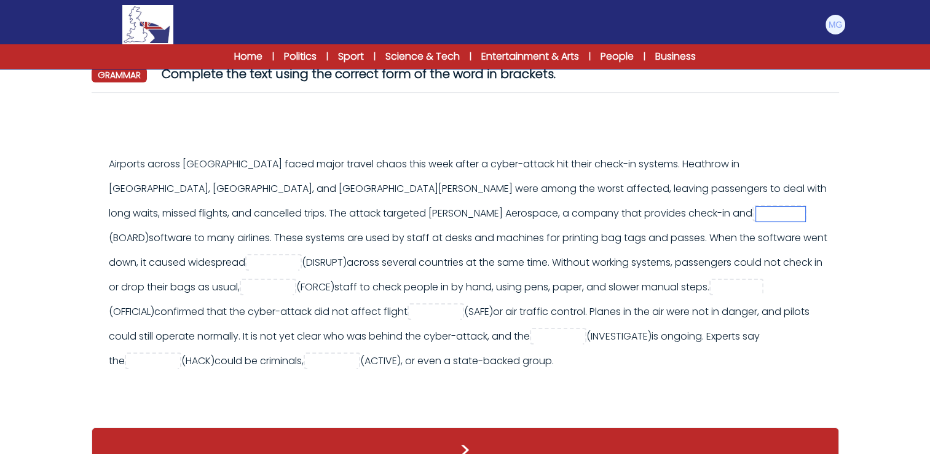
click at [756, 215] on input "text" at bounding box center [780, 214] width 49 height 15
type input "********"
click at [298, 256] on input "text" at bounding box center [273, 263] width 49 height 15
type input "**********"
click at [293, 280] on input "text" at bounding box center [268, 287] width 49 height 15
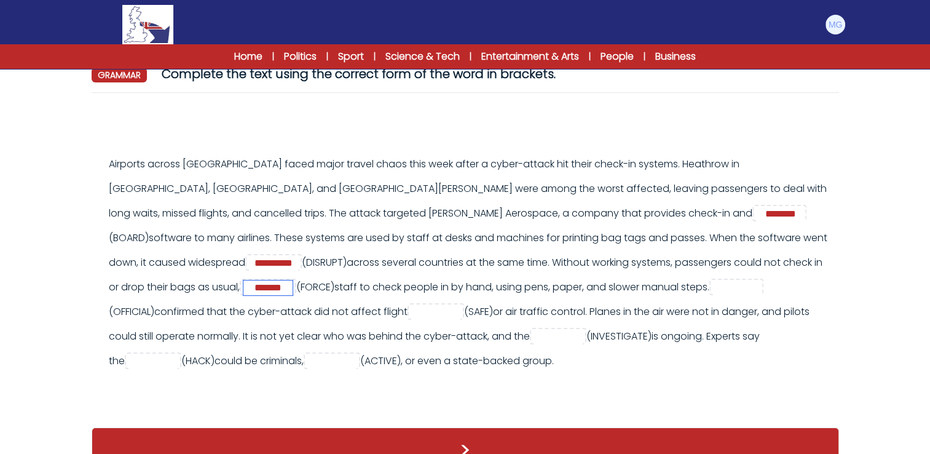
type input "*******"
click at [713, 288] on input "text" at bounding box center [737, 287] width 49 height 15
type input "*********"
click at [411, 314] on input "text" at bounding box center [435, 312] width 49 height 15
type input "******"
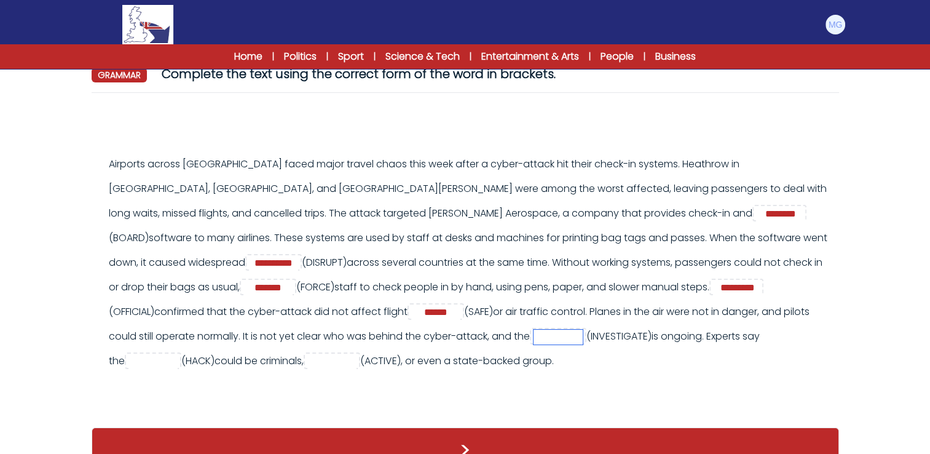
click at [534, 334] on input "text" at bounding box center [558, 337] width 49 height 15
type input "**********"
click at [178, 354] on input "text" at bounding box center [153, 361] width 49 height 15
type input "*******"
click at [307, 360] on input "text" at bounding box center [331, 361] width 49 height 15
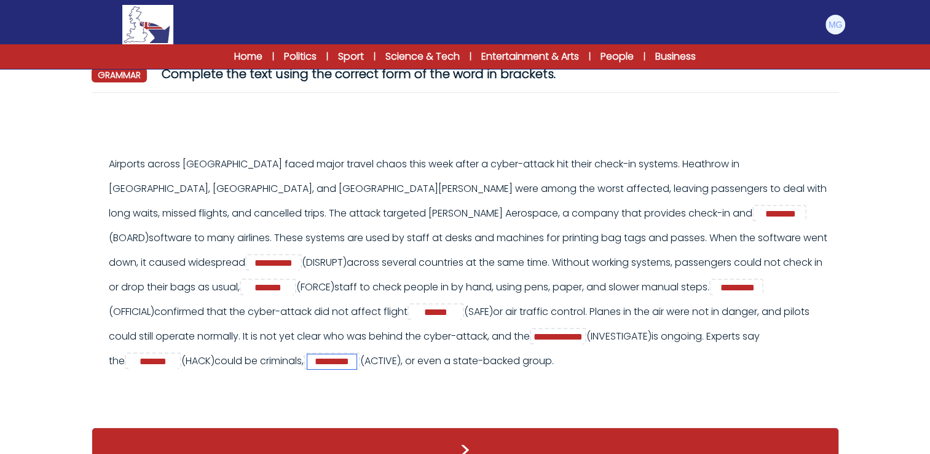
type input "*********"
click at [208, 376] on div "**********" at bounding box center [466, 269] width 738 height 234
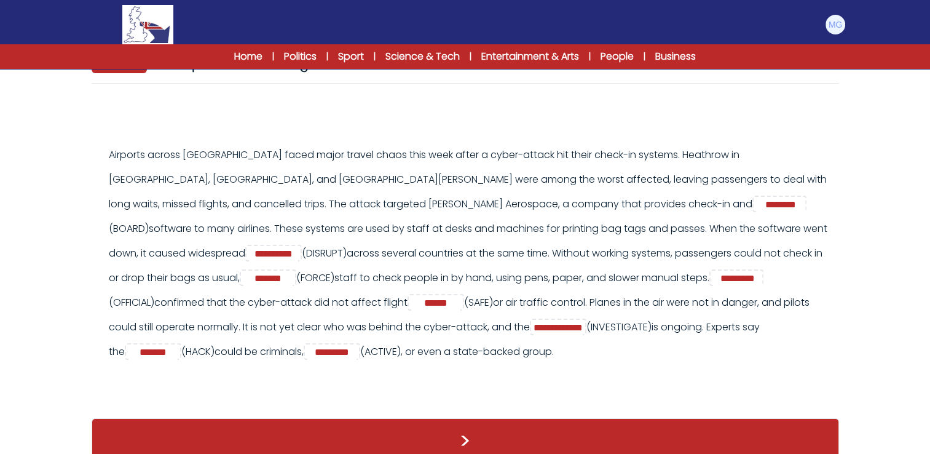
scroll to position [163, 0]
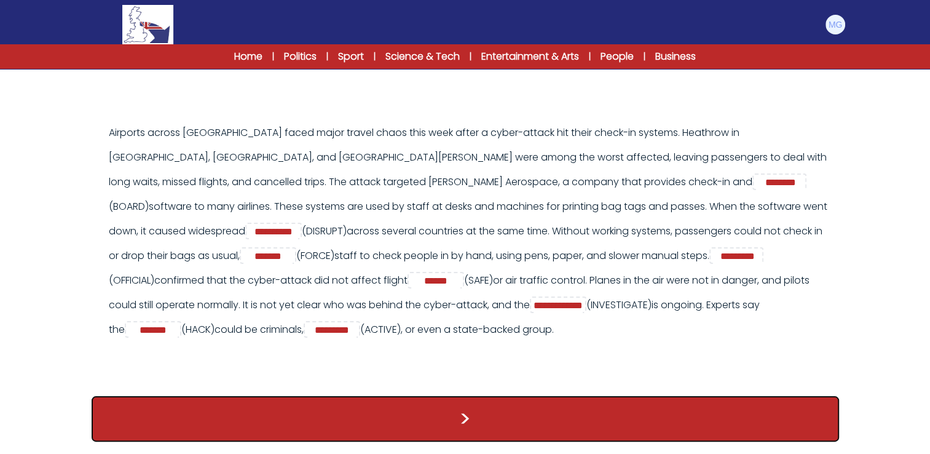
click at [421, 408] on button ">" at bounding box center [466, 419] width 748 height 46
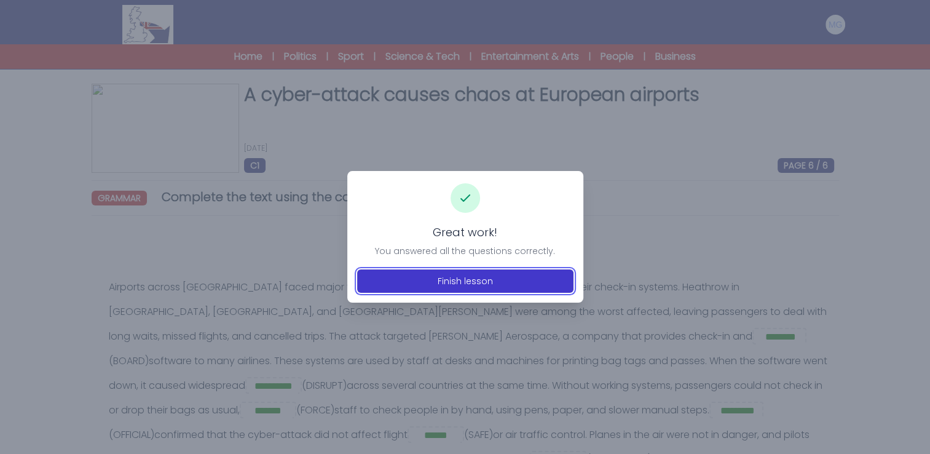
click at [478, 287] on button "Finish lesson" at bounding box center [465, 280] width 216 height 23
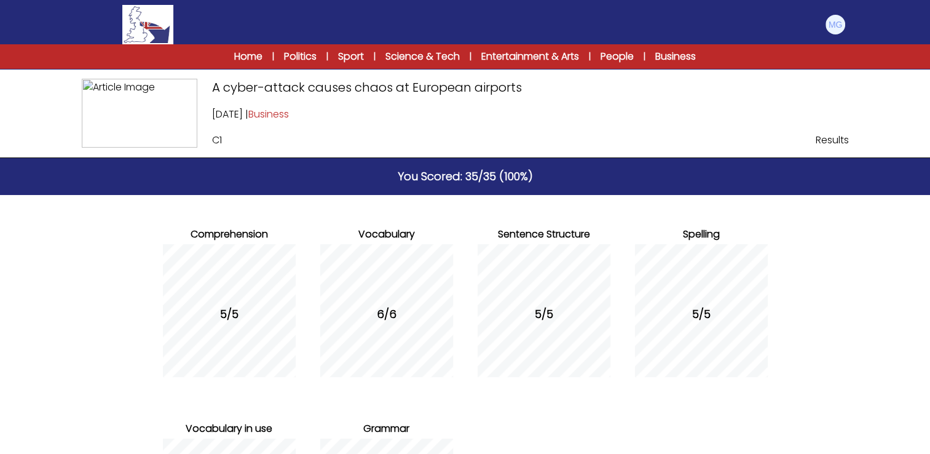
scroll to position [203, 0]
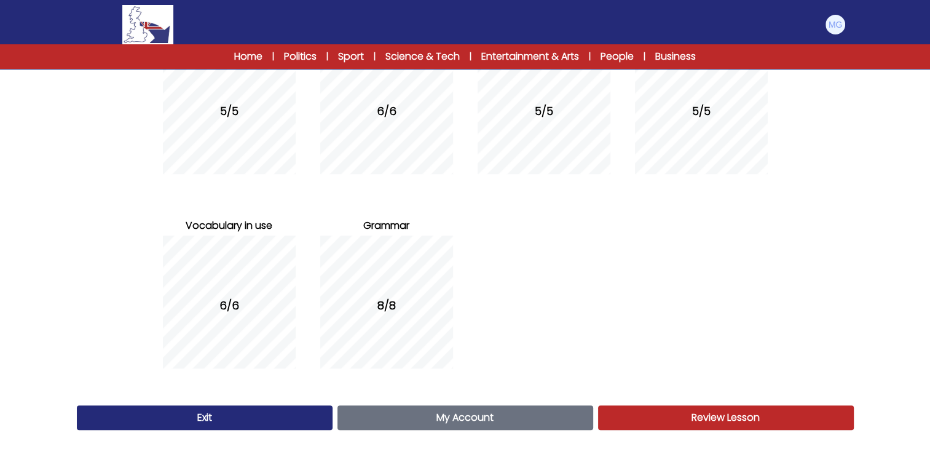
click at [298, 412] on link "Exit" at bounding box center [205, 417] width 256 height 25
